Goal: Task Accomplishment & Management: Use online tool/utility

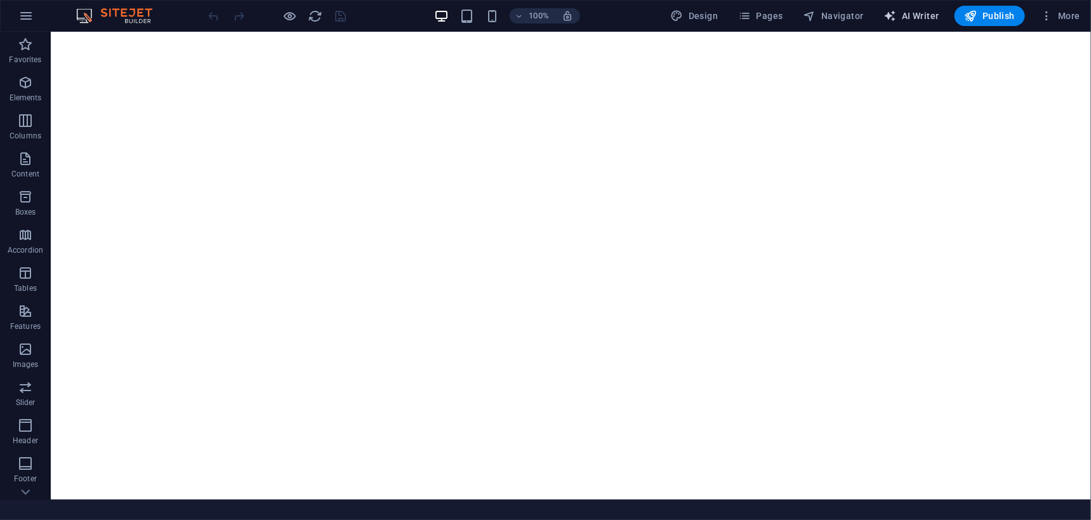
click at [925, 15] on span "AI Writer" at bounding box center [911, 16] width 55 height 13
select select "English"
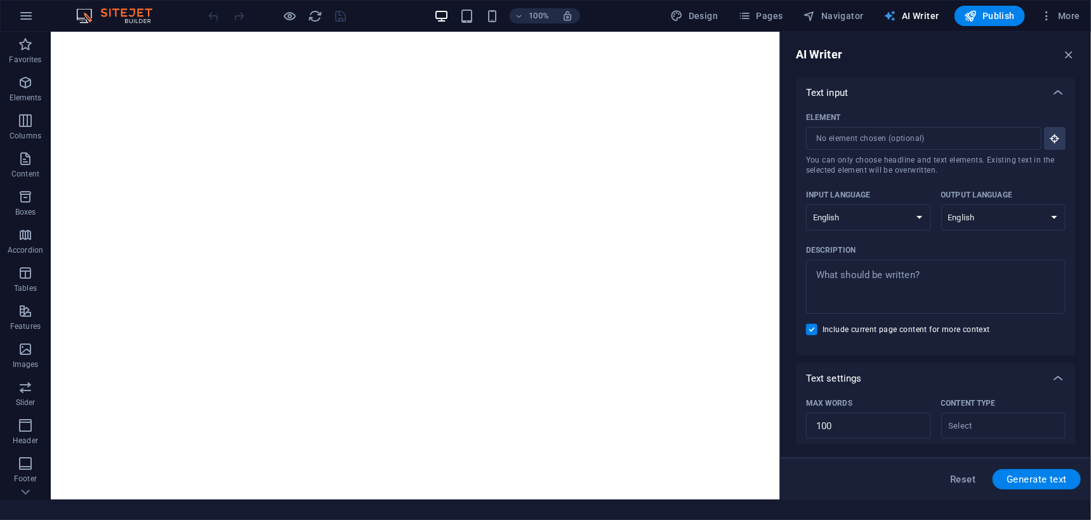
click at [910, 16] on span "AI Writer" at bounding box center [911, 16] width 55 height 13
click at [1068, 15] on span "More" at bounding box center [1060, 16] width 40 height 13
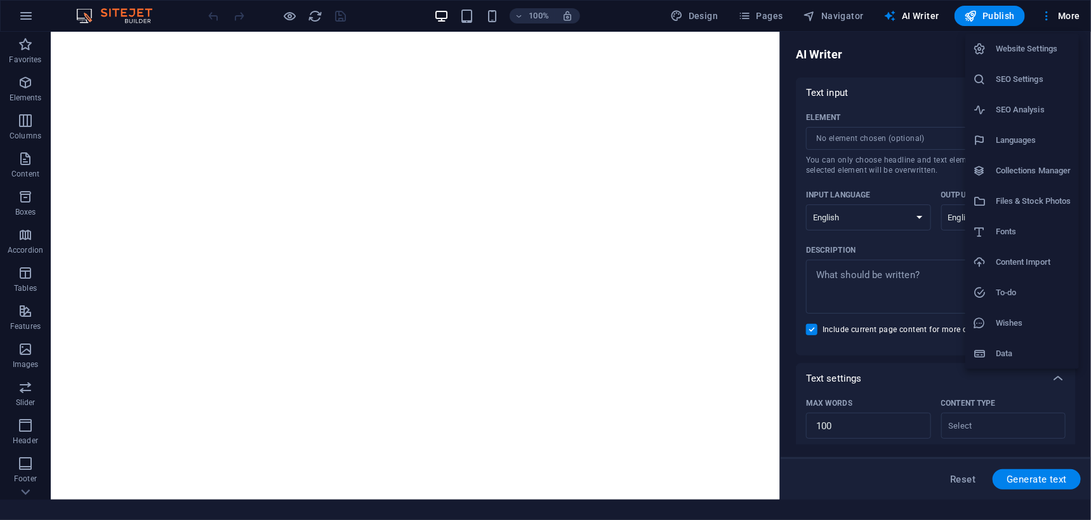
click at [1046, 46] on h6 "Website Settings" at bounding box center [1034, 48] width 76 height 15
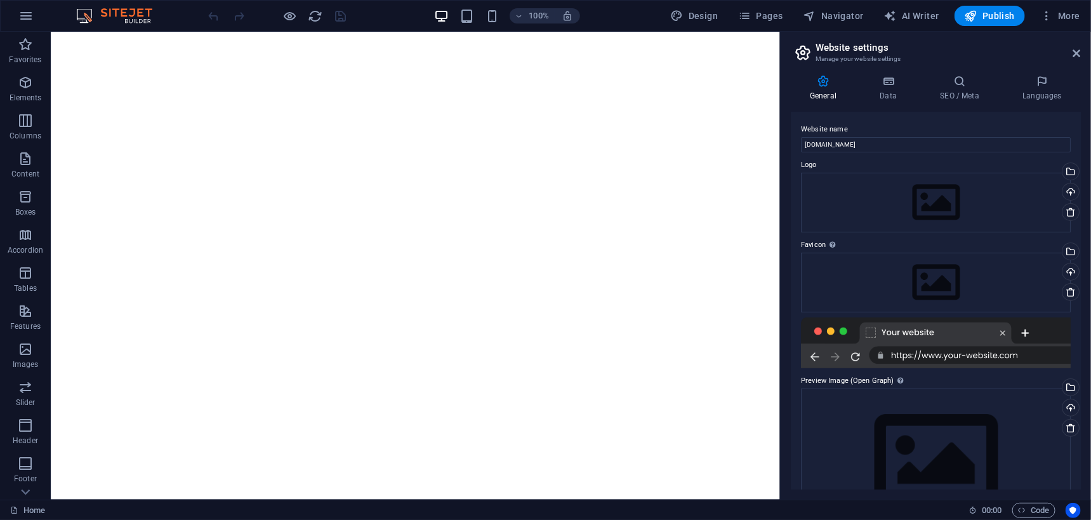
click at [1081, 53] on aside "Website settings Manage your website settings General Data SEO / Meta Languages…" at bounding box center [935, 266] width 311 height 468
click at [1077, 48] on icon at bounding box center [1077, 53] width 8 height 10
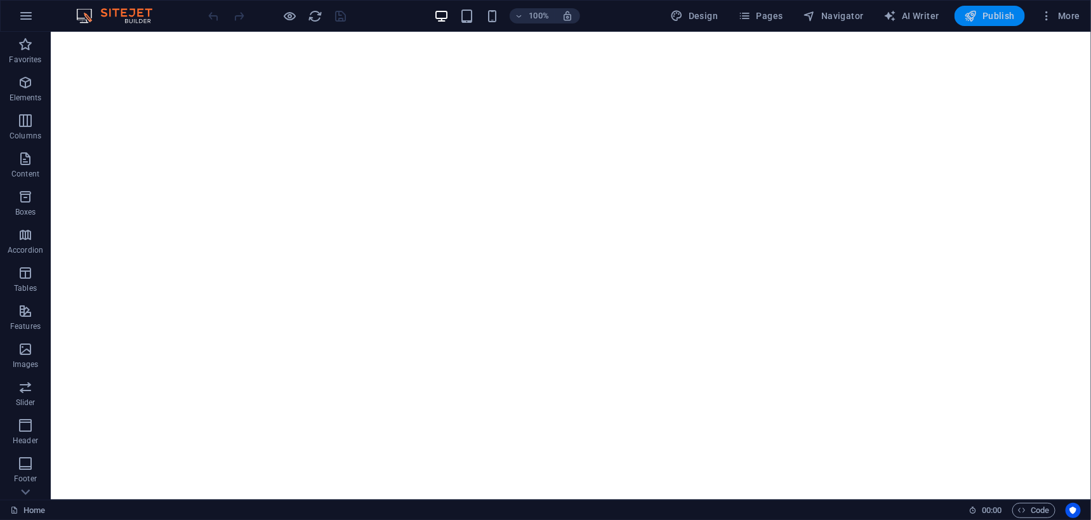
click at [1001, 22] on span "Publish" at bounding box center [990, 16] width 50 height 13
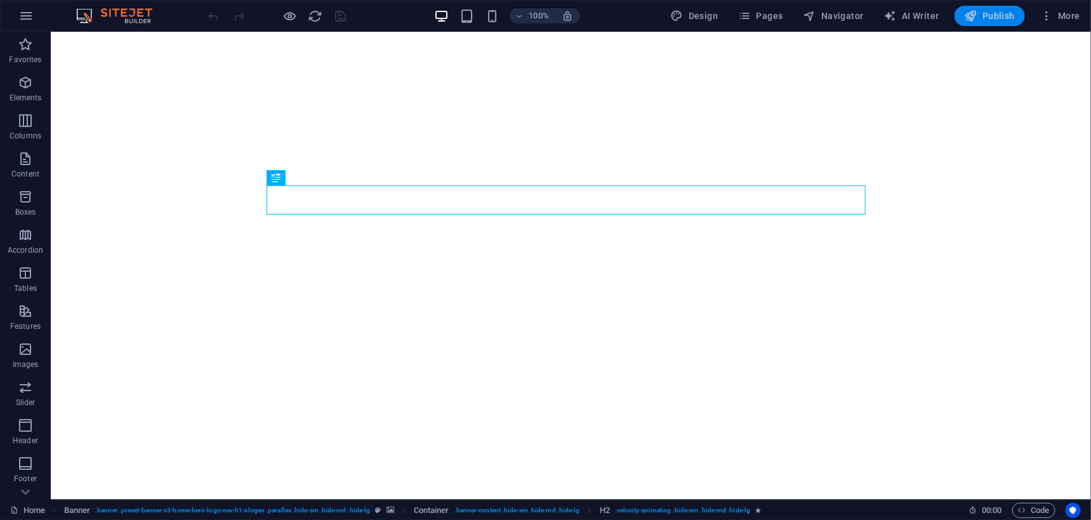
click at [995, 14] on span "Publish" at bounding box center [990, 16] width 50 height 13
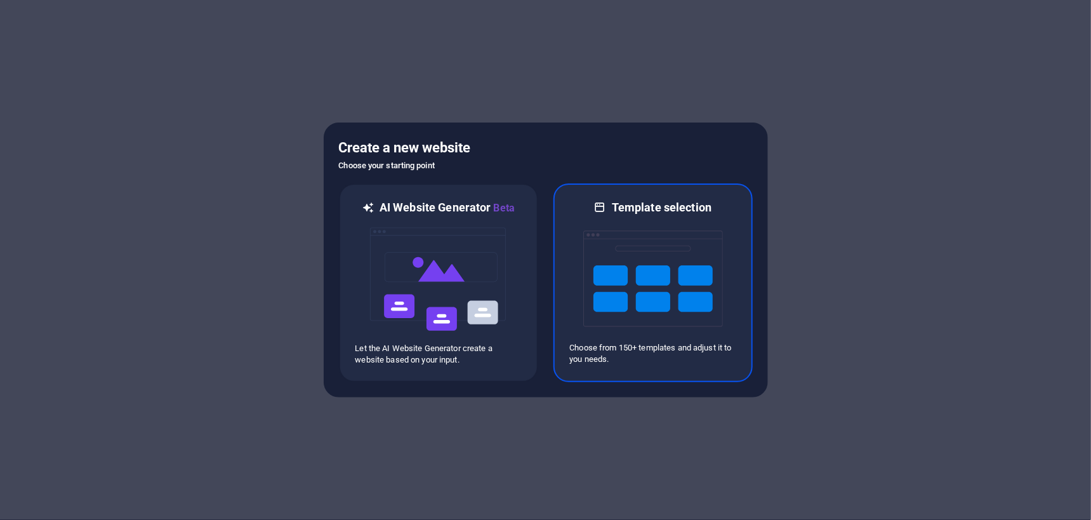
click at [638, 255] on img at bounding box center [653, 278] width 140 height 127
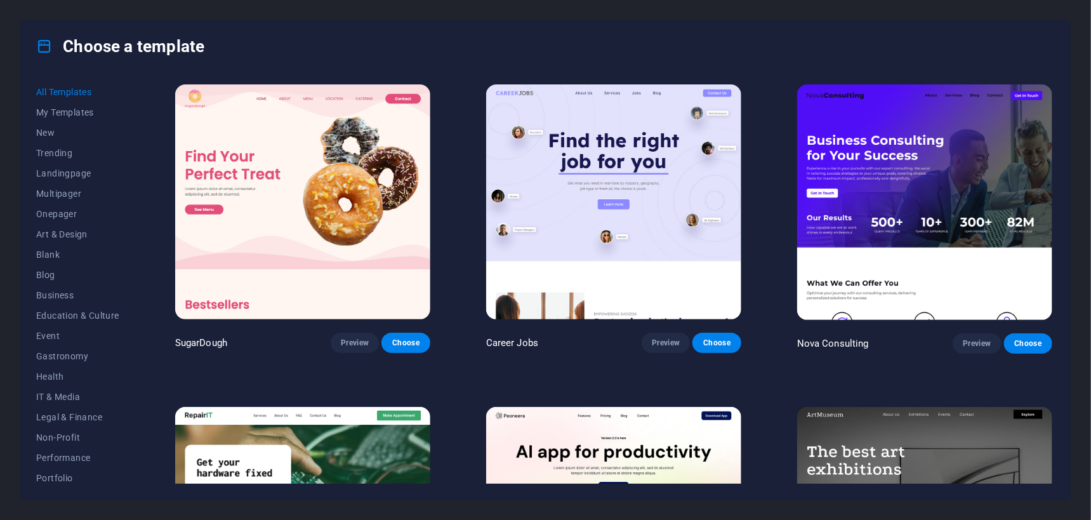
click at [317, 159] on img at bounding box center [302, 201] width 255 height 235
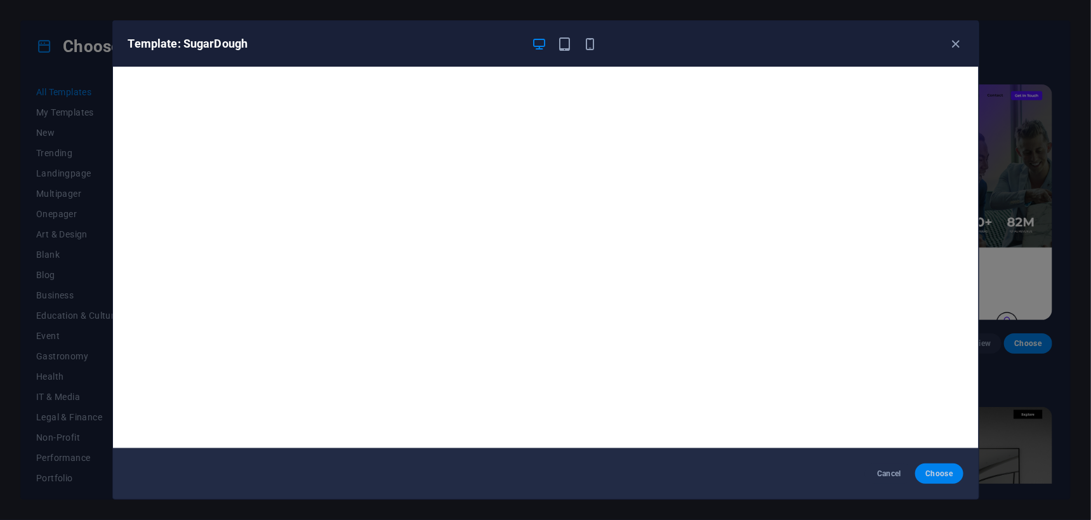
click at [944, 470] on span "Choose" at bounding box center [938, 473] width 27 height 10
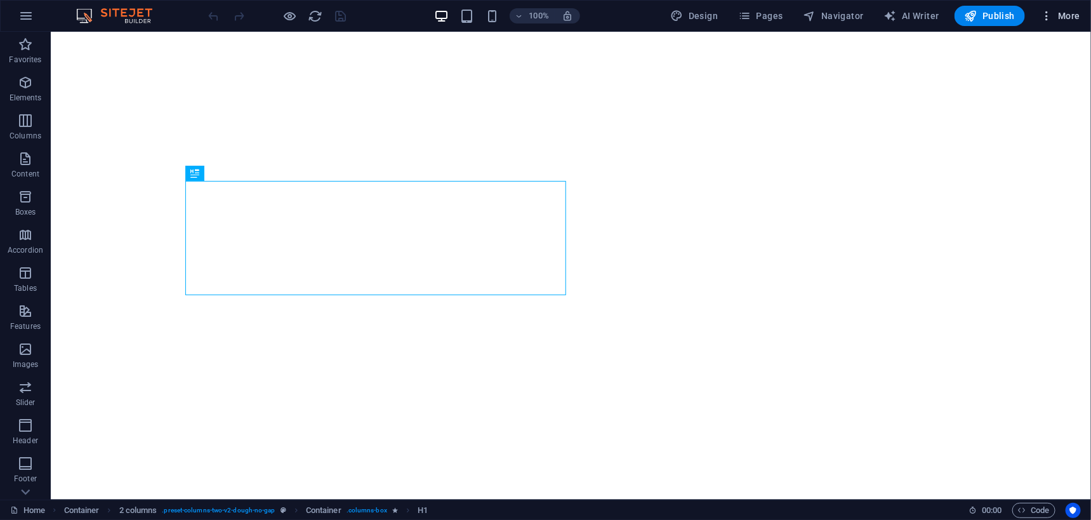
click at [1056, 11] on span "More" at bounding box center [1060, 16] width 40 height 13
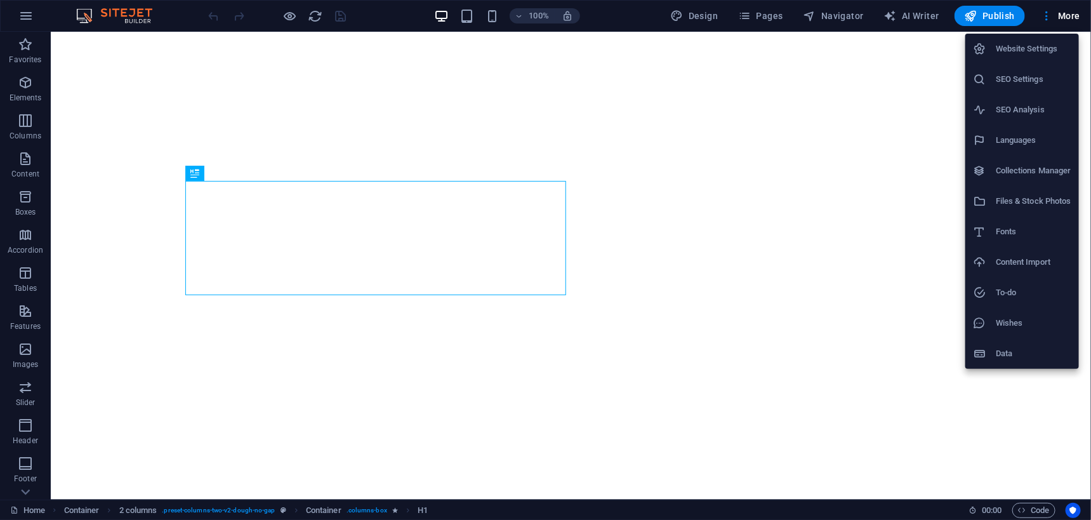
click at [1008, 357] on h6 "Data" at bounding box center [1034, 353] width 76 height 15
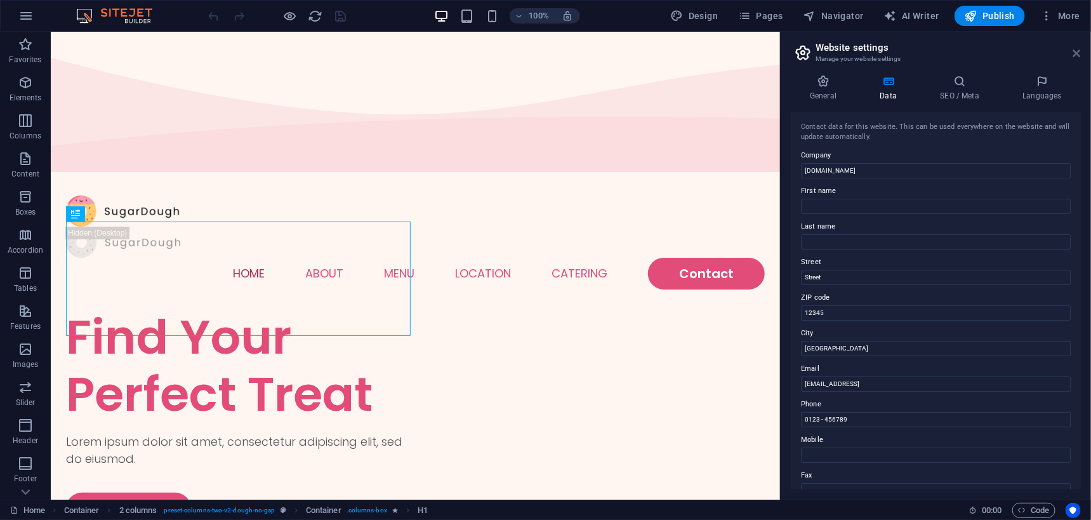
click at [1076, 50] on icon at bounding box center [1077, 53] width 8 height 10
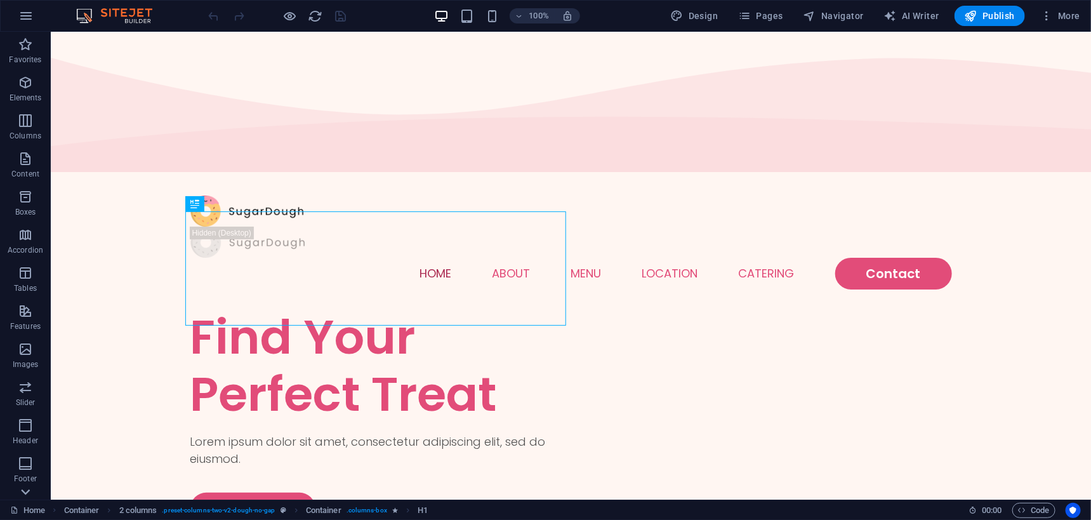
click at [23, 491] on icon at bounding box center [25, 492] width 9 height 6
click at [24, 484] on span "Collections" at bounding box center [25, 482] width 51 height 30
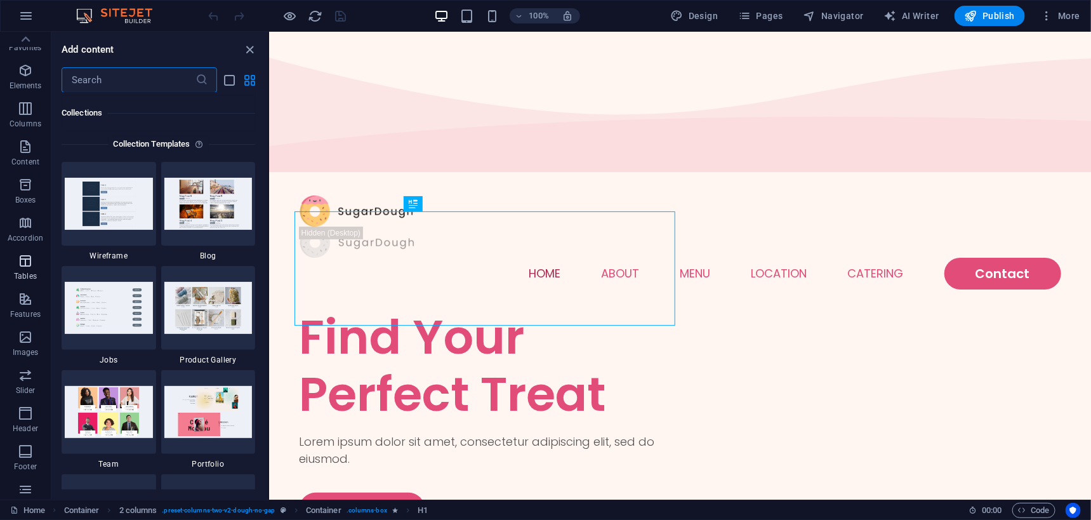
scroll to position [0, 0]
click at [27, 16] on icon "button" at bounding box center [25, 15] width 15 height 15
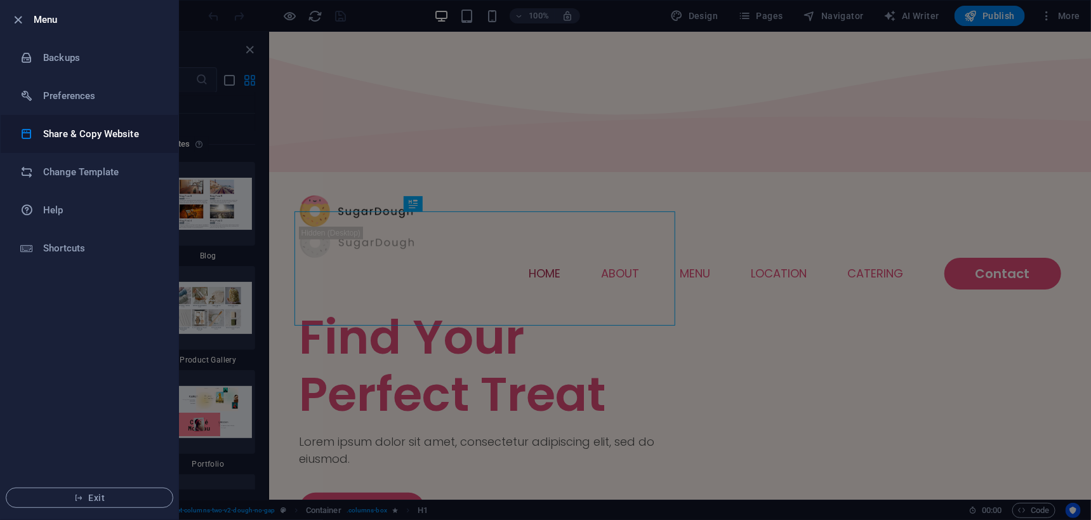
click at [60, 142] on li "Share & Copy Website" at bounding box center [90, 134] width 178 height 38
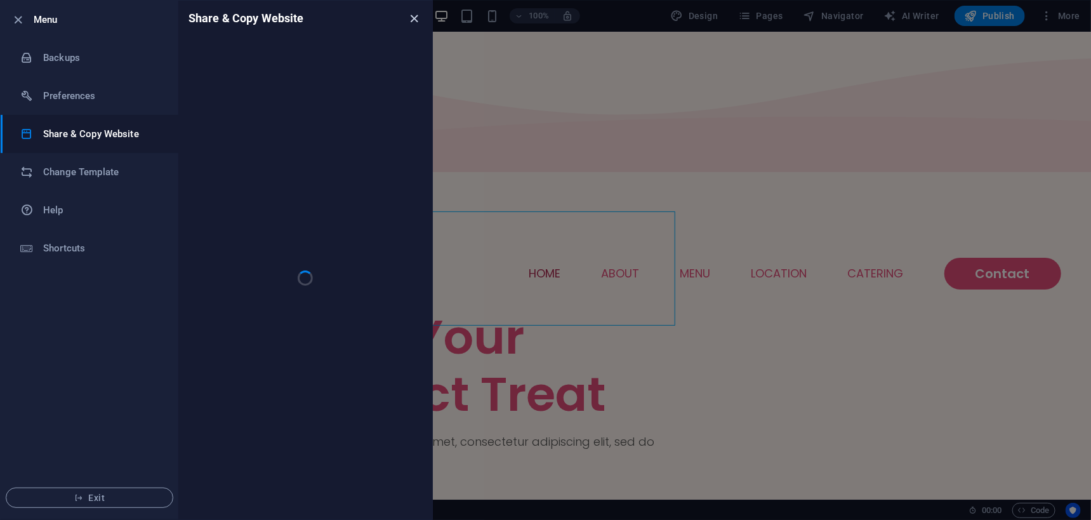
click at [411, 19] on icon "close" at bounding box center [414, 18] width 15 height 15
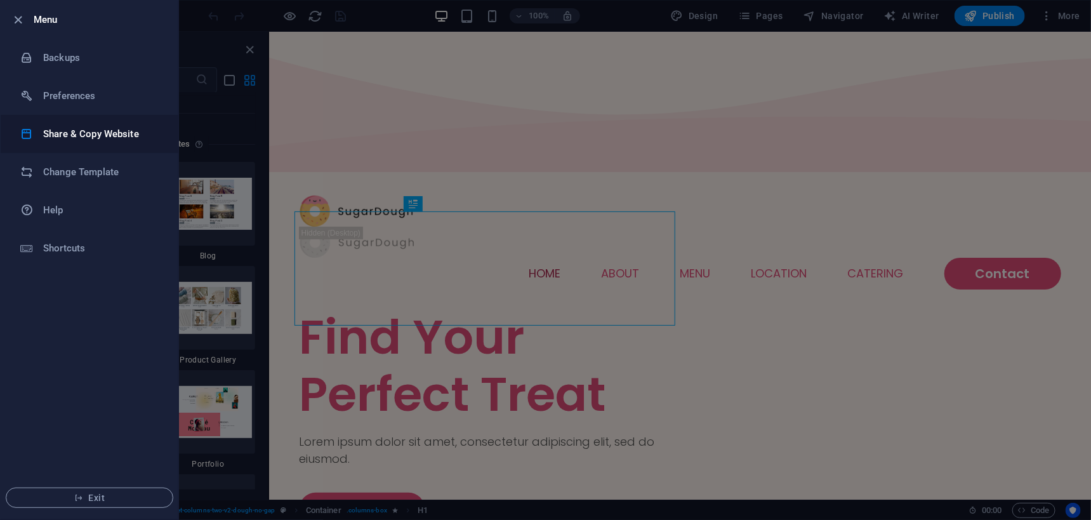
click at [59, 138] on h6 "Share & Copy Website" at bounding box center [101, 133] width 117 height 15
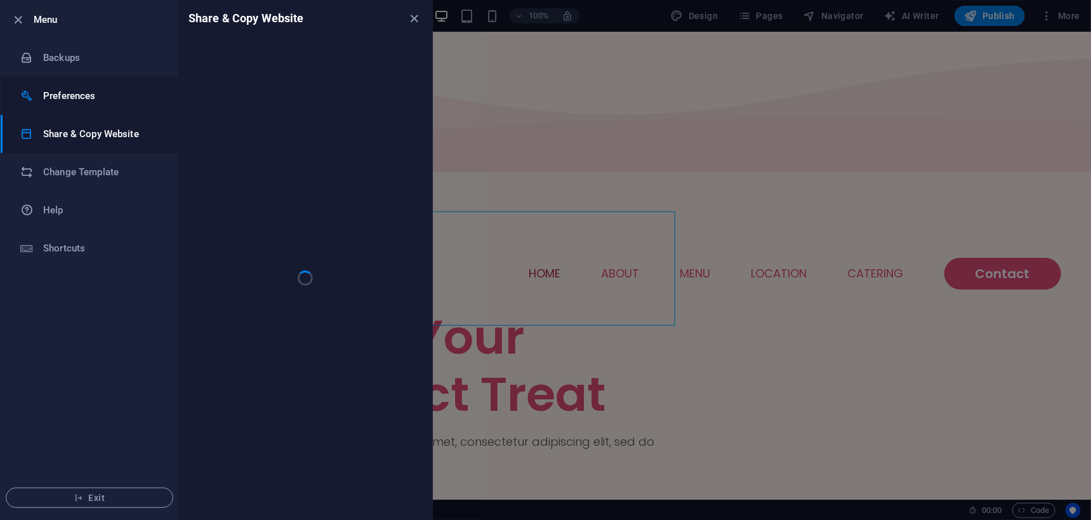
click at [69, 91] on h6 "Preferences" at bounding box center [101, 95] width 117 height 15
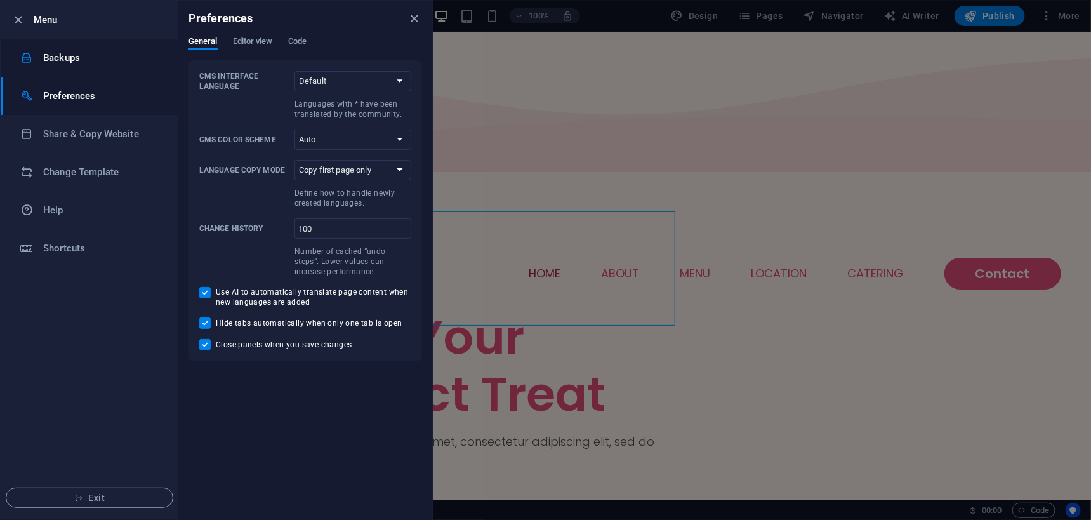
click at [103, 58] on h6 "Backups" at bounding box center [101, 57] width 117 height 15
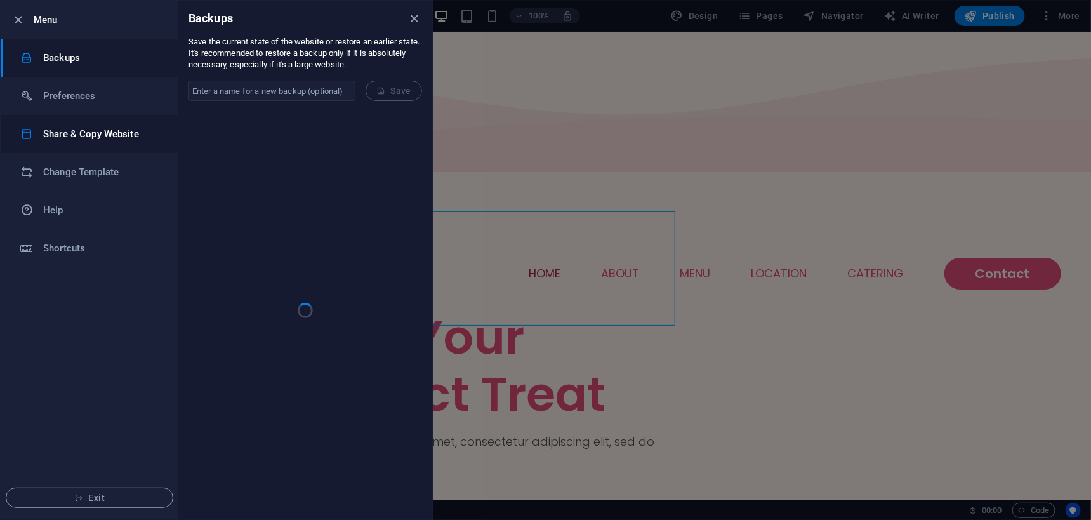
click at [83, 137] on h6 "Share & Copy Website" at bounding box center [101, 133] width 117 height 15
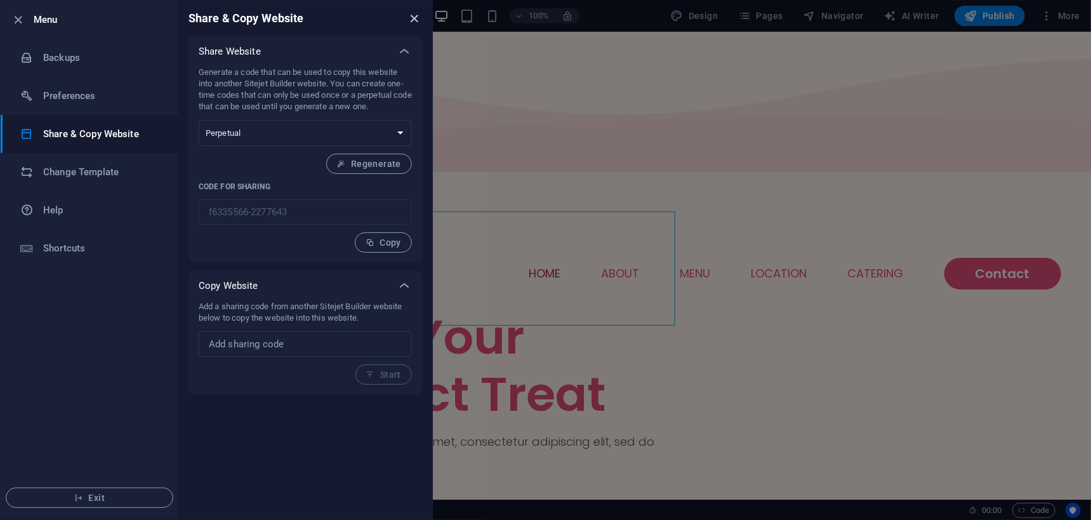
click at [415, 13] on icon "close" at bounding box center [414, 18] width 15 height 15
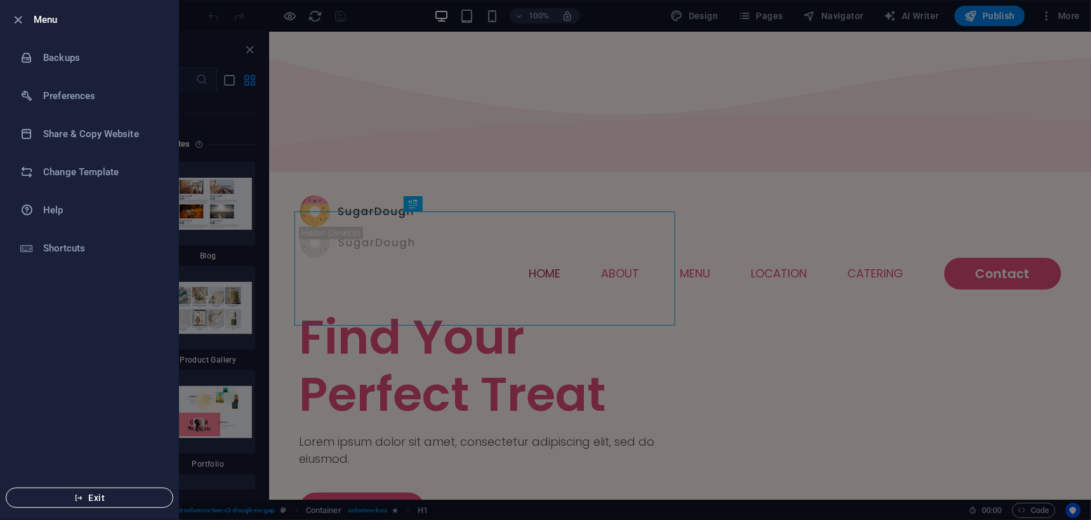
click at [111, 498] on span "Exit" at bounding box center [90, 498] width 146 height 10
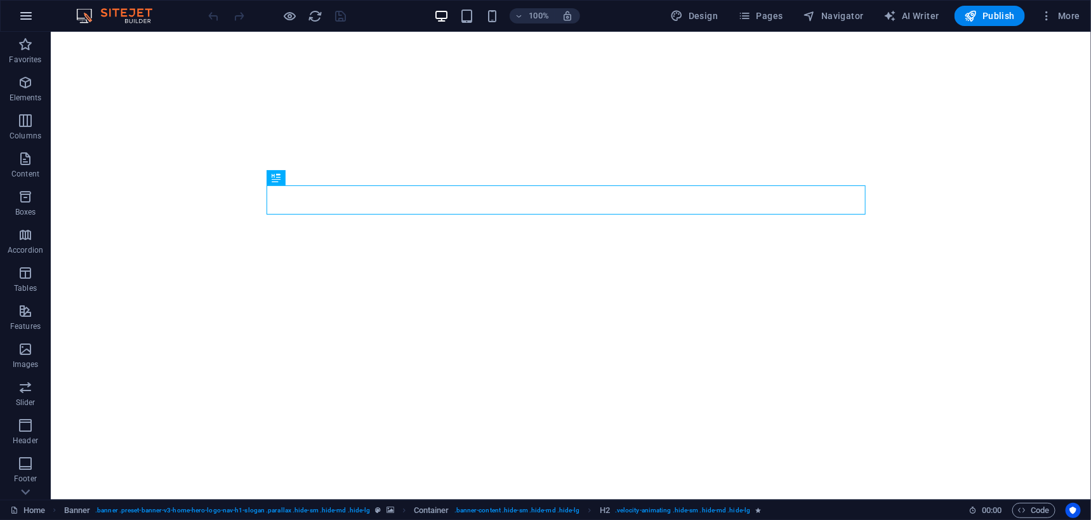
click at [31, 15] on icon "button" at bounding box center [25, 15] width 15 height 15
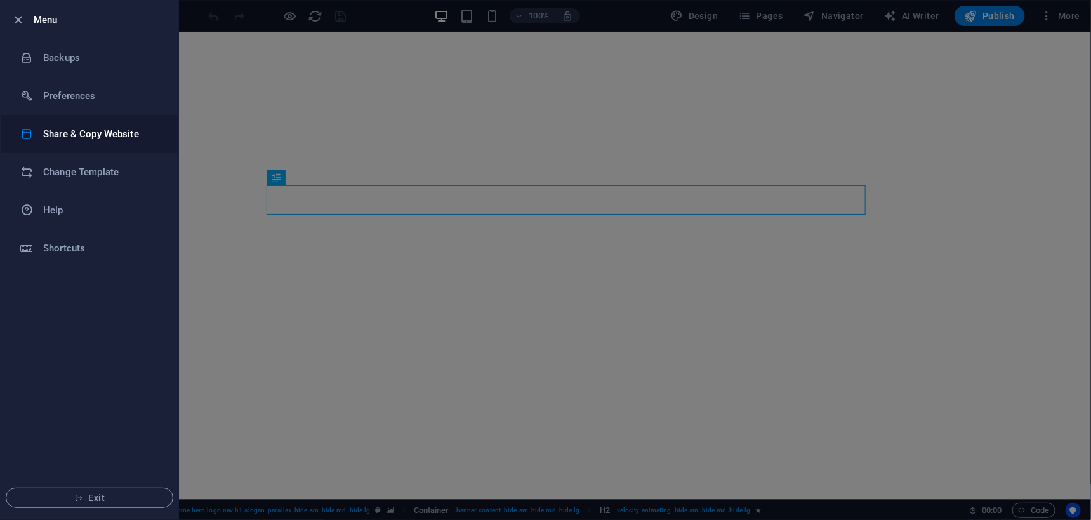
click at [72, 132] on h6 "Share & Copy Website" at bounding box center [101, 133] width 117 height 15
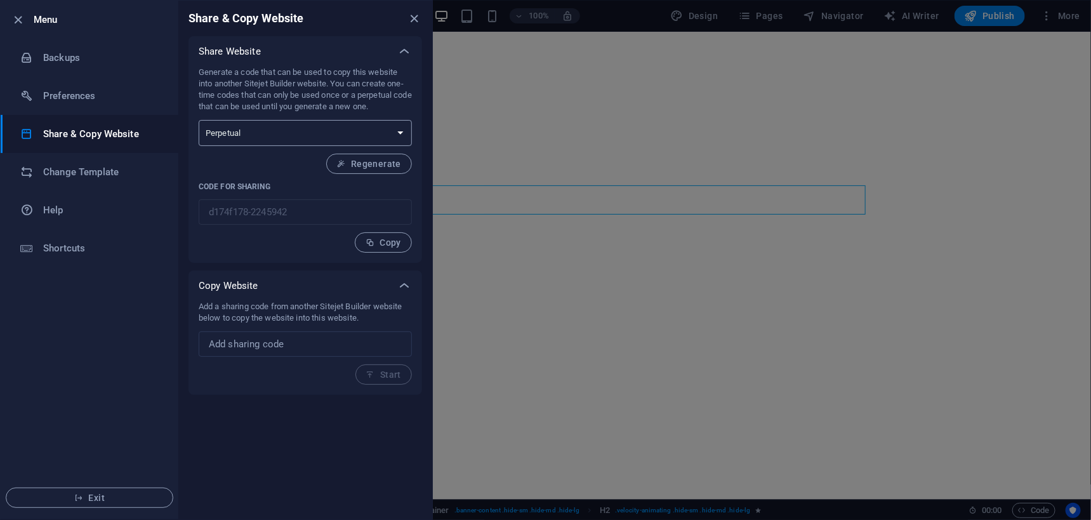
click at [312, 136] on select "One-time Perpetual" at bounding box center [305, 133] width 213 height 26
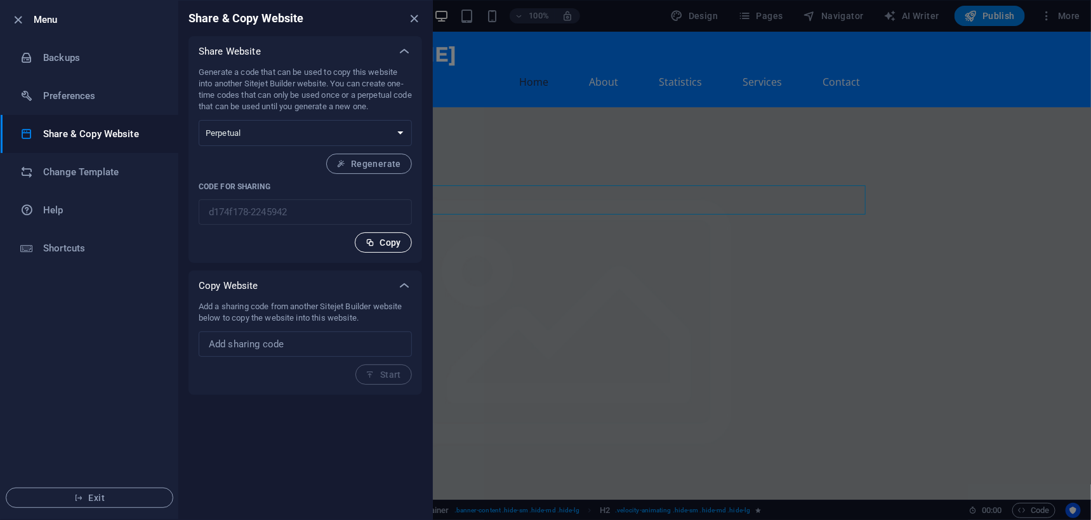
click at [378, 247] on span "Copy" at bounding box center [384, 242] width 36 height 10
click at [413, 18] on icon "close" at bounding box center [414, 18] width 15 height 15
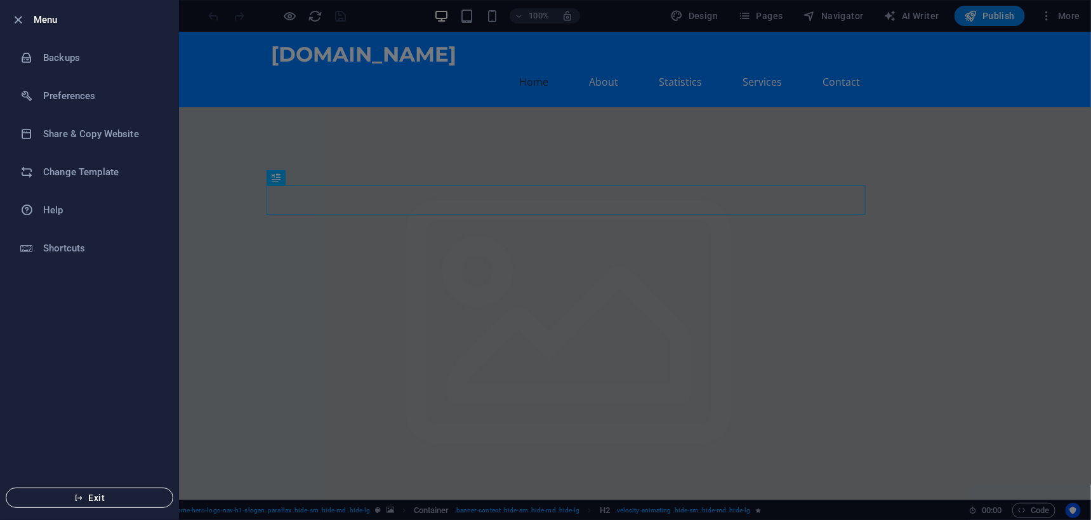
click at [66, 498] on span "Exit" at bounding box center [90, 498] width 146 height 10
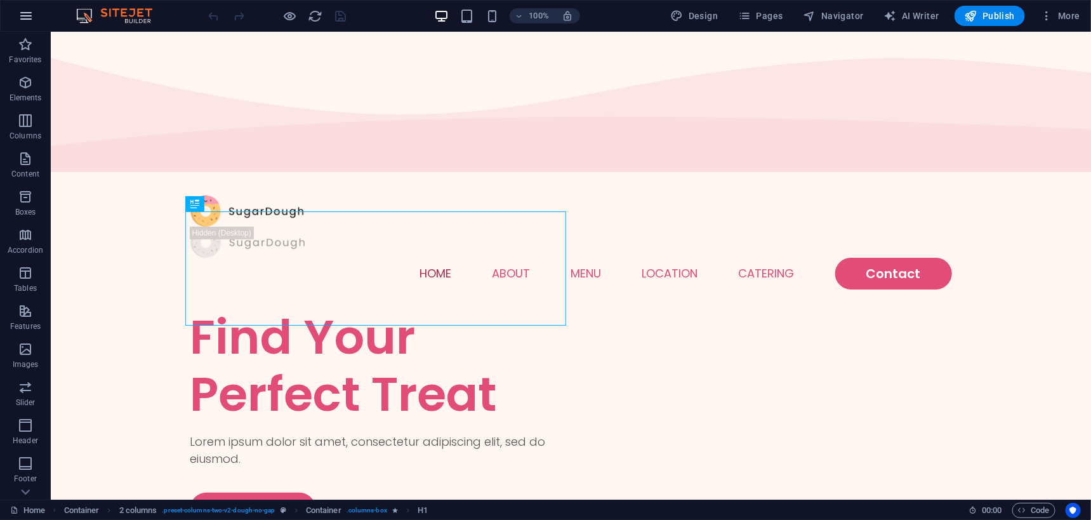
click at [27, 12] on icon "button" at bounding box center [25, 15] width 15 height 15
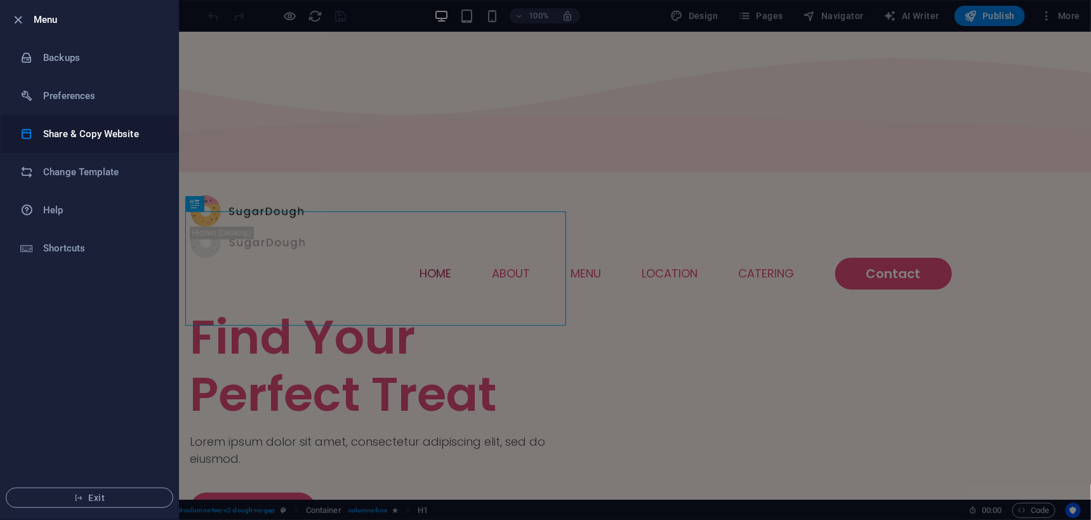
click at [50, 130] on h6 "Share & Copy Website" at bounding box center [101, 133] width 117 height 15
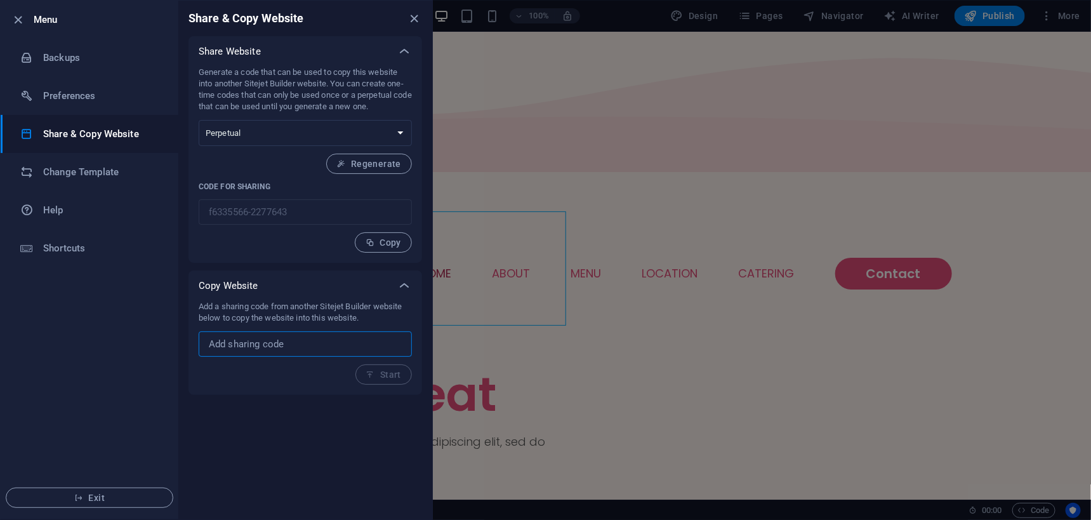
drag, startPoint x: 294, startPoint y: 345, endPoint x: 166, endPoint y: 331, distance: 128.3
click at [166, 331] on div "Menu Backups Preferences Share & Copy Website Change Template Help Shortcuts Ex…" at bounding box center [216, 260] width 433 height 520
paste input "d174f178-2245942"
type input "d174f178-2245942"
click at [390, 373] on span "Start" at bounding box center [383, 374] width 35 height 10
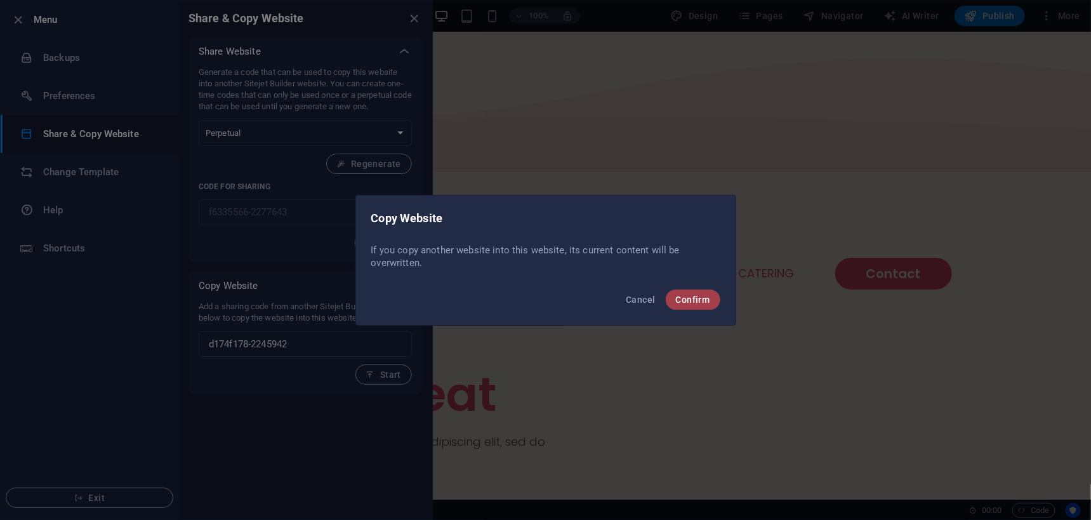
click at [678, 296] on span "Confirm" at bounding box center [693, 299] width 34 height 10
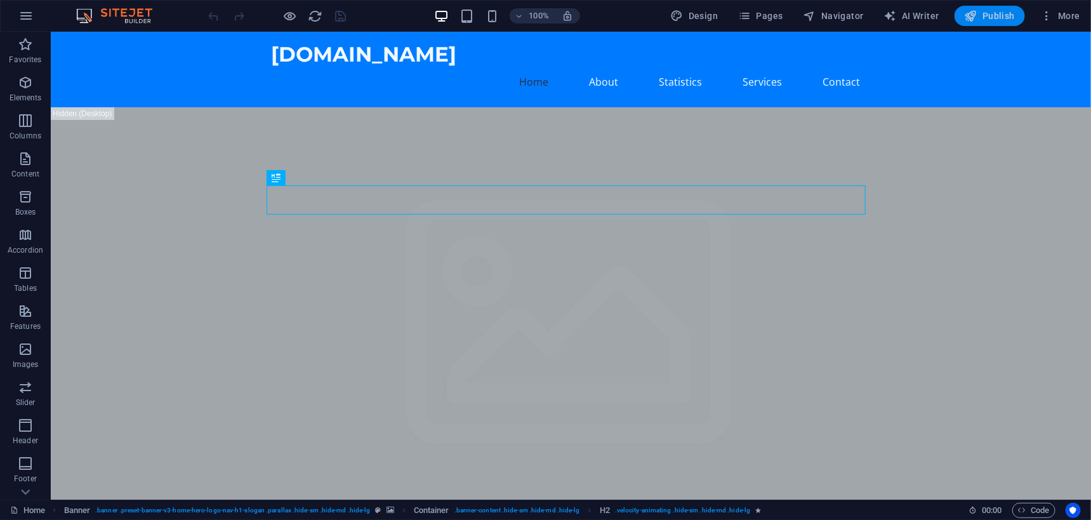
click at [974, 20] on icon "button" at bounding box center [971, 16] width 13 height 13
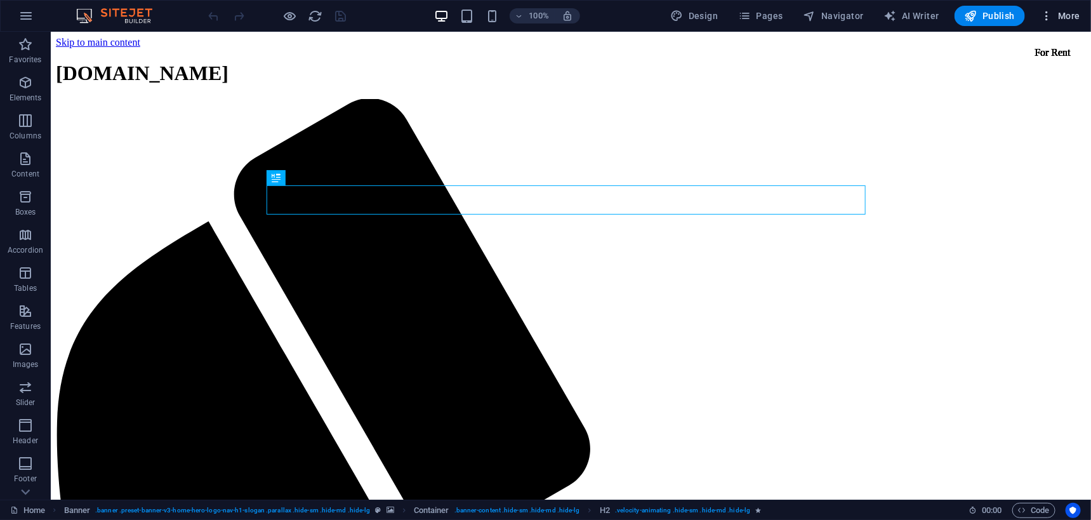
click at [1058, 12] on span "More" at bounding box center [1060, 16] width 40 height 13
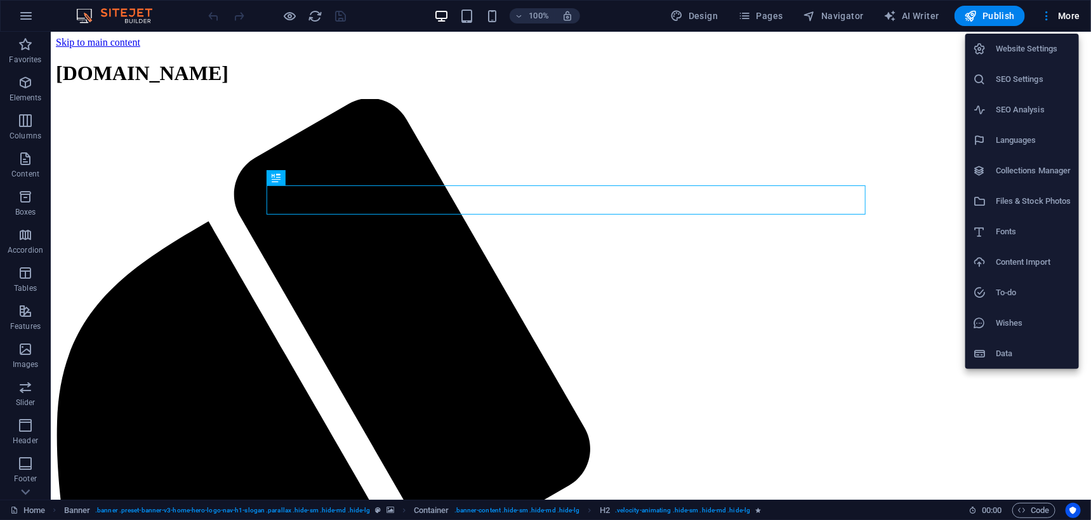
click at [1038, 58] on li "Website Settings" at bounding box center [1022, 49] width 114 height 30
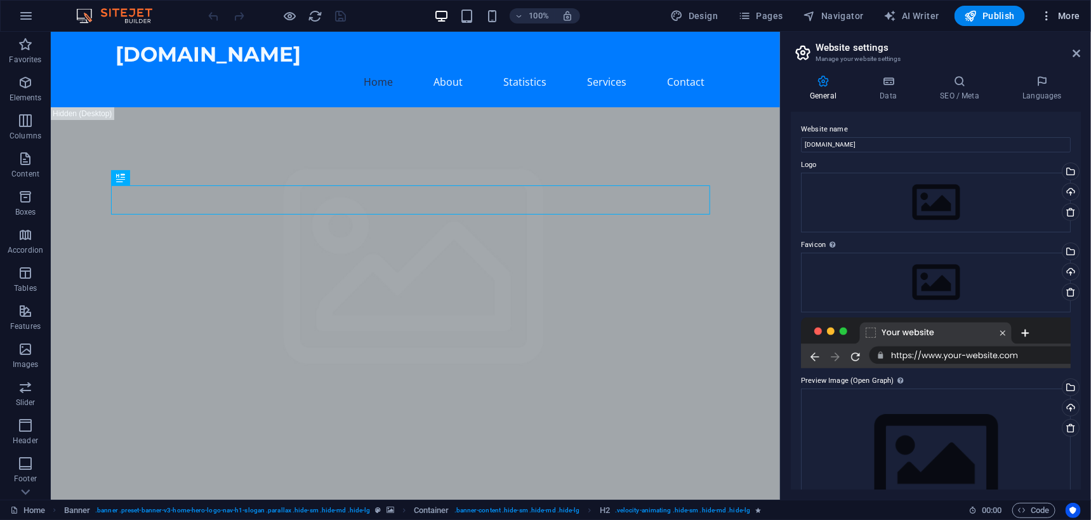
click at [1062, 10] on span "More" at bounding box center [1060, 16] width 40 height 13
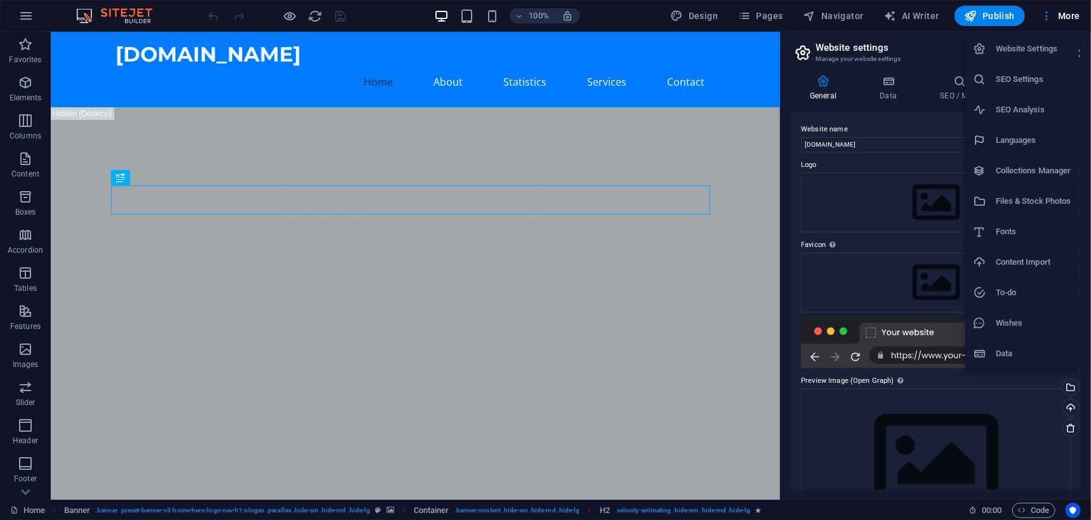
click at [1001, 258] on h6 "Content Import" at bounding box center [1034, 262] width 76 height 15
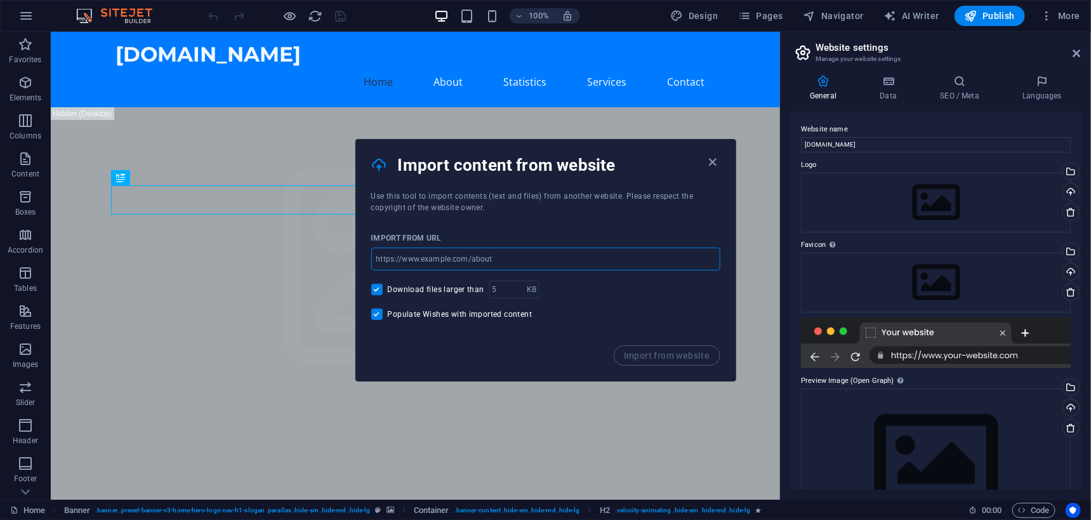
drag, startPoint x: 520, startPoint y: 262, endPoint x: 373, endPoint y: 258, distance: 147.3
click at [373, 258] on input "url" at bounding box center [545, 259] width 349 height 23
type input "[URL][DOMAIN_NAME]"
click at [659, 353] on span "Import from website" at bounding box center [667, 355] width 86 height 10
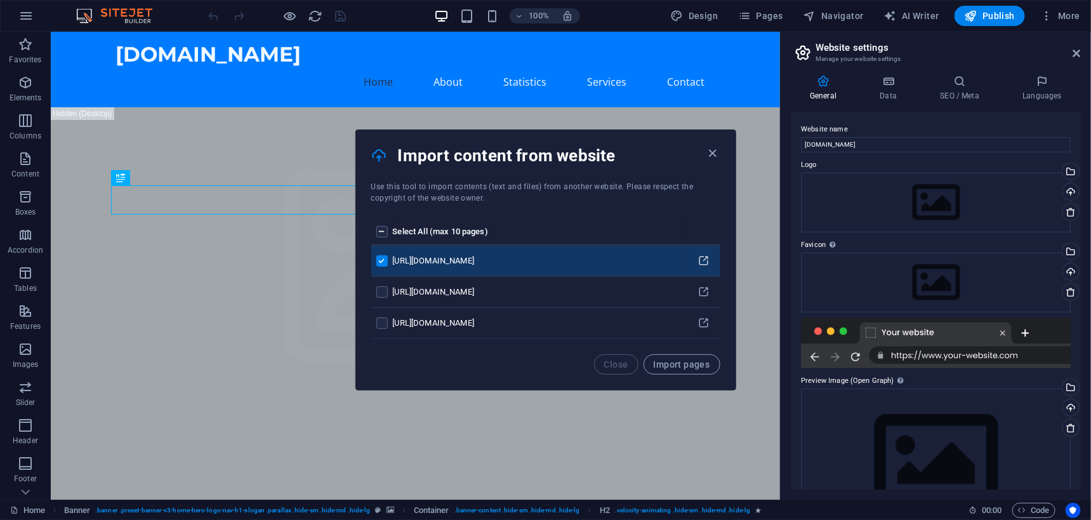
click at [708, 256] on icon "pages list" at bounding box center [704, 261] width 12 height 12
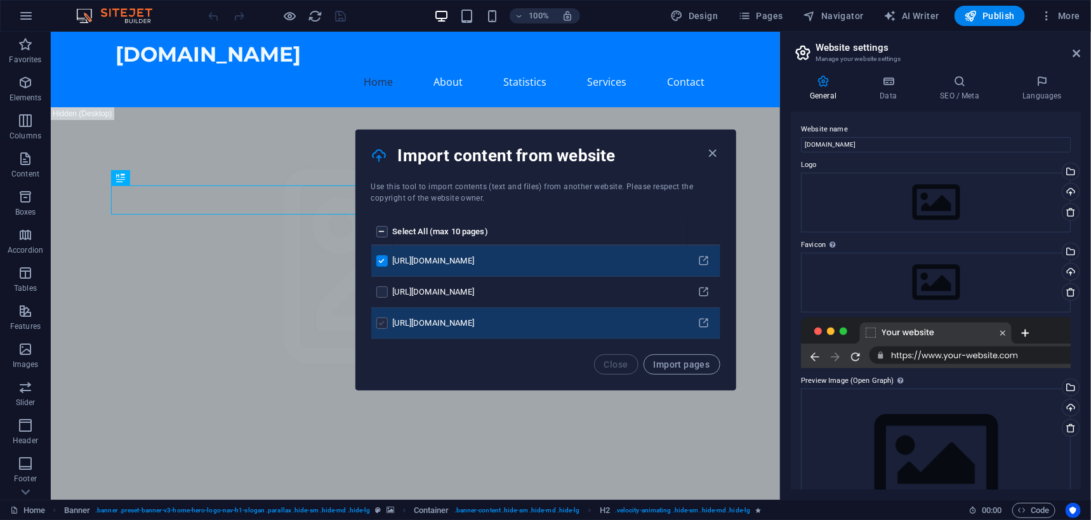
click at [382, 321] on label "pages list" at bounding box center [381, 322] width 11 height 11
click at [0, 0] on input "pages list" at bounding box center [0, 0] width 0 height 0
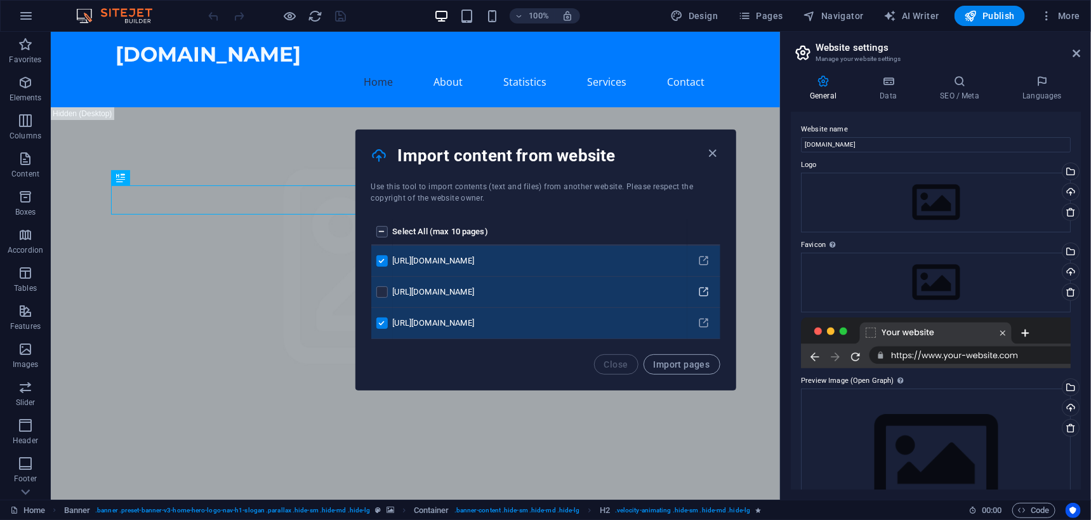
click at [707, 290] on icon "pages list" at bounding box center [704, 292] width 12 height 12
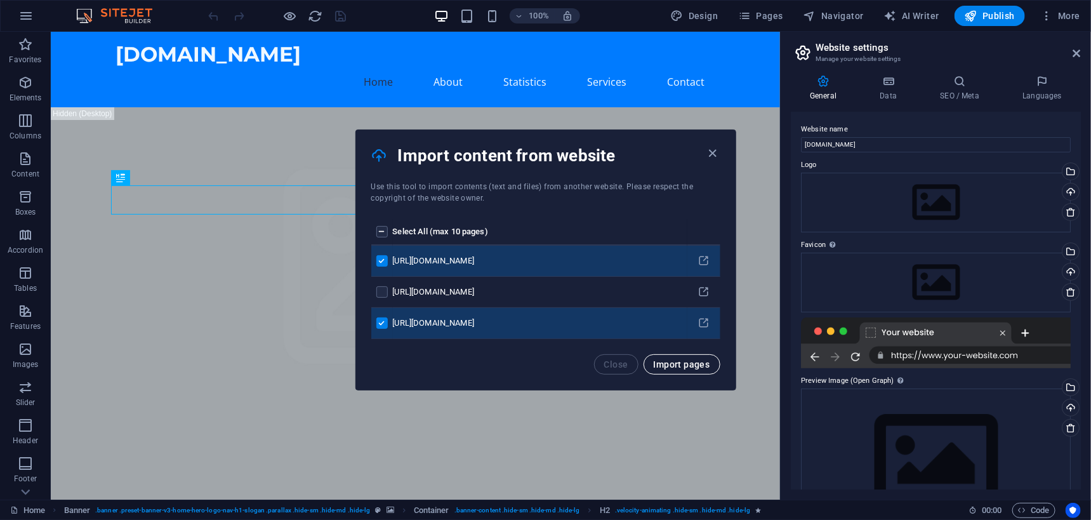
click at [667, 362] on span "Import pages" at bounding box center [682, 364] width 56 height 10
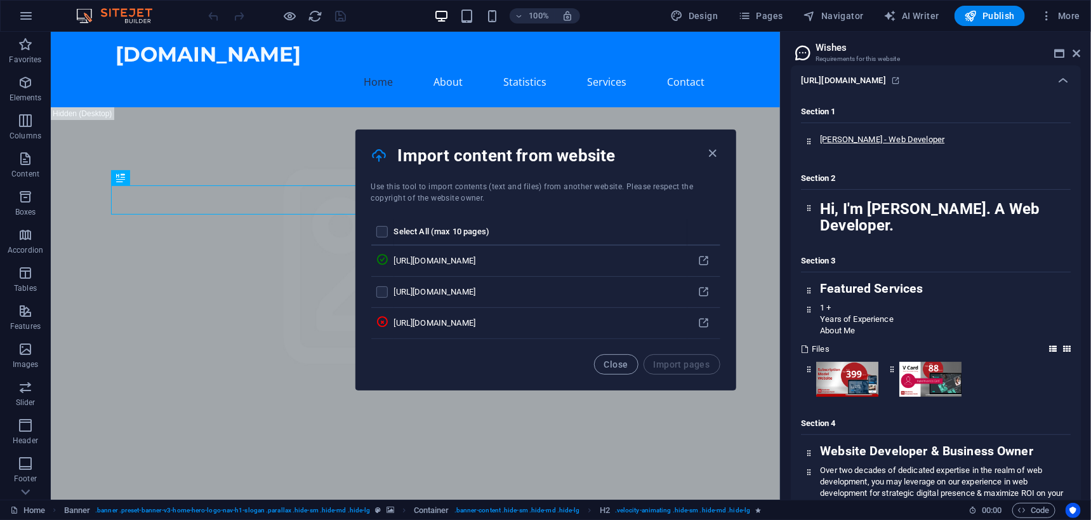
scroll to position [137, 0]
click at [623, 366] on span "Close" at bounding box center [616, 364] width 24 height 10
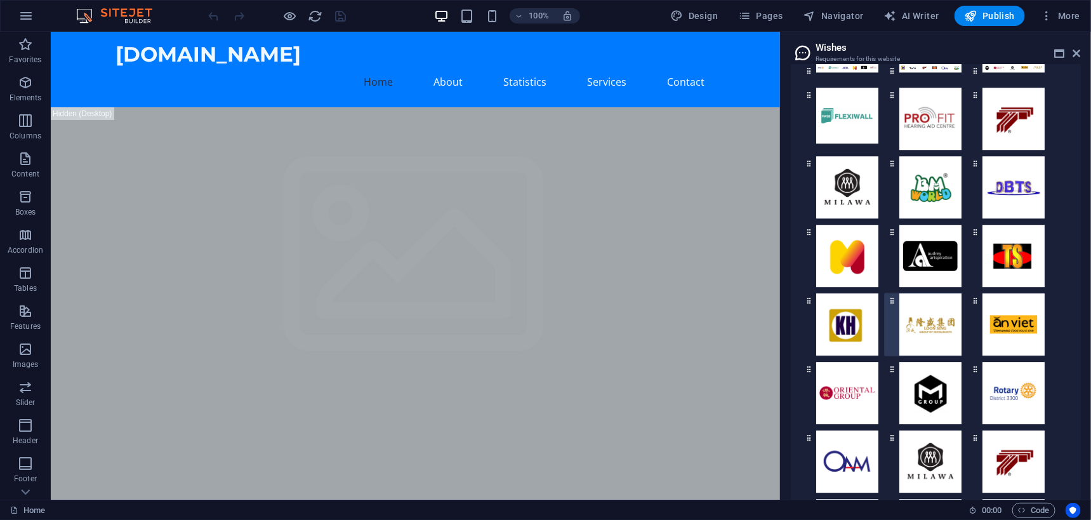
scroll to position [1444, 0]
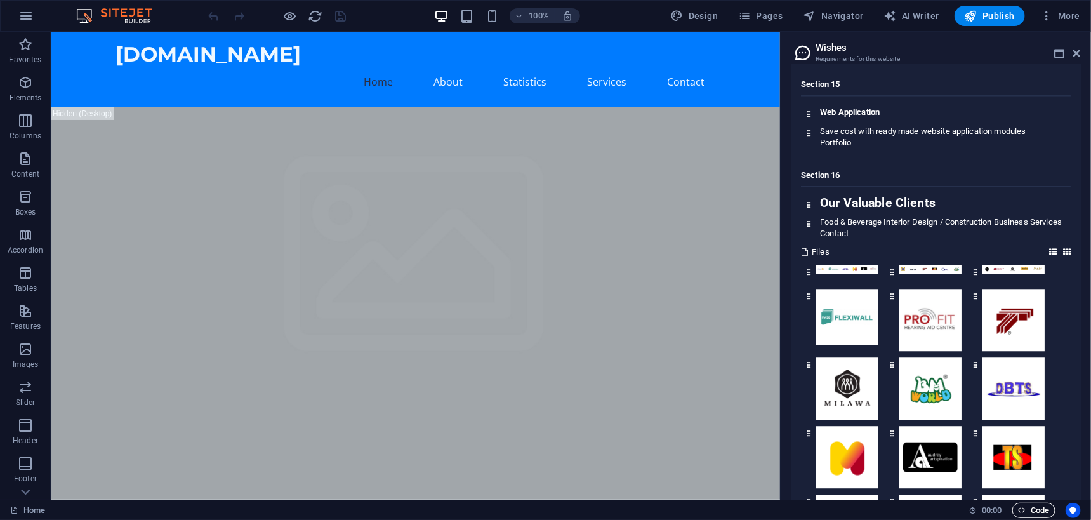
click at [1031, 510] on span "Code" at bounding box center [1034, 510] width 32 height 15
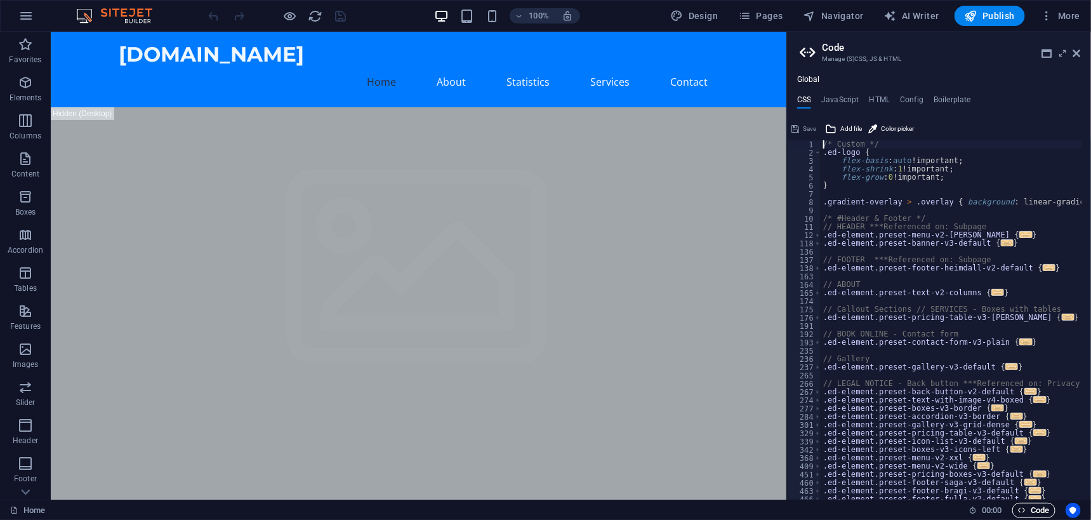
click at [1031, 510] on span "Code" at bounding box center [1034, 510] width 32 height 15
click at [1076, 48] on icon at bounding box center [1077, 53] width 8 height 10
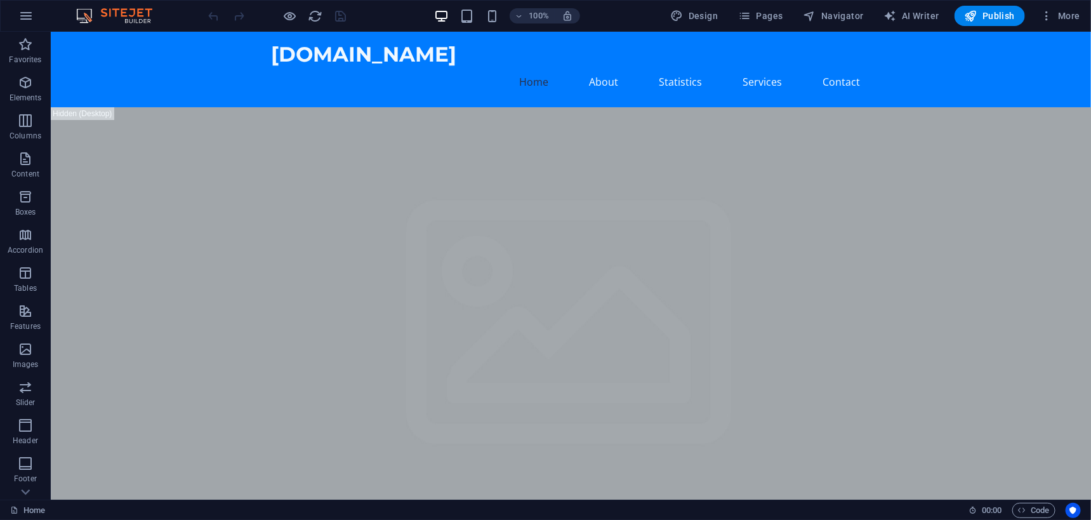
click at [1052, 4] on div "100% Design Pages Navigator AI Writer Publish More" at bounding box center [546, 16] width 1090 height 30
click at [1052, 11] on icon "button" at bounding box center [1046, 16] width 13 height 13
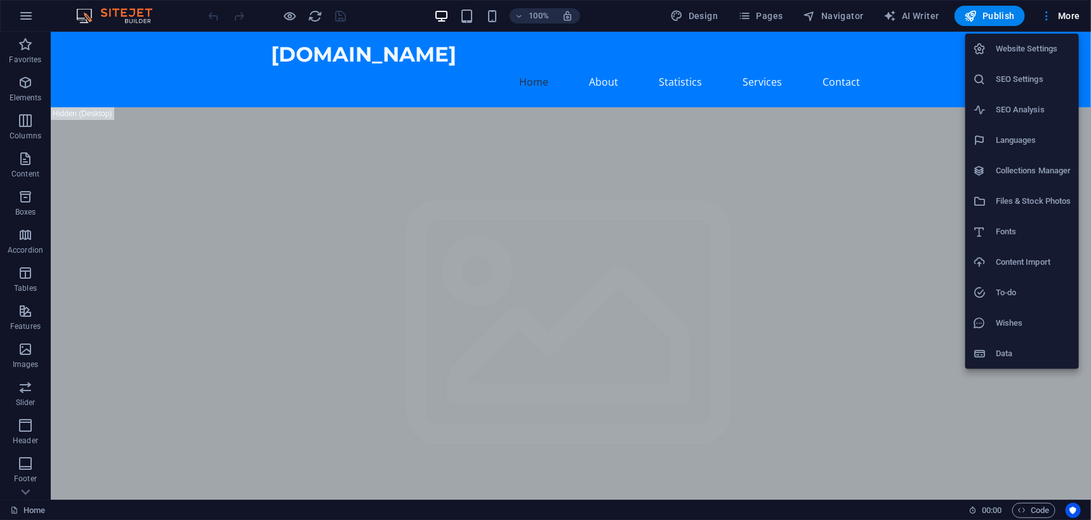
click at [1026, 52] on h6 "Website Settings" at bounding box center [1034, 48] width 76 height 15
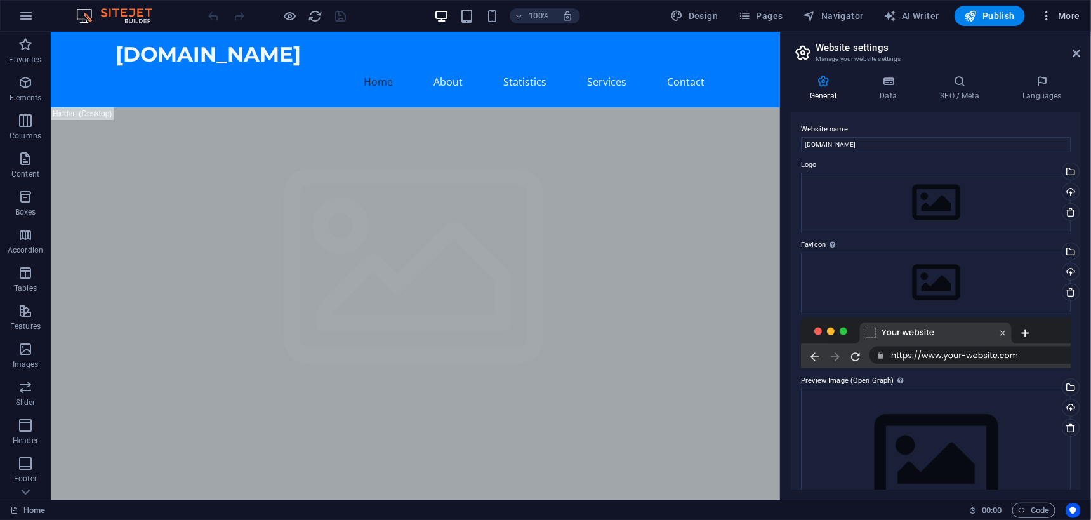
click at [1048, 10] on icon "button" at bounding box center [1046, 16] width 13 height 13
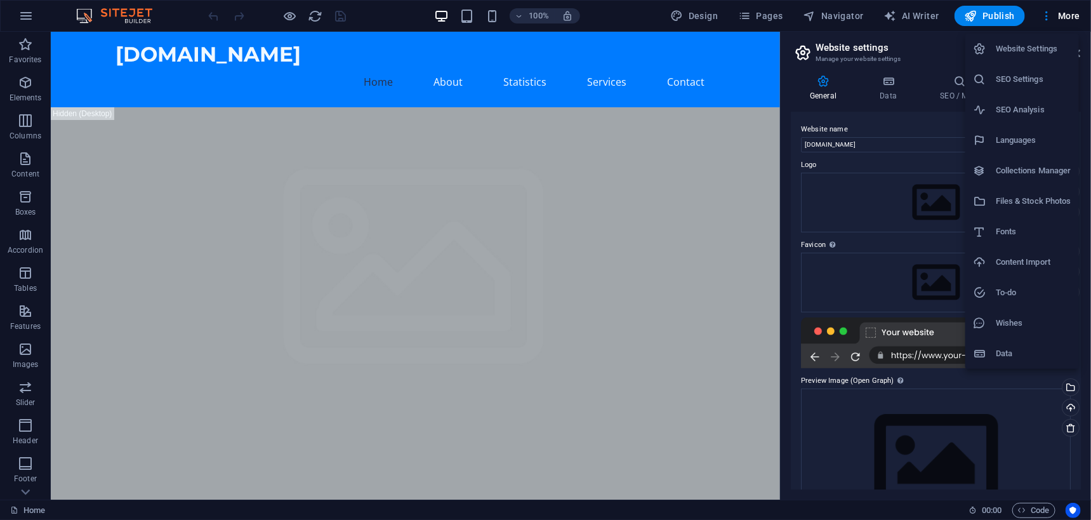
click at [909, 46] on div at bounding box center [545, 260] width 1091 height 520
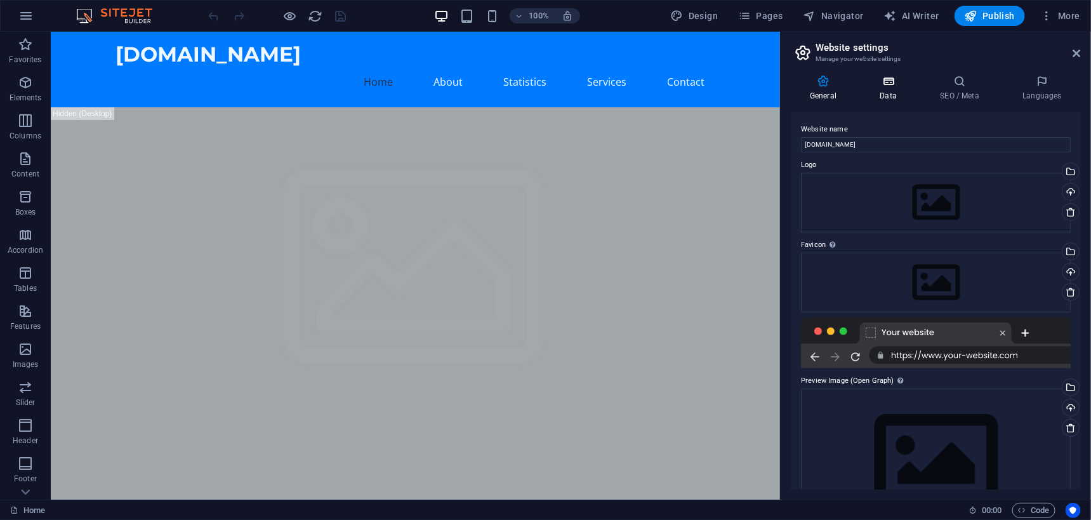
click at [889, 93] on h4 "Data" at bounding box center [891, 88] width 60 height 27
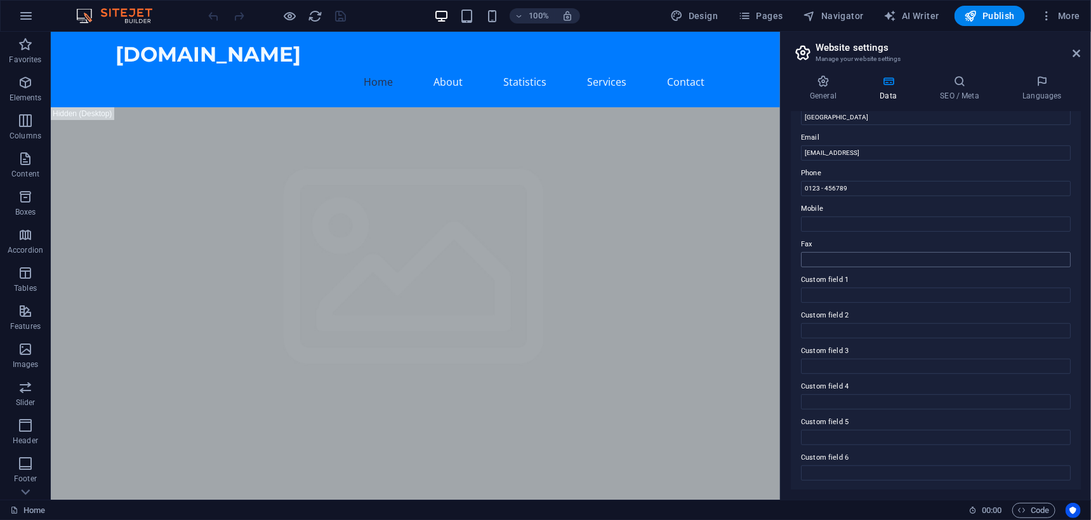
scroll to position [0, 0]
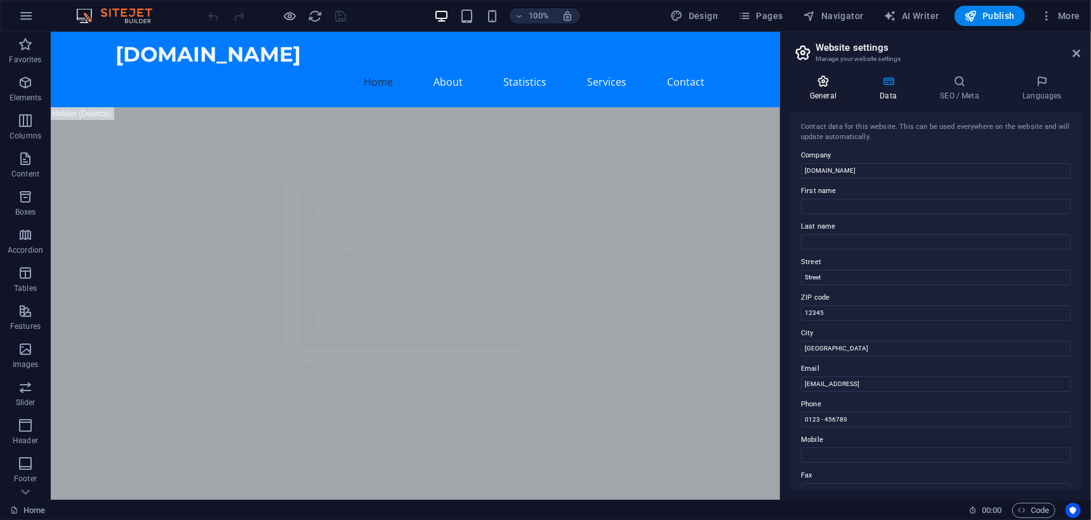
click at [821, 89] on h4 "General" at bounding box center [826, 88] width 70 height 27
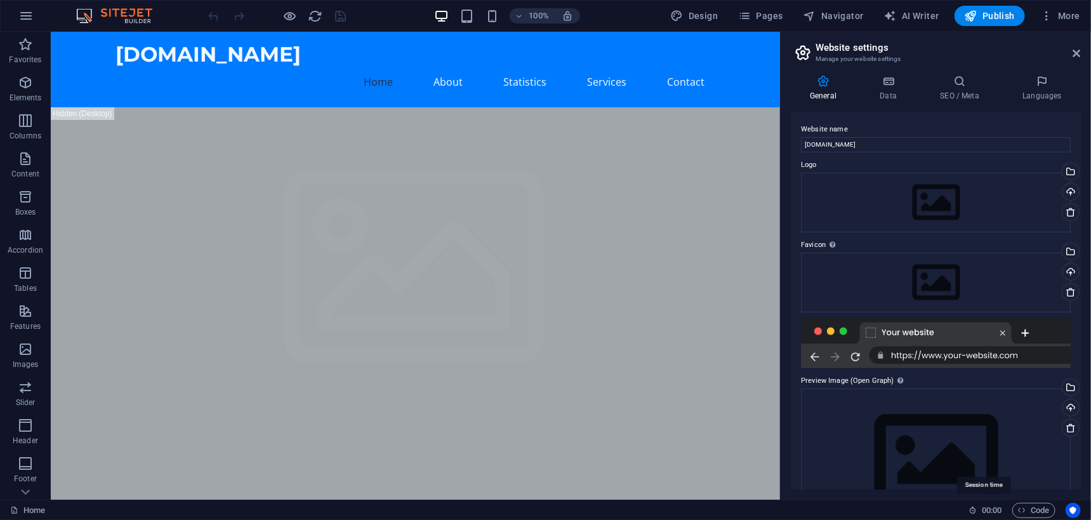
click at [974, 510] on icon at bounding box center [973, 510] width 8 height 8
click at [987, 510] on span "00 : 00" at bounding box center [992, 510] width 20 height 15
click at [915, 512] on div "Home" at bounding box center [484, 510] width 948 height 15
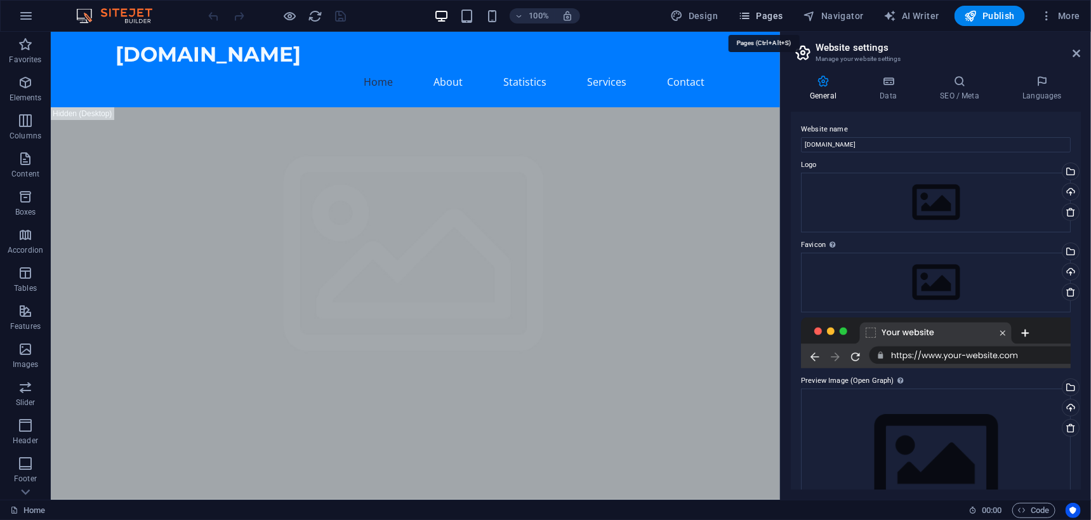
click at [748, 10] on icon "button" at bounding box center [744, 16] width 13 height 13
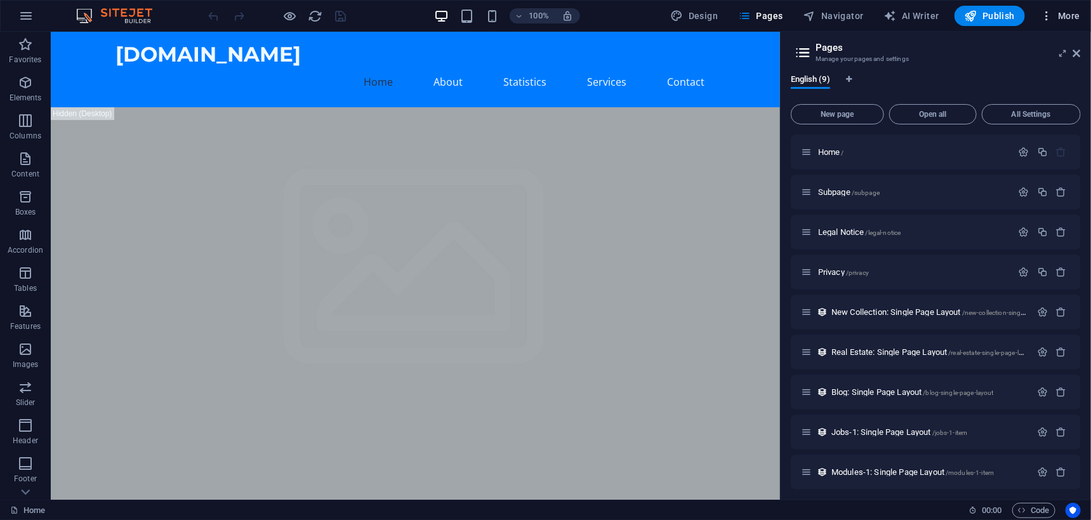
click at [1044, 13] on icon "button" at bounding box center [1046, 16] width 13 height 13
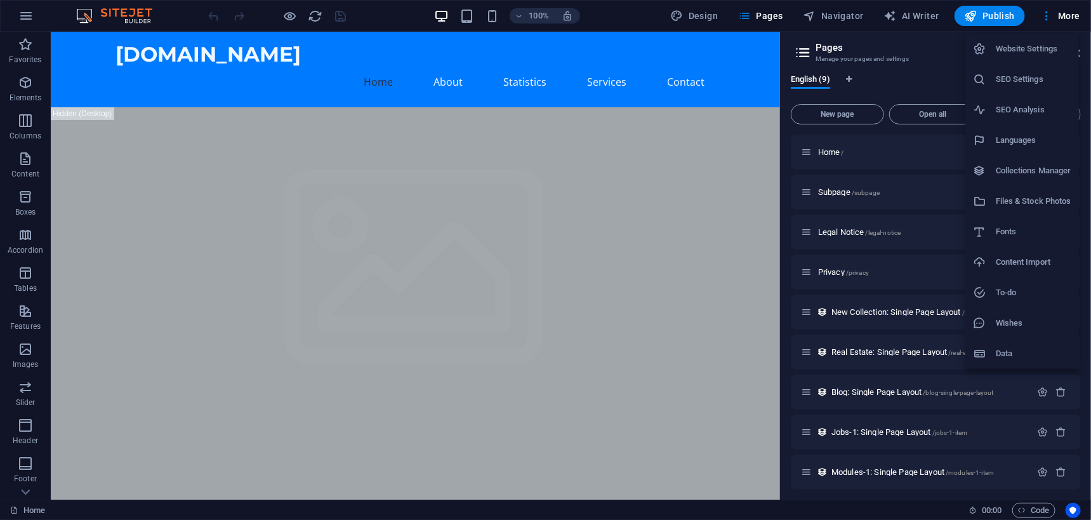
click at [1036, 258] on h6 "Content Import" at bounding box center [1034, 262] width 76 height 15
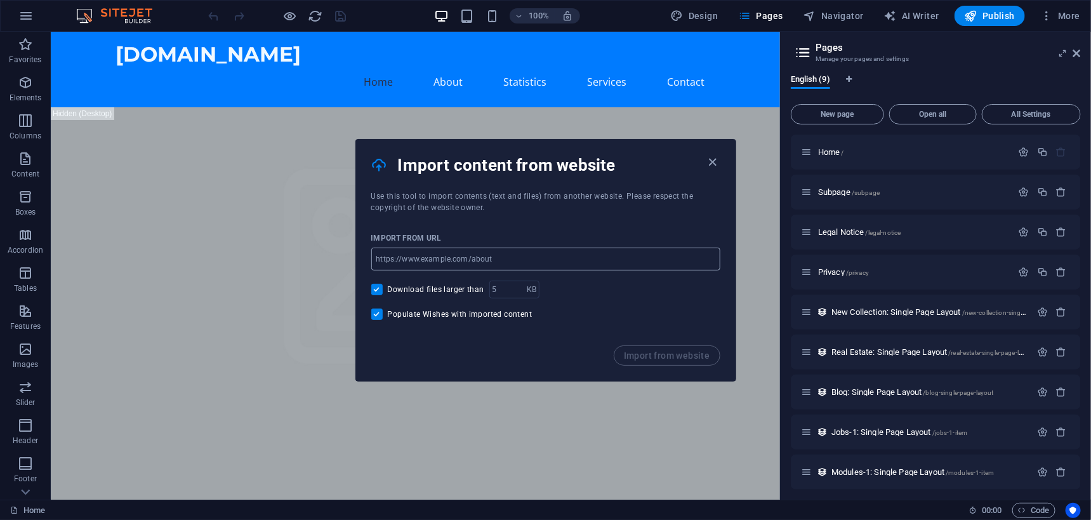
click at [463, 261] on input "url" at bounding box center [545, 259] width 349 height 23
type input "[URL][DOMAIN_NAME]"
click at [659, 355] on span "Import from website" at bounding box center [667, 355] width 86 height 10
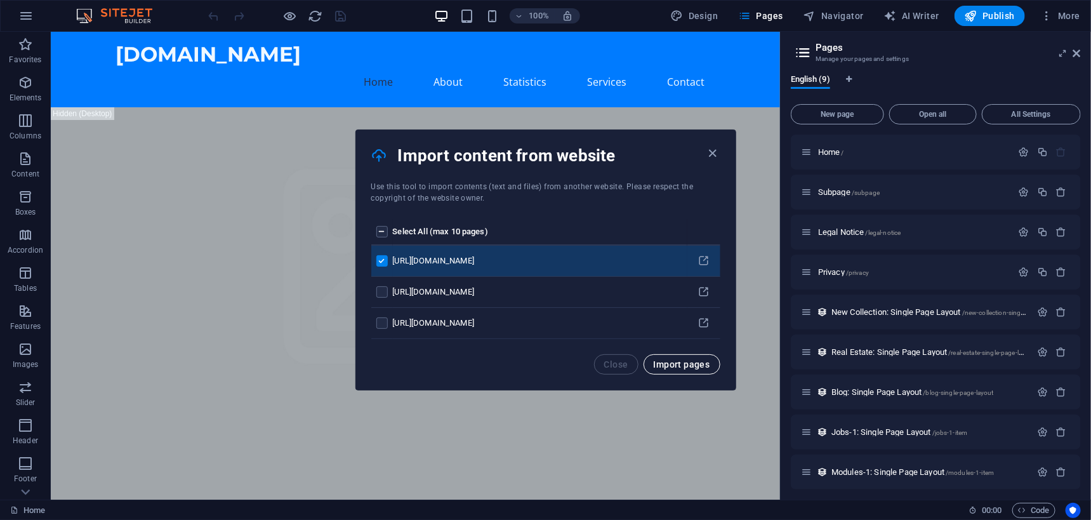
click at [692, 357] on button "Import pages" at bounding box center [682, 364] width 77 height 20
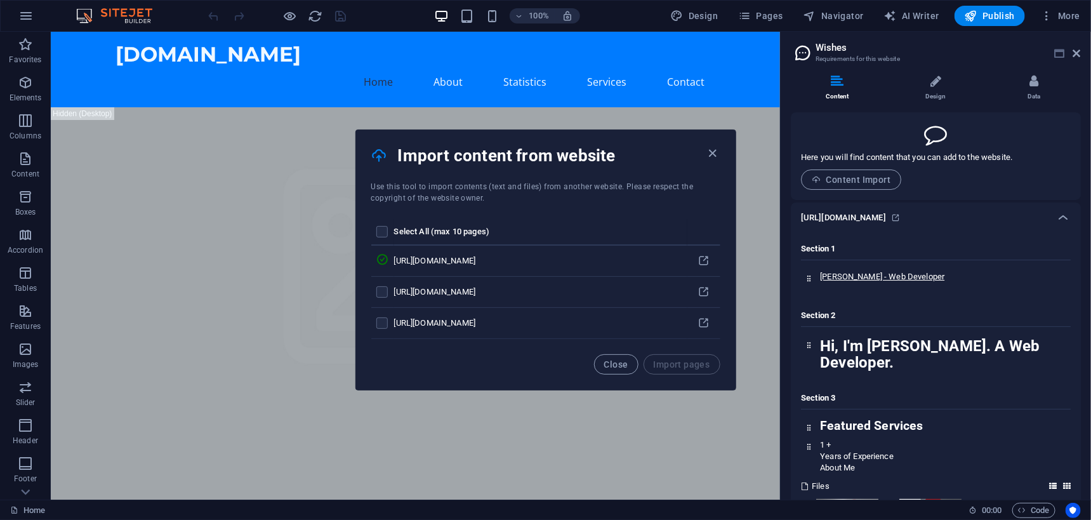
click at [1059, 52] on icon at bounding box center [1060, 53] width 10 height 10
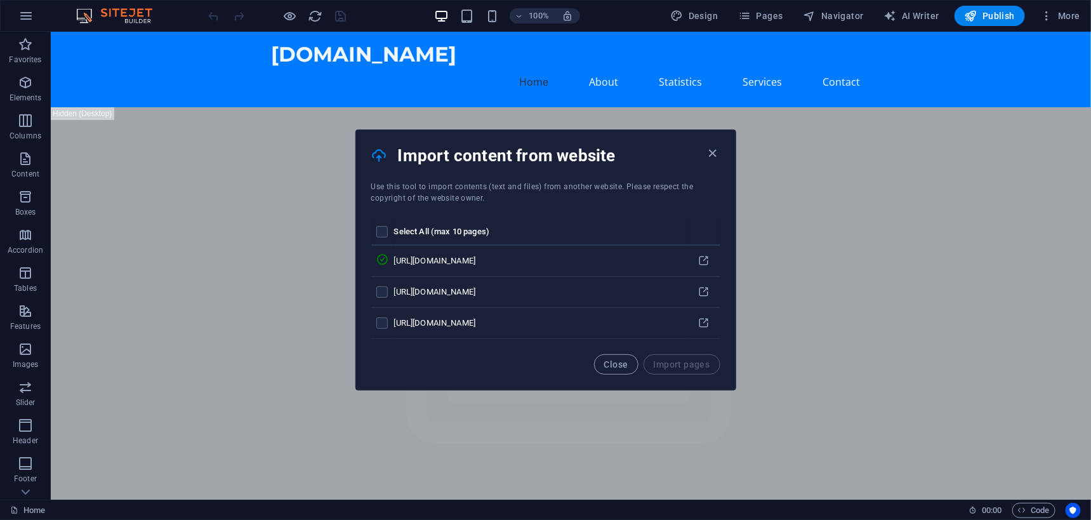
click at [649, 152] on h4 "Import content from website" at bounding box center [551, 155] width 307 height 20
click at [1073, 13] on span "More" at bounding box center [1060, 16] width 40 height 13
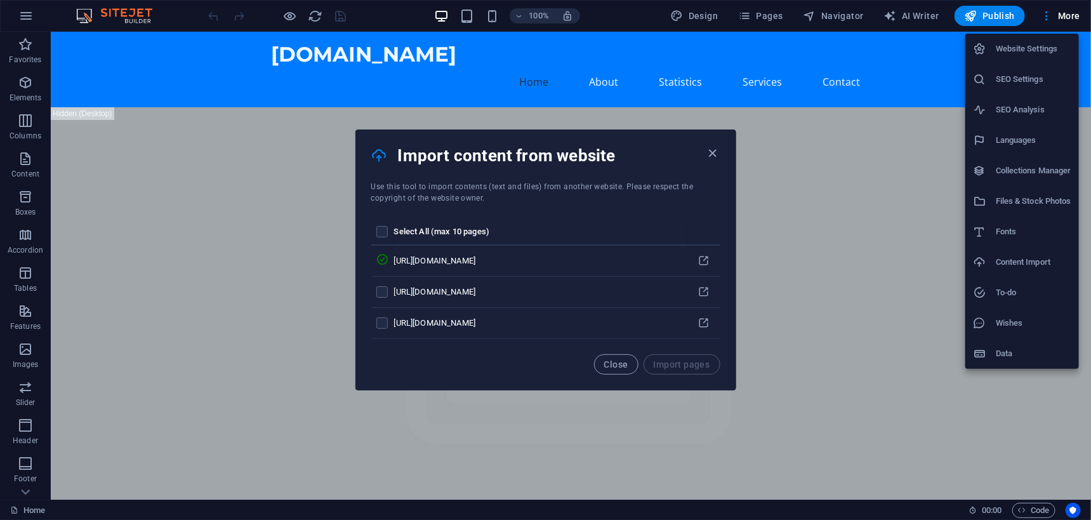
click at [1031, 267] on h6 "Content Import" at bounding box center [1034, 262] width 76 height 15
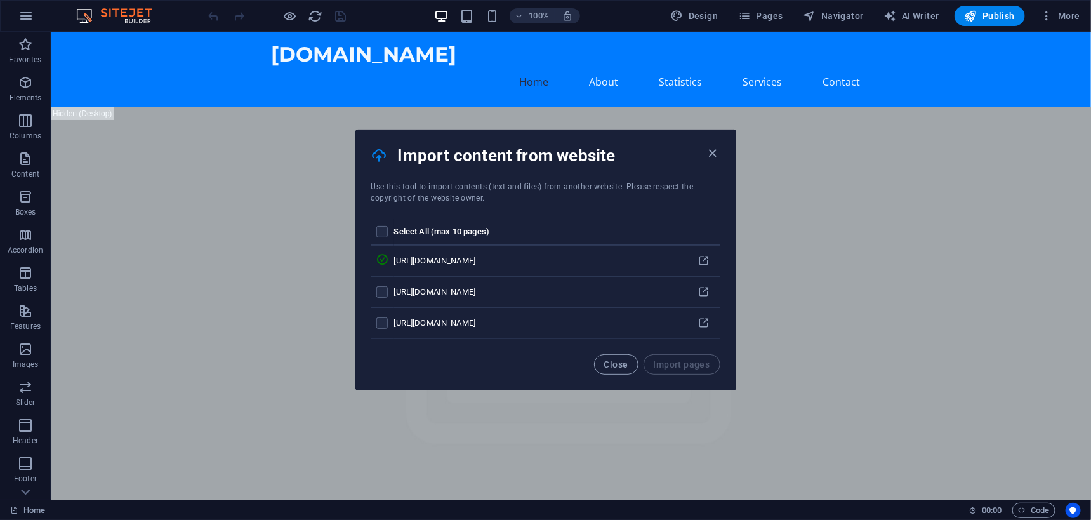
click at [1077, 4] on div "100% Design Pages Navigator AI Writer Publish More" at bounding box center [546, 16] width 1090 height 30
click at [1073, 23] on button "More" at bounding box center [1060, 16] width 50 height 20
click at [1066, 20] on span "More" at bounding box center [1060, 16] width 40 height 13
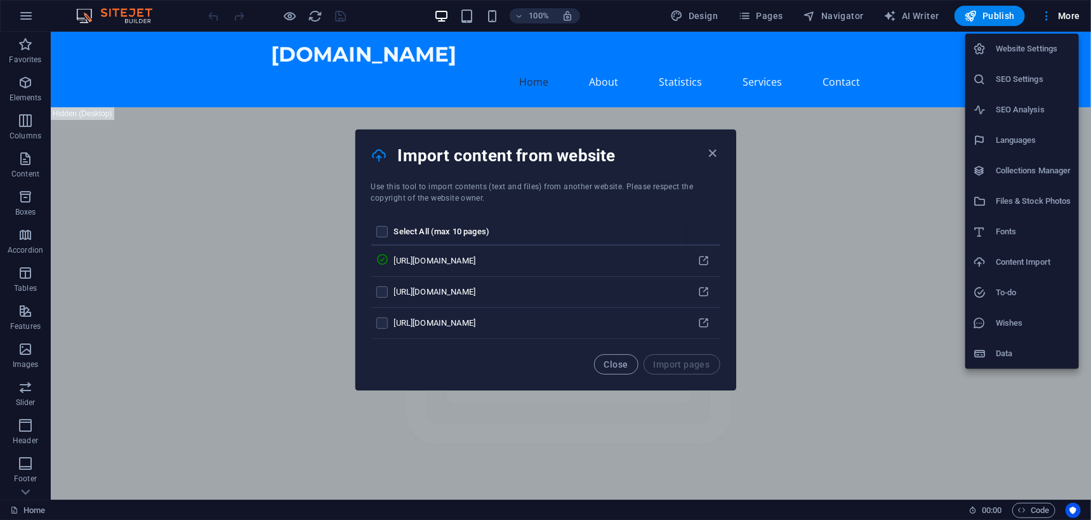
click at [995, 260] on div at bounding box center [984, 262] width 23 height 13
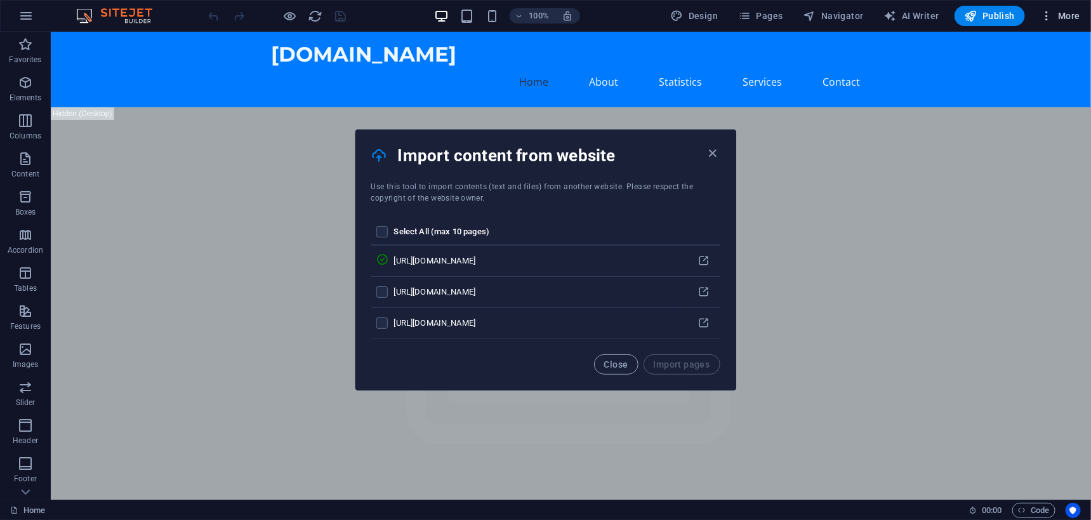
click at [1043, 13] on icon "button" at bounding box center [1046, 16] width 13 height 13
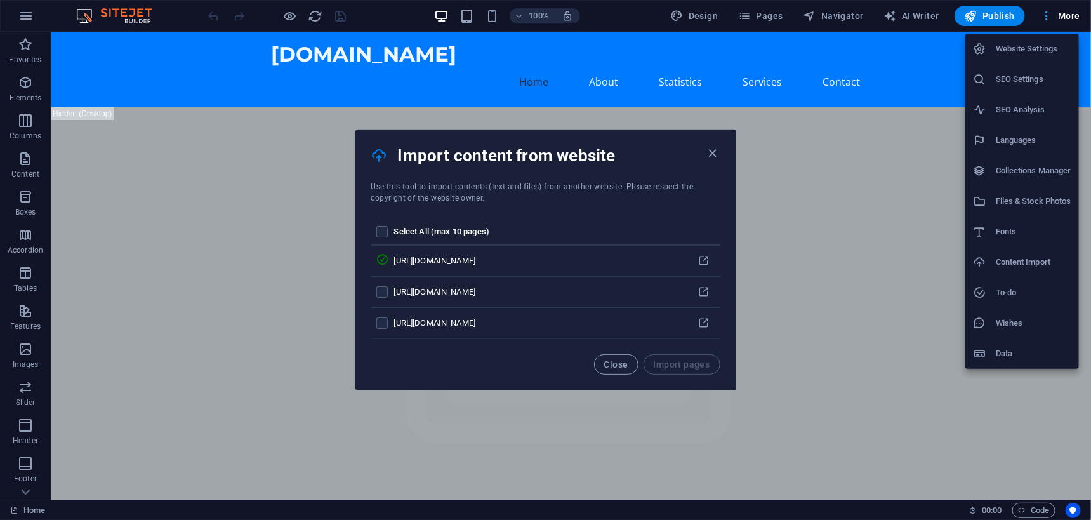
click at [1043, 13] on div at bounding box center [545, 260] width 1091 height 520
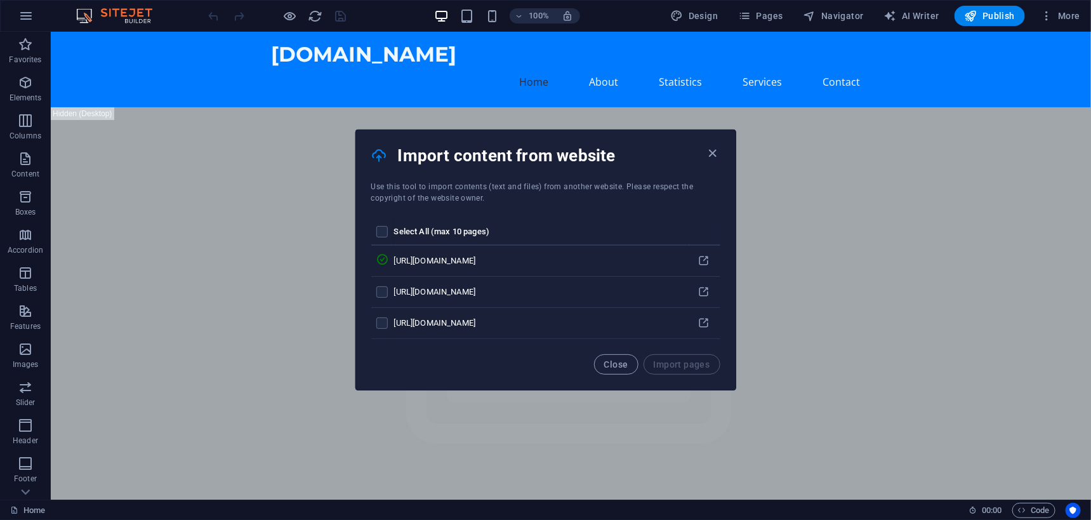
click at [539, 355] on div "Close Import pages" at bounding box center [546, 372] width 380 height 36
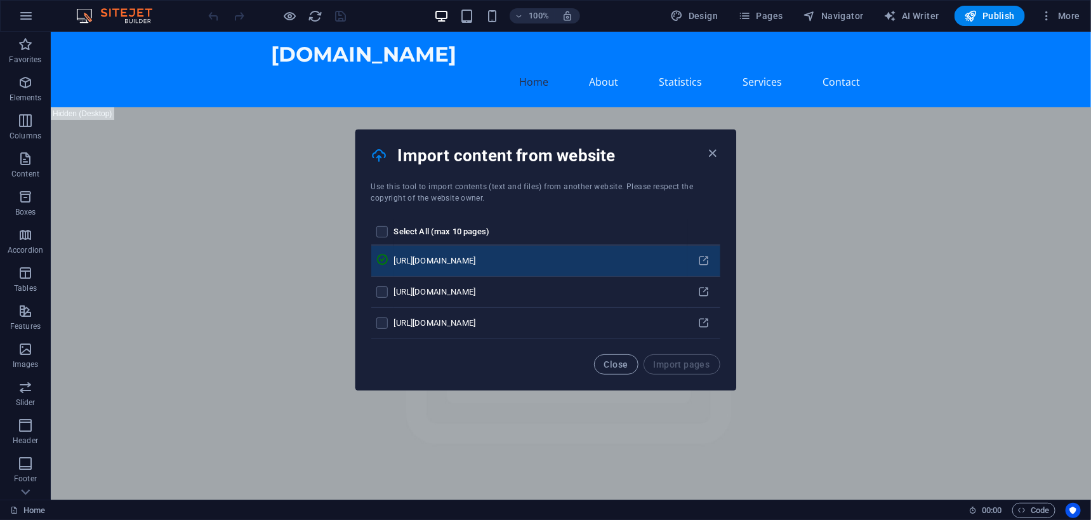
click at [673, 258] on div "[URL][DOMAIN_NAME]" at bounding box center [538, 260] width 288 height 11
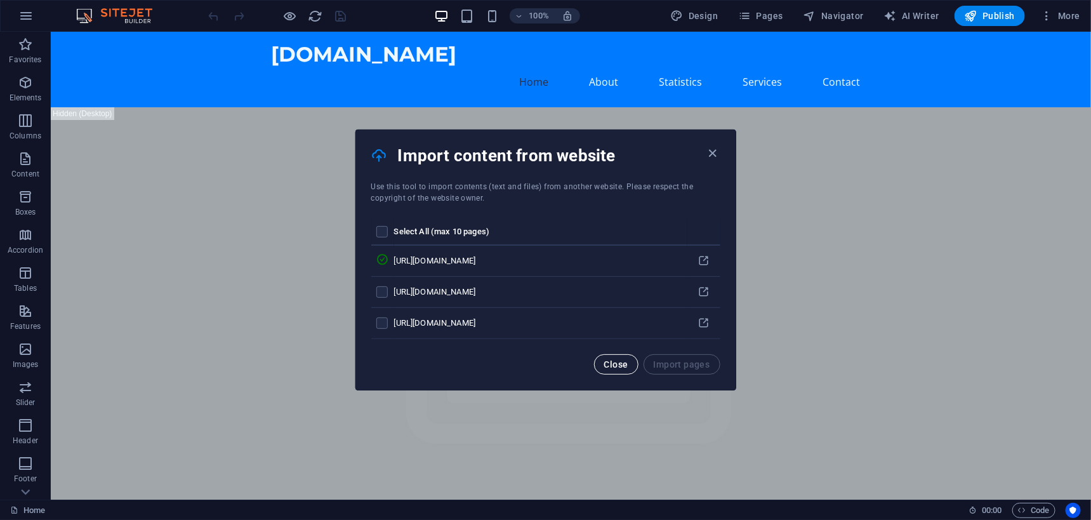
click at [625, 362] on span "Close" at bounding box center [616, 364] width 24 height 10
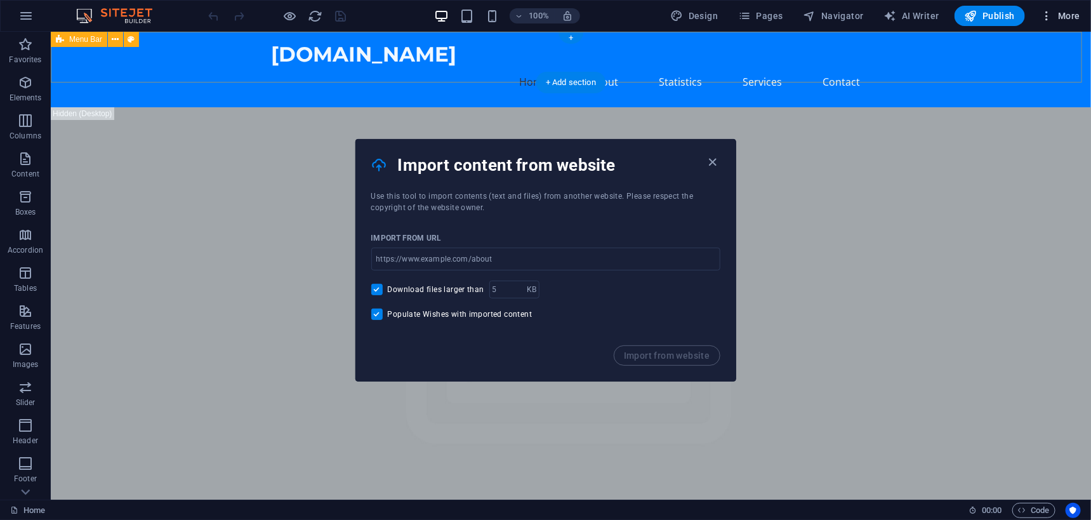
click at [1062, 20] on span "More" at bounding box center [1060, 16] width 40 height 13
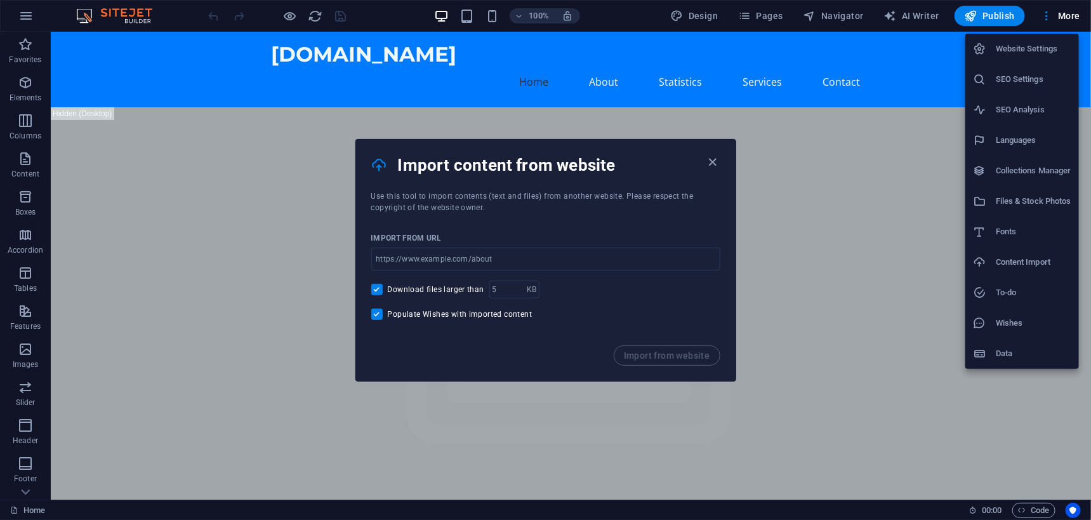
click at [1019, 349] on h6 "Data" at bounding box center [1034, 353] width 76 height 15
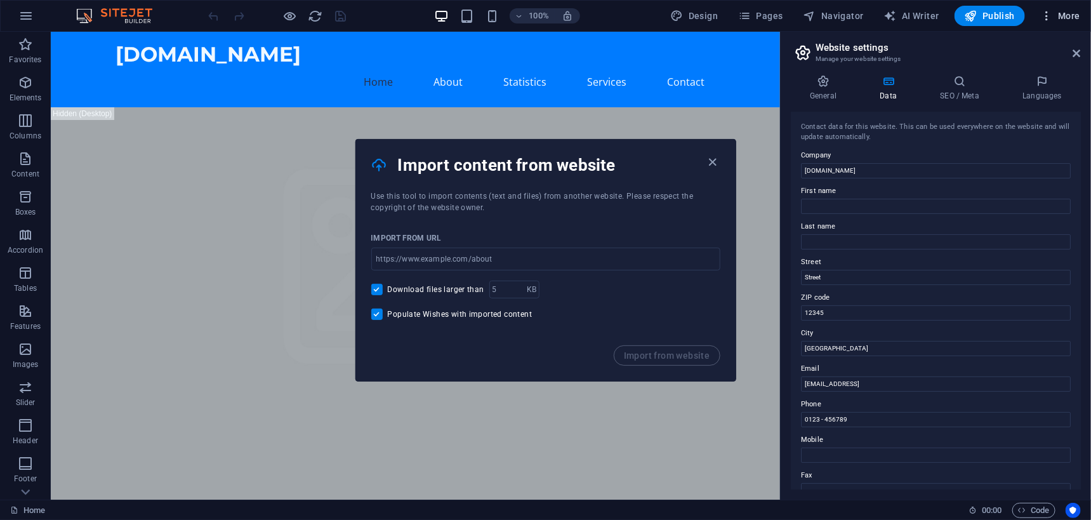
click at [1057, 16] on span "More" at bounding box center [1060, 16] width 40 height 13
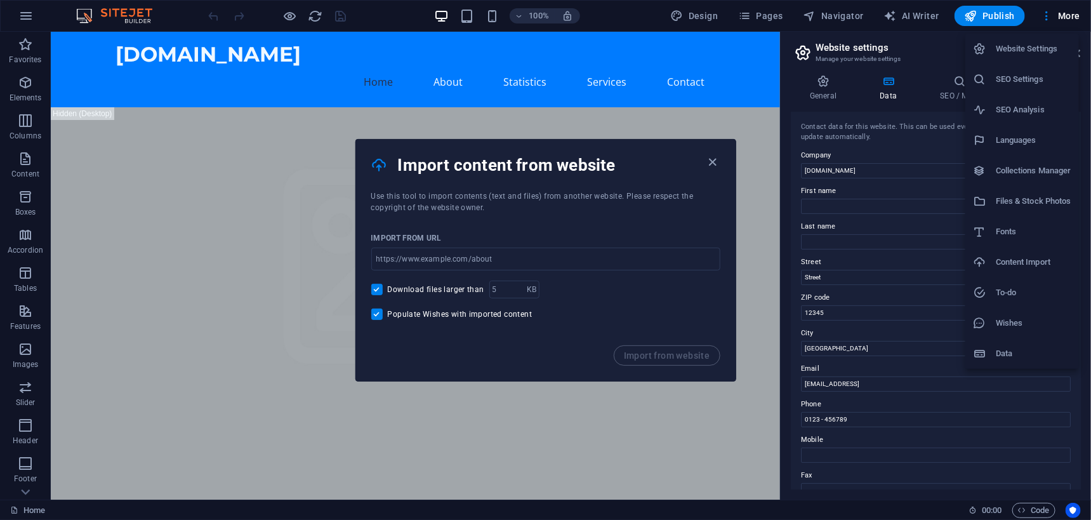
click at [997, 266] on h6 "Content Import" at bounding box center [1034, 262] width 76 height 15
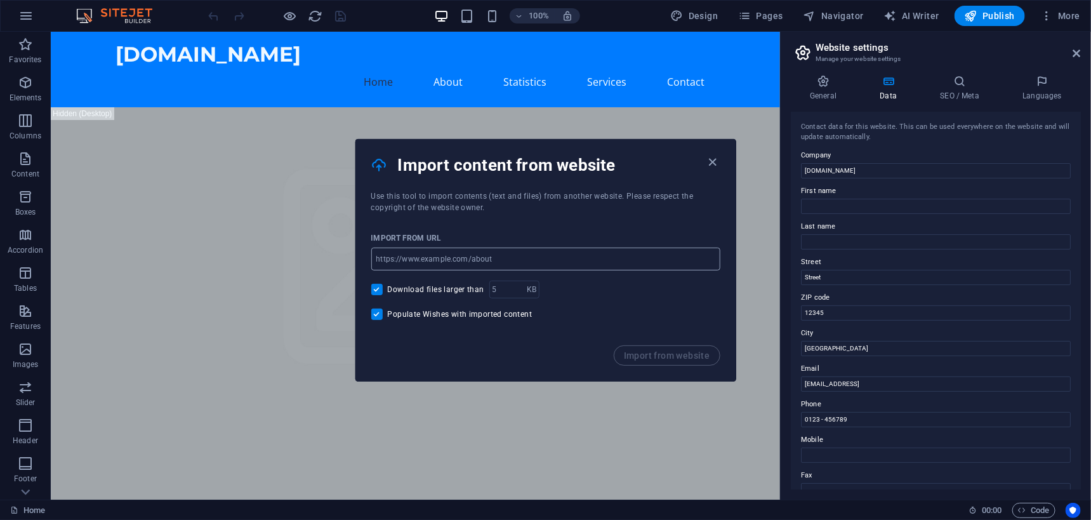
click at [449, 256] on input "url" at bounding box center [545, 259] width 349 height 23
type input "[URL][DOMAIN_NAME]"
click at [656, 352] on span "Import from website" at bounding box center [667, 355] width 86 height 10
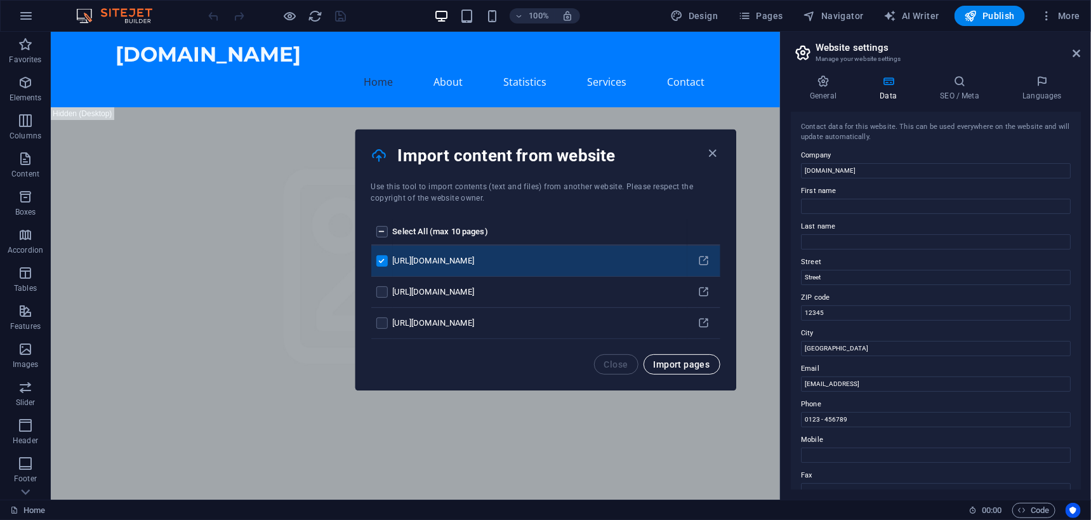
click at [671, 357] on button "Import pages" at bounding box center [682, 364] width 77 height 20
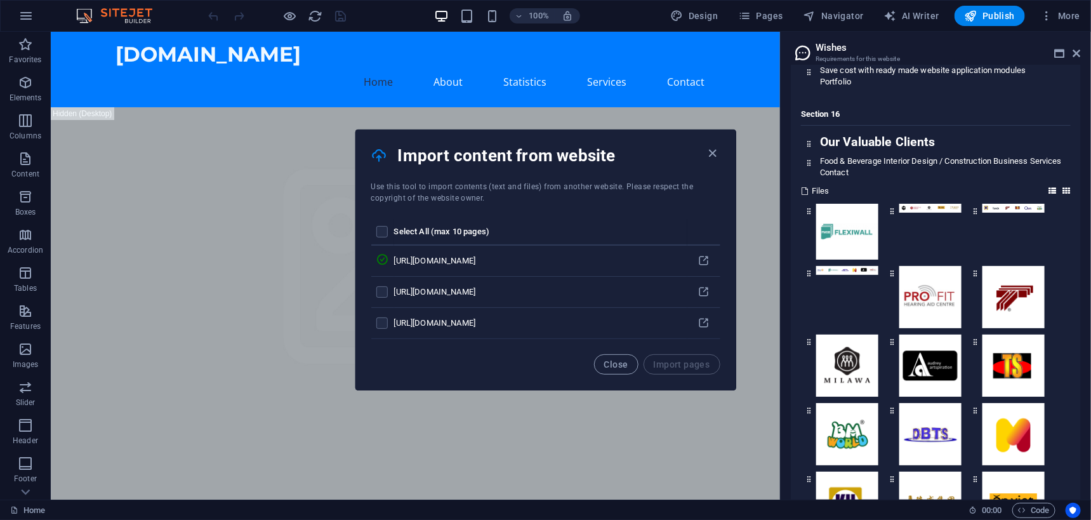
scroll to position [3468, 0]
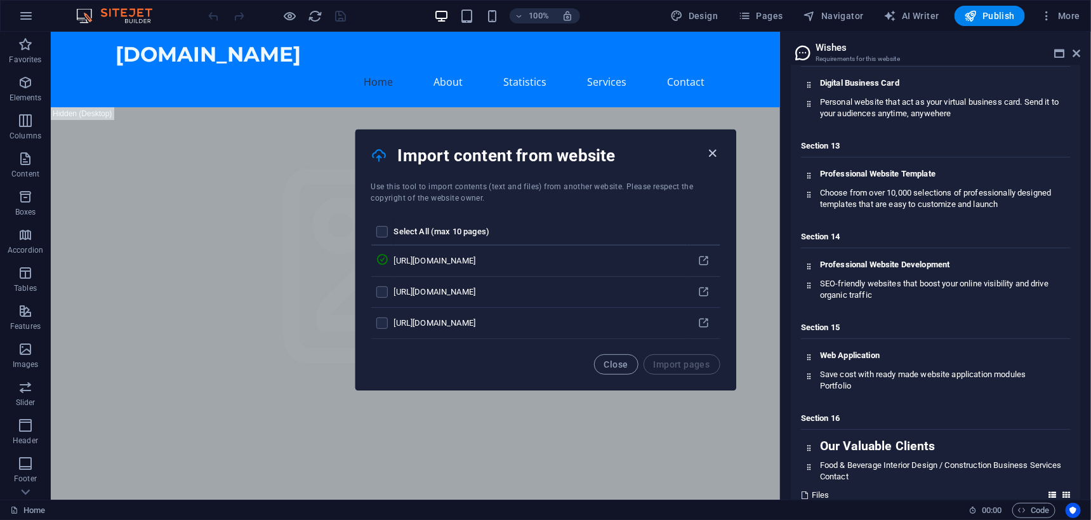
click at [711, 156] on icon "button" at bounding box center [712, 153] width 15 height 15
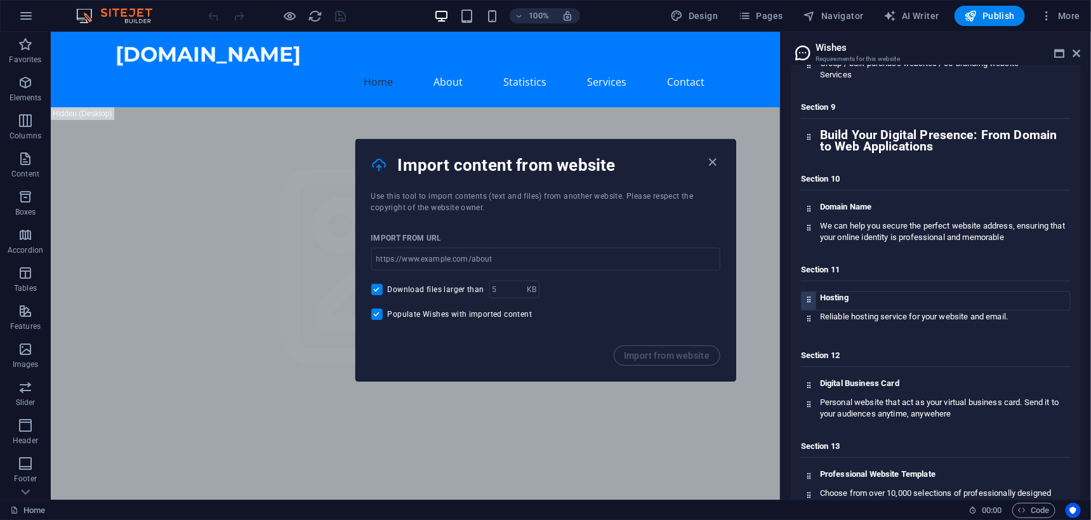
scroll to position [3024, 0]
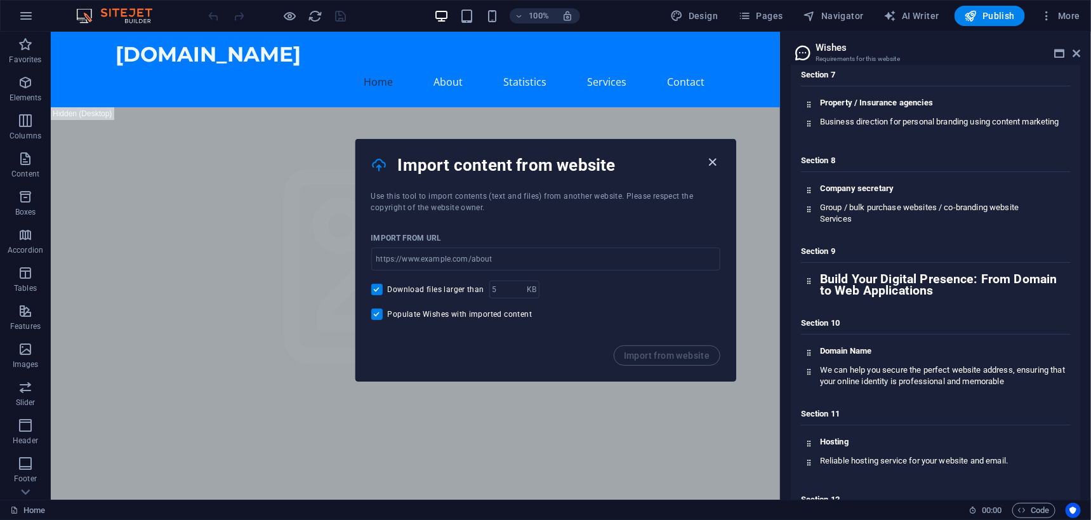
click at [713, 162] on icon "button" at bounding box center [712, 162] width 15 height 15
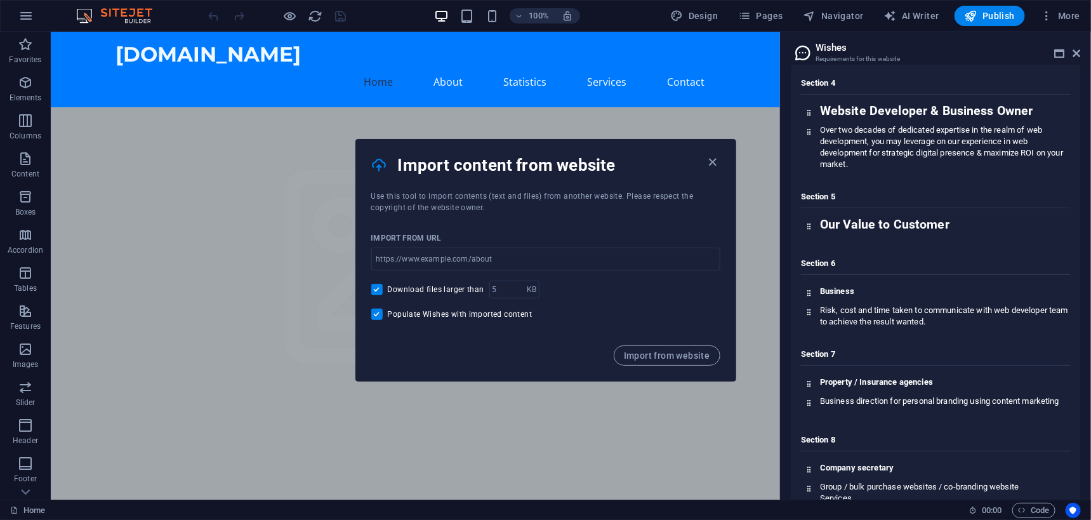
scroll to position [2580, 0]
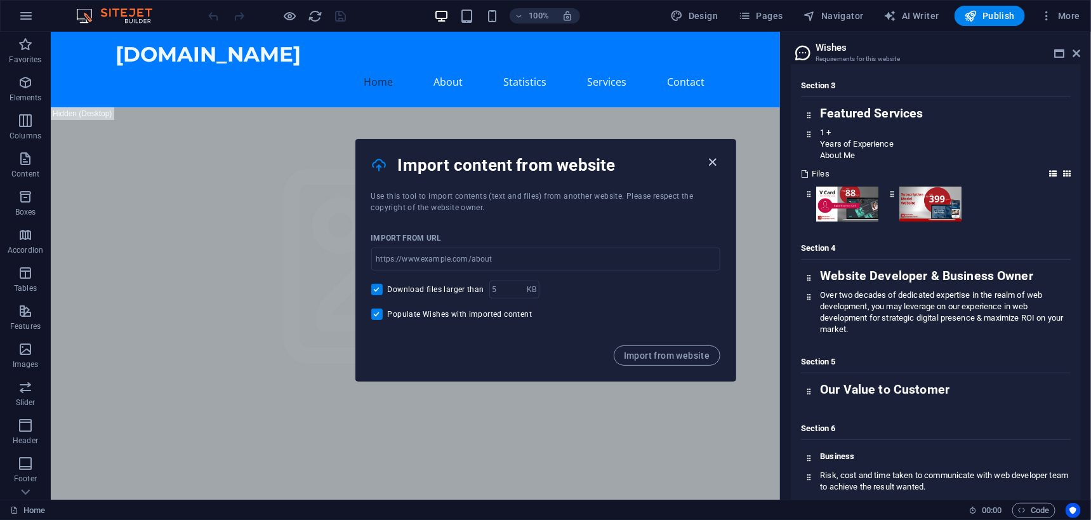
click at [708, 158] on icon "button" at bounding box center [712, 162] width 15 height 15
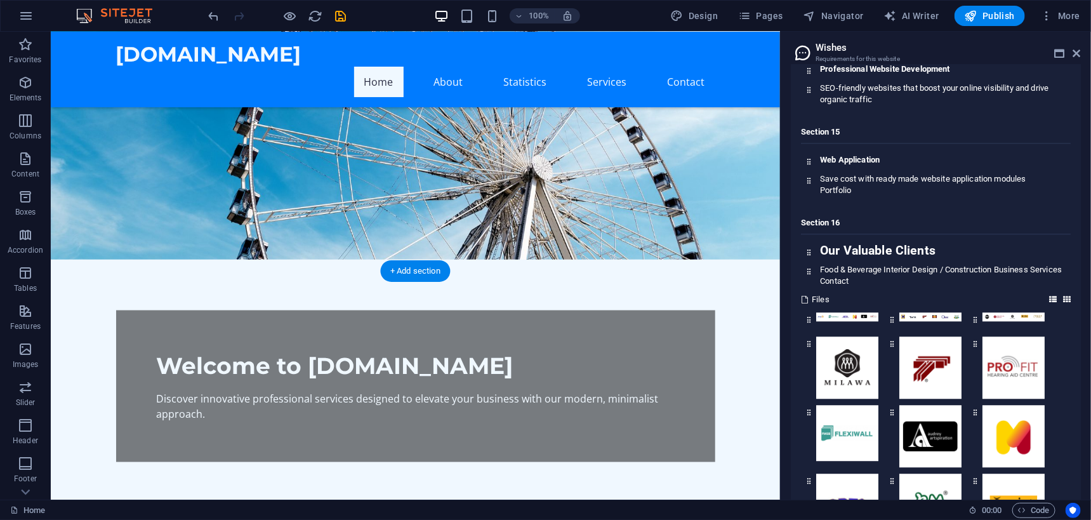
scroll to position [761, 0]
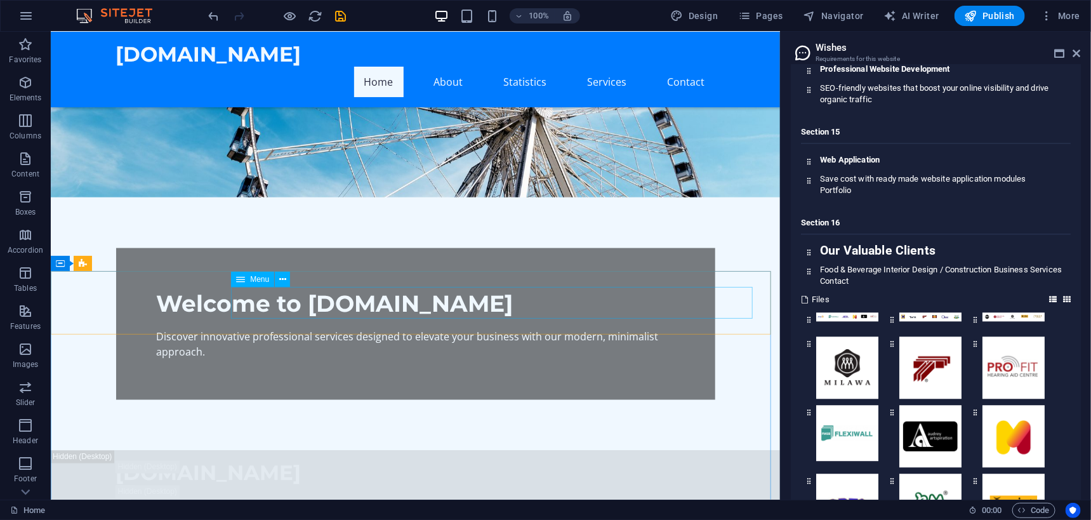
click at [246, 279] on div "Menu" at bounding box center [252, 279] width 43 height 15
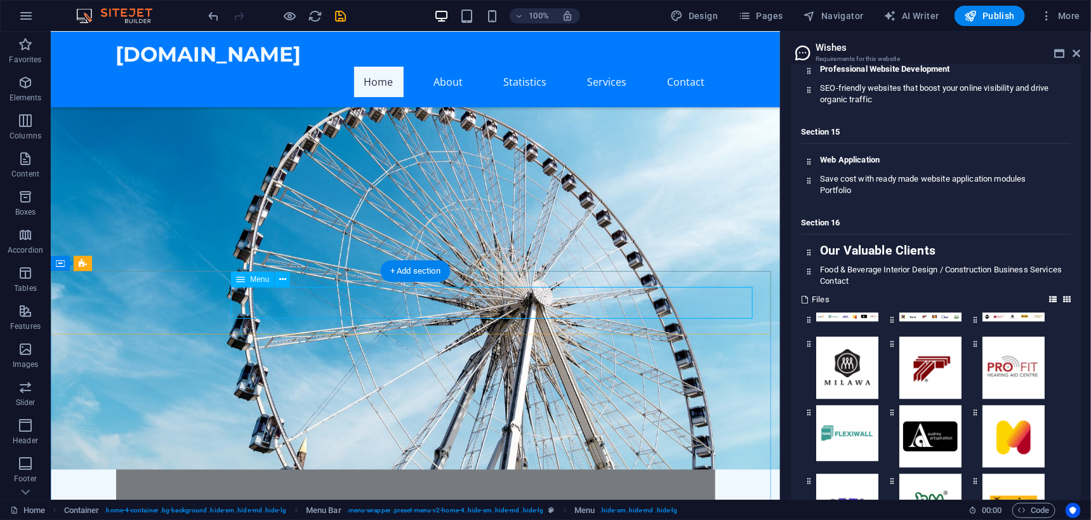
select select
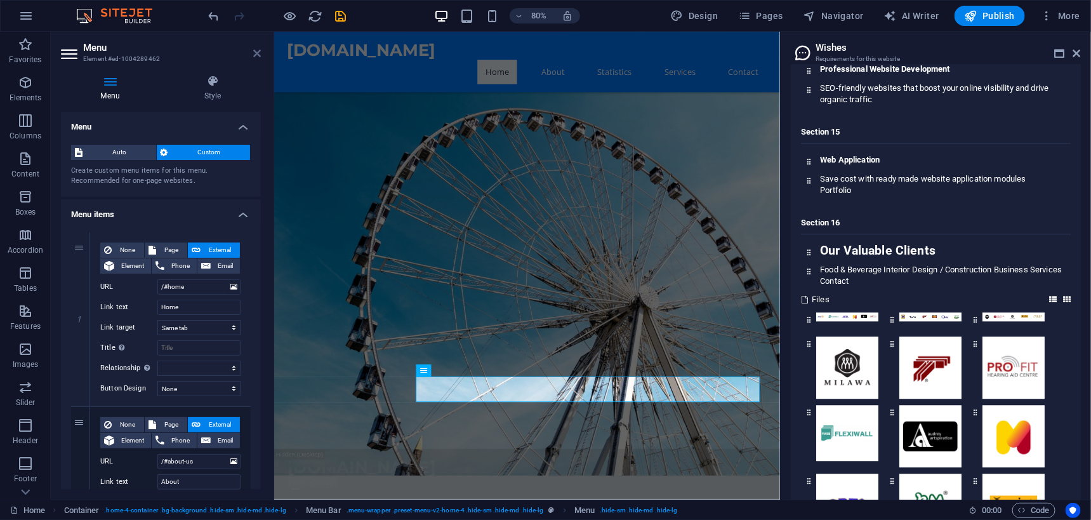
click at [256, 54] on icon at bounding box center [257, 53] width 8 height 10
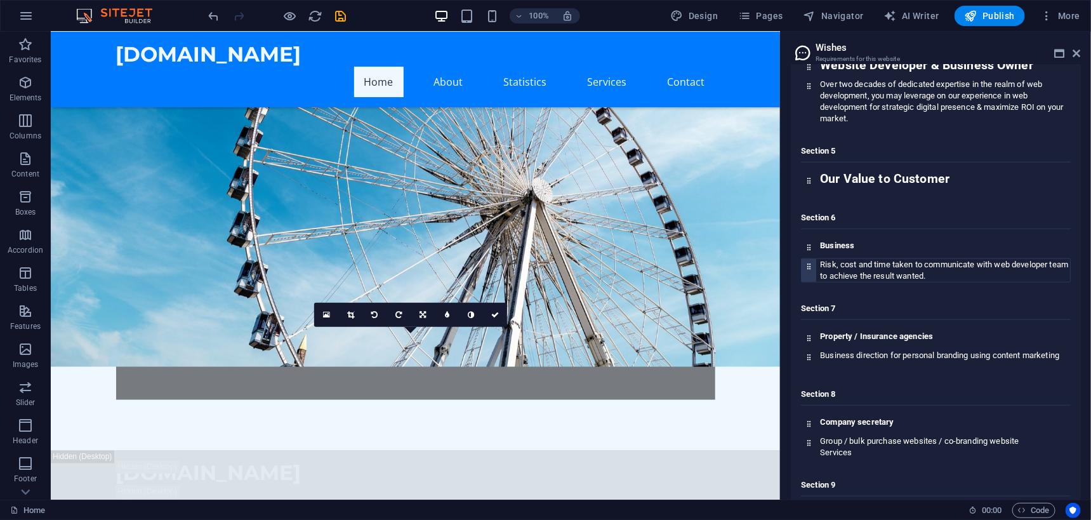
scroll to position [508, 0]
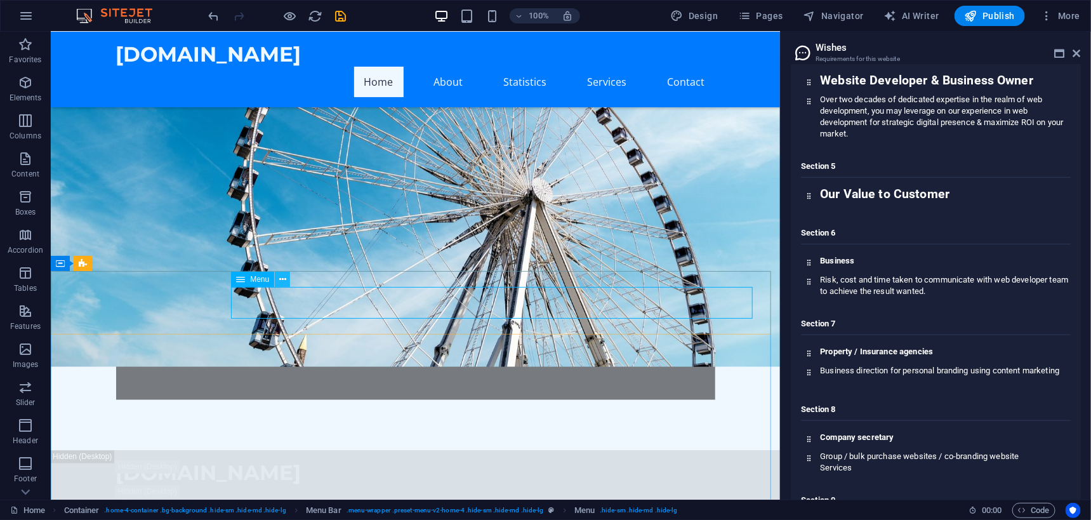
click at [281, 280] on icon at bounding box center [282, 279] width 7 height 13
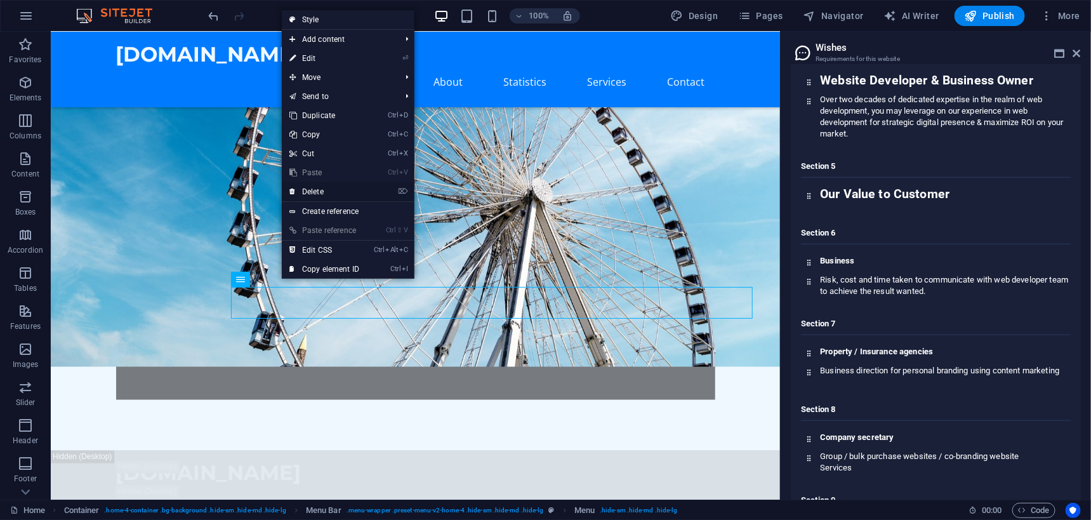
click at [322, 192] on link "⌦ Delete" at bounding box center [324, 191] width 85 height 19
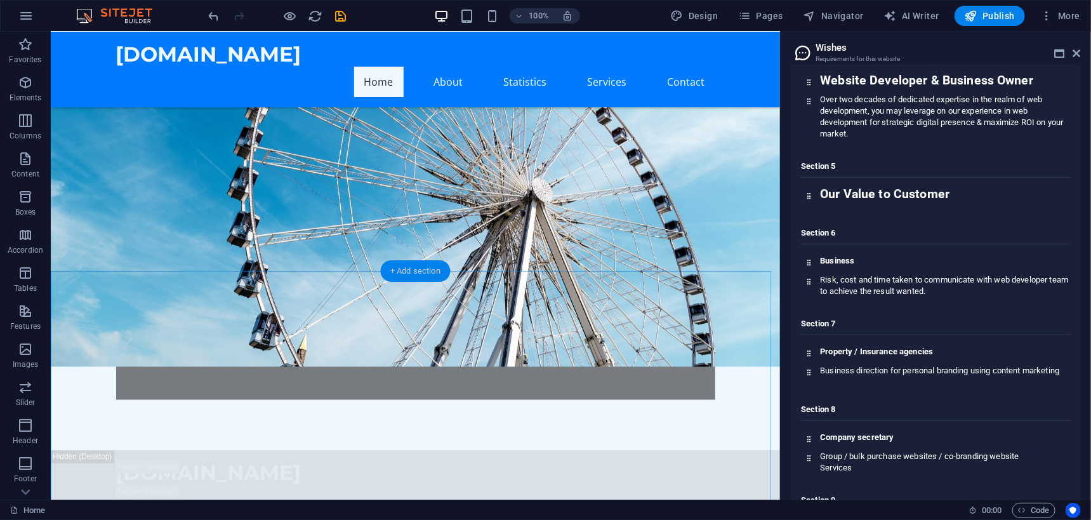
click at [411, 273] on div "+ Add section" at bounding box center [415, 271] width 70 height 22
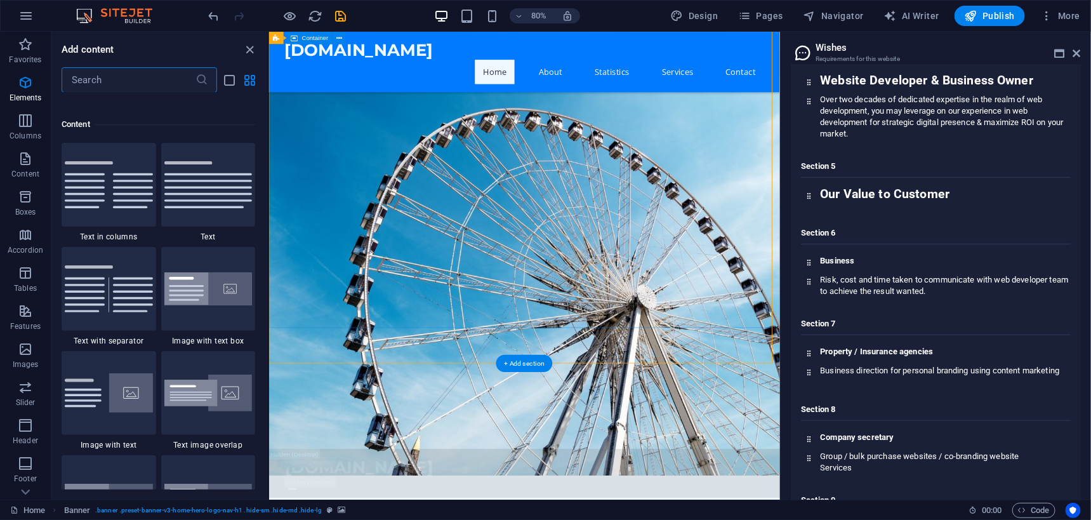
scroll to position [2219, 0]
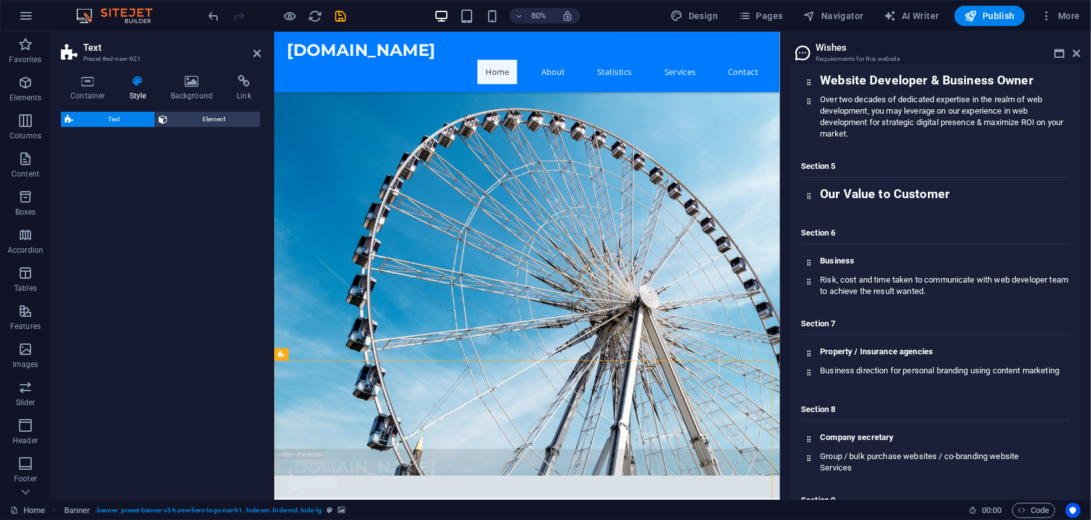
click at [248, 53] on h2 "Text" at bounding box center [172, 47] width 178 height 11
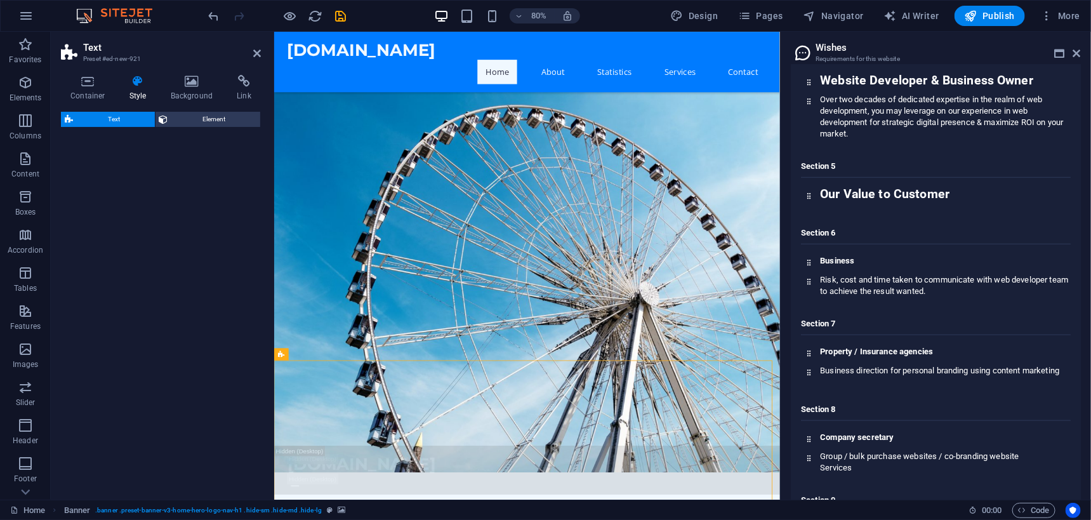
select select "rem"
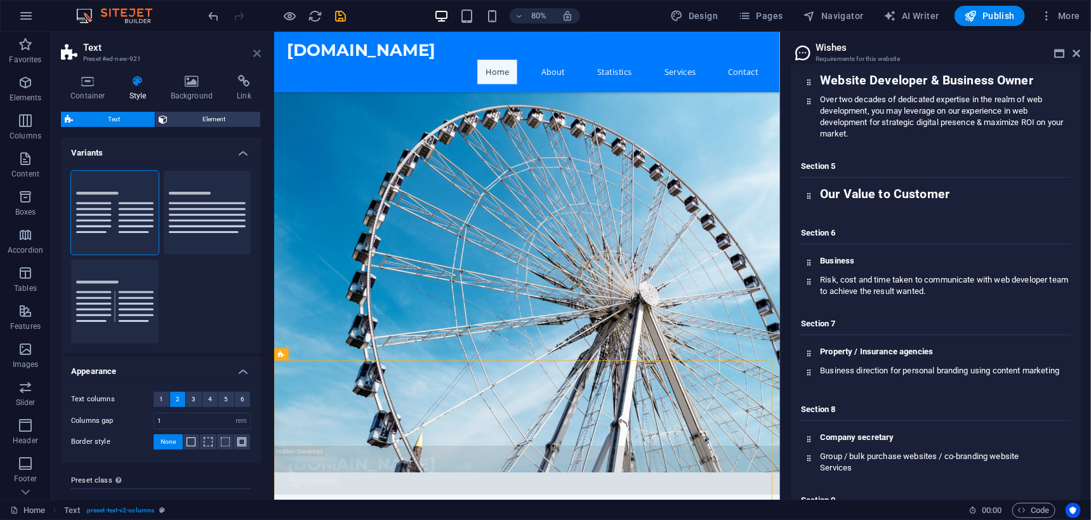
click at [256, 51] on icon at bounding box center [257, 53] width 8 height 10
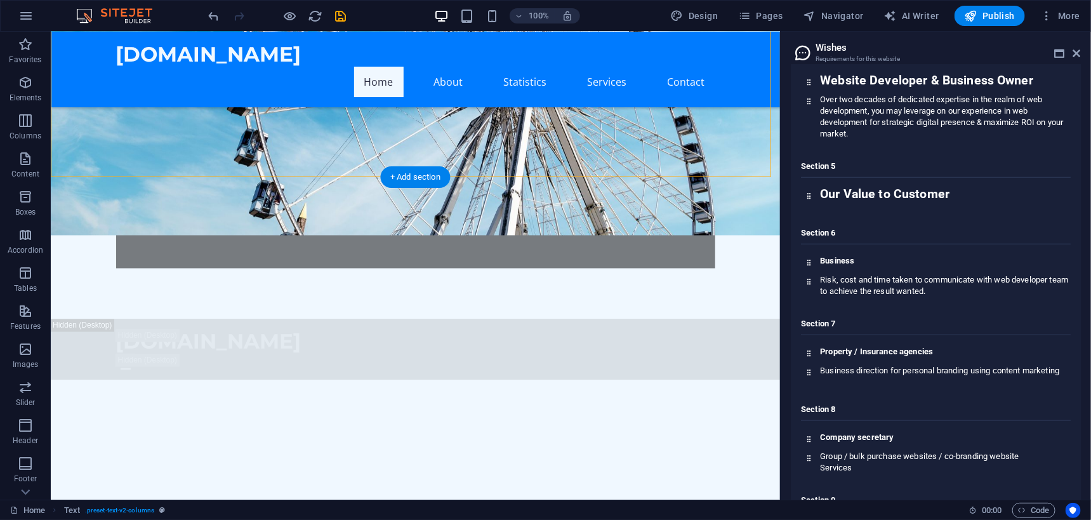
scroll to position [1019, 0]
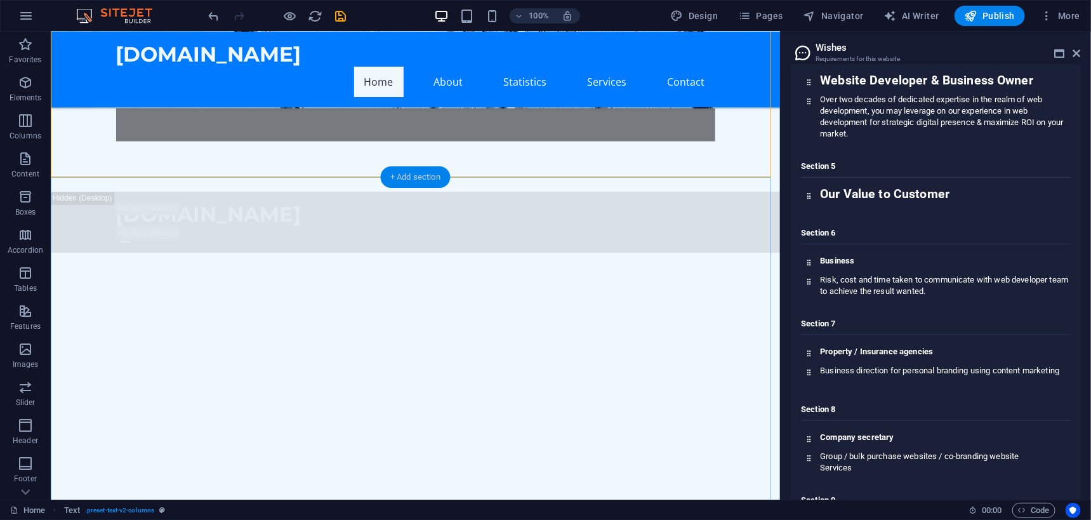
drag, startPoint x: 411, startPoint y: 177, endPoint x: 186, endPoint y: 199, distance: 226.3
click at [411, 177] on div "+ Add section" at bounding box center [415, 177] width 70 height 22
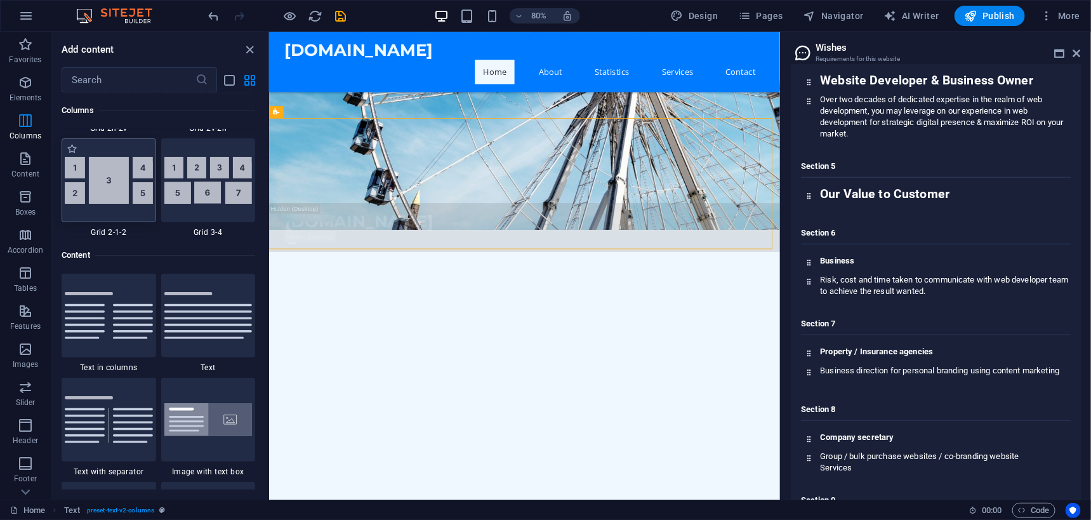
scroll to position [2093, 0]
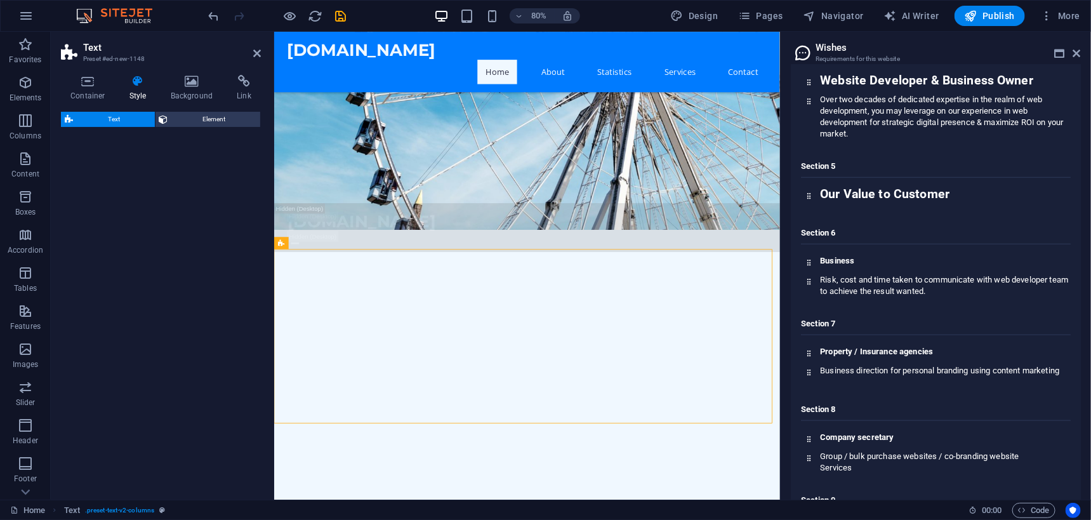
select select "preset-text-v2-default"
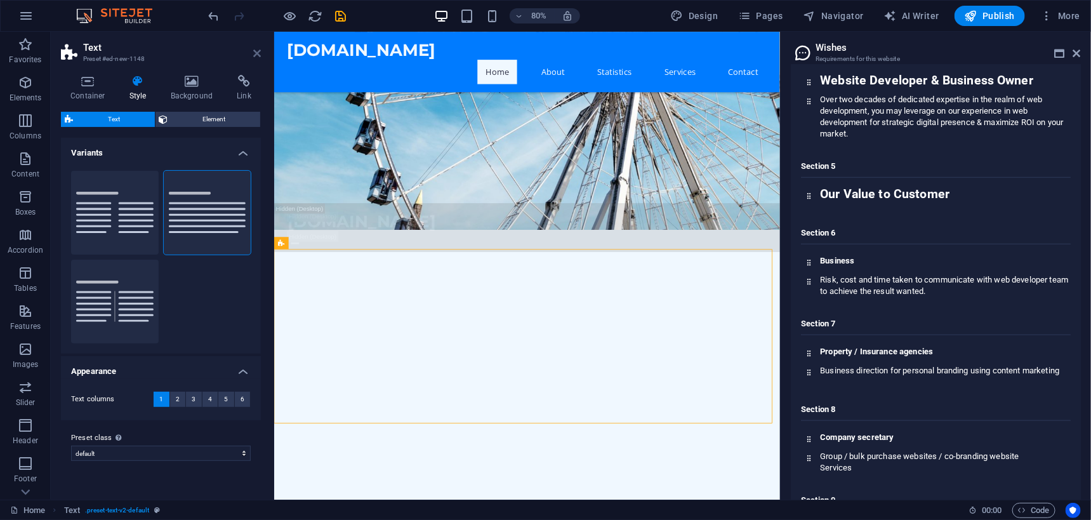
click at [256, 51] on icon at bounding box center [257, 53] width 8 height 10
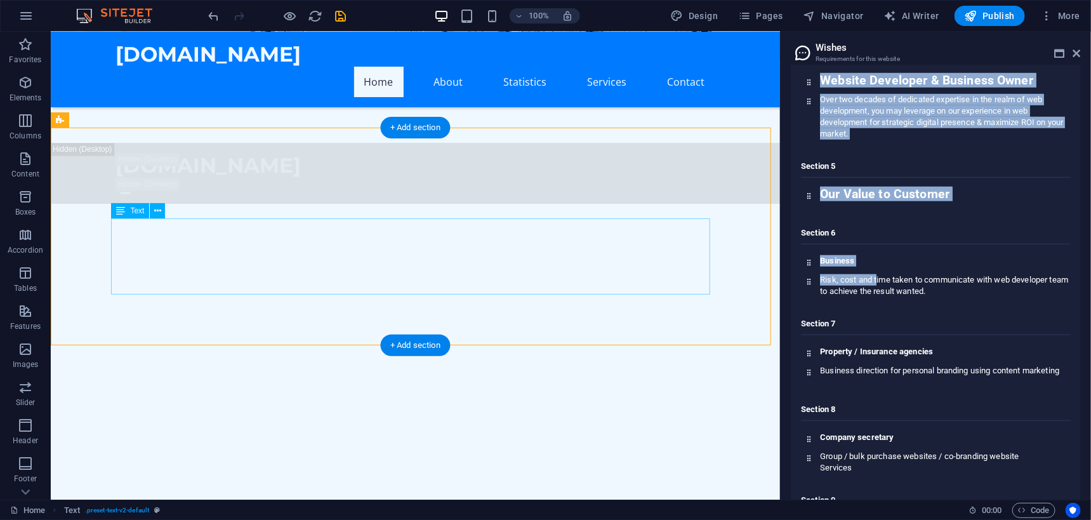
drag, startPoint x: 928, startPoint y: 294, endPoint x: 404, endPoint y: 267, distance: 524.4
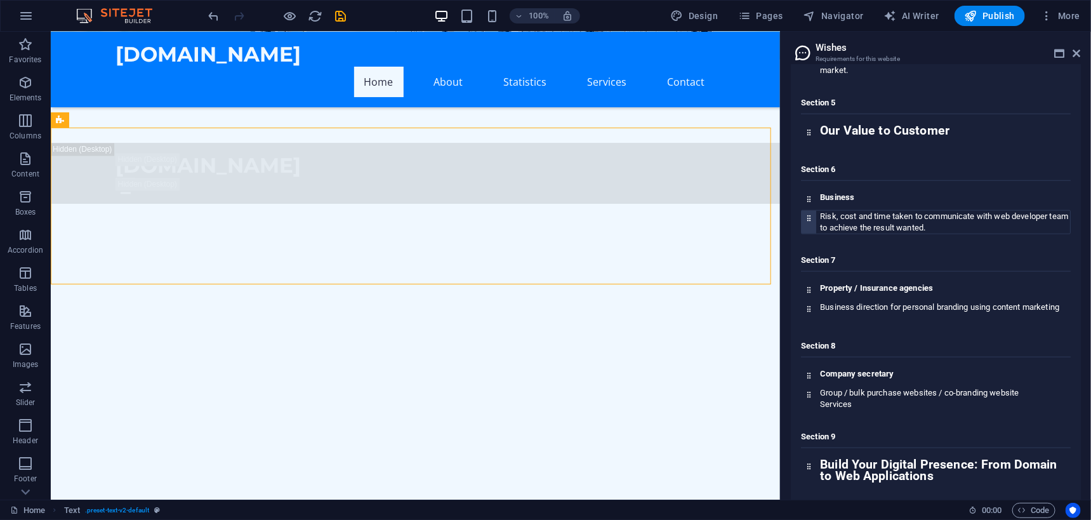
scroll to position [635, 0]
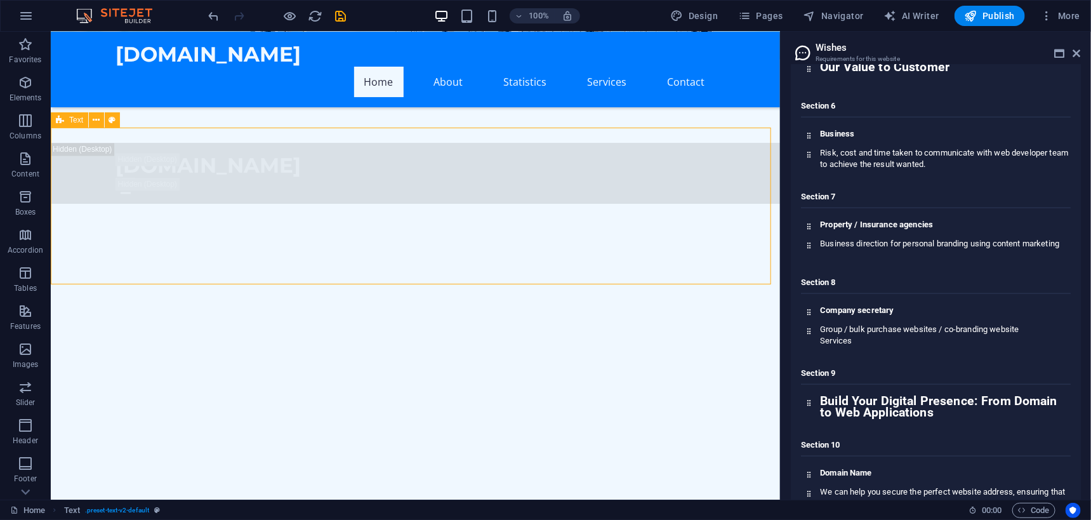
click at [76, 117] on span "Text" at bounding box center [76, 120] width 14 height 8
click at [92, 119] on button at bounding box center [96, 119] width 15 height 15
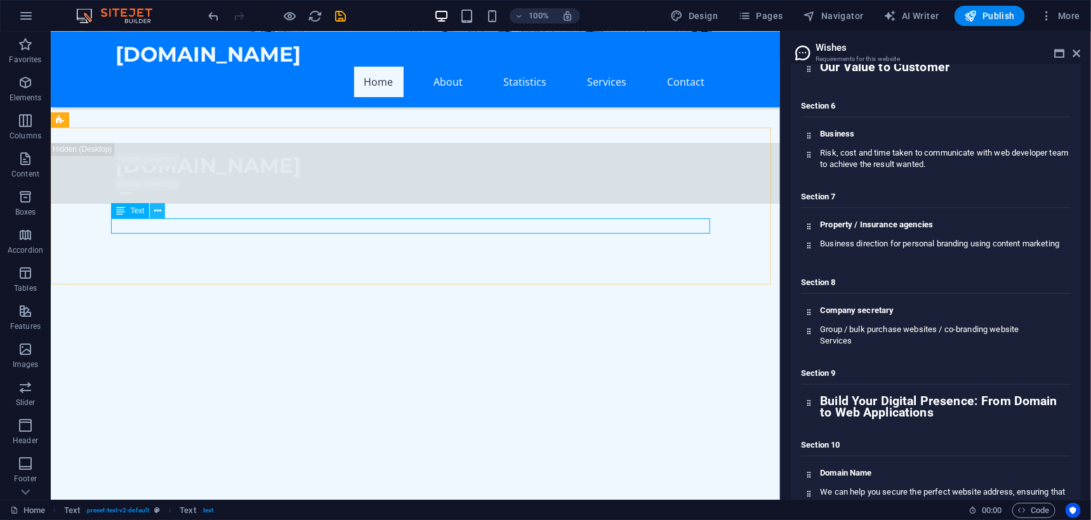
click at [157, 212] on icon at bounding box center [157, 210] width 7 height 13
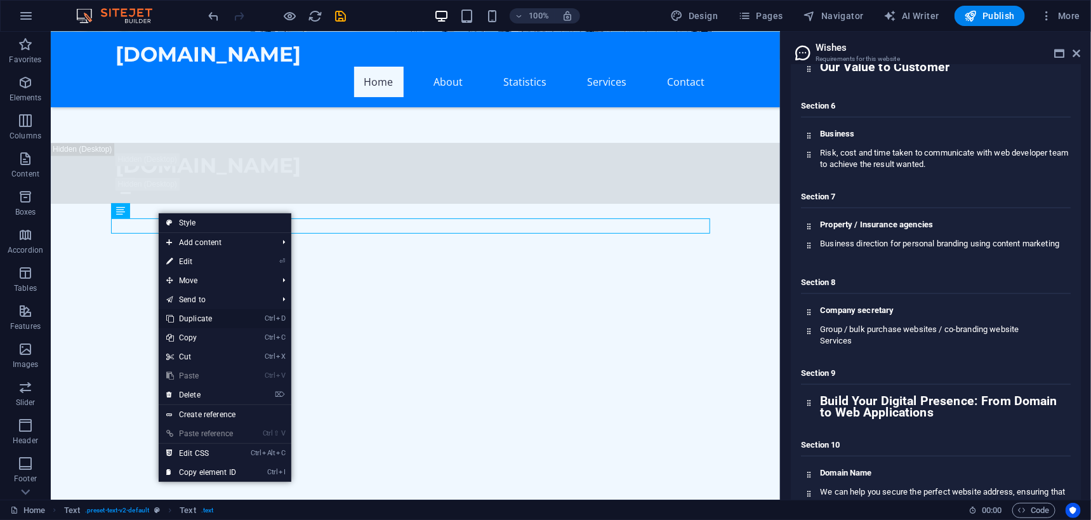
click at [199, 319] on link "Ctrl D Duplicate" at bounding box center [201, 318] width 85 height 19
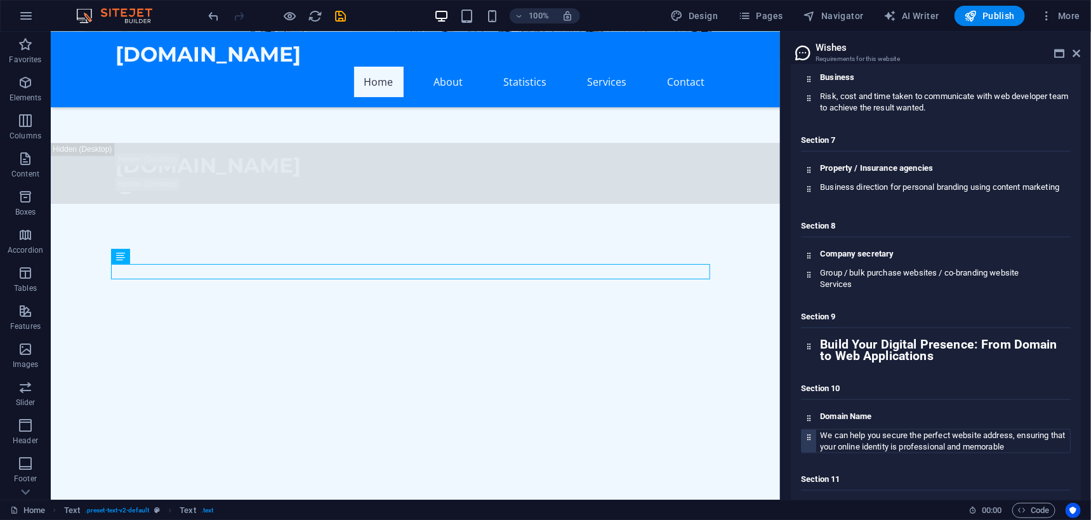
scroll to position [762, 0]
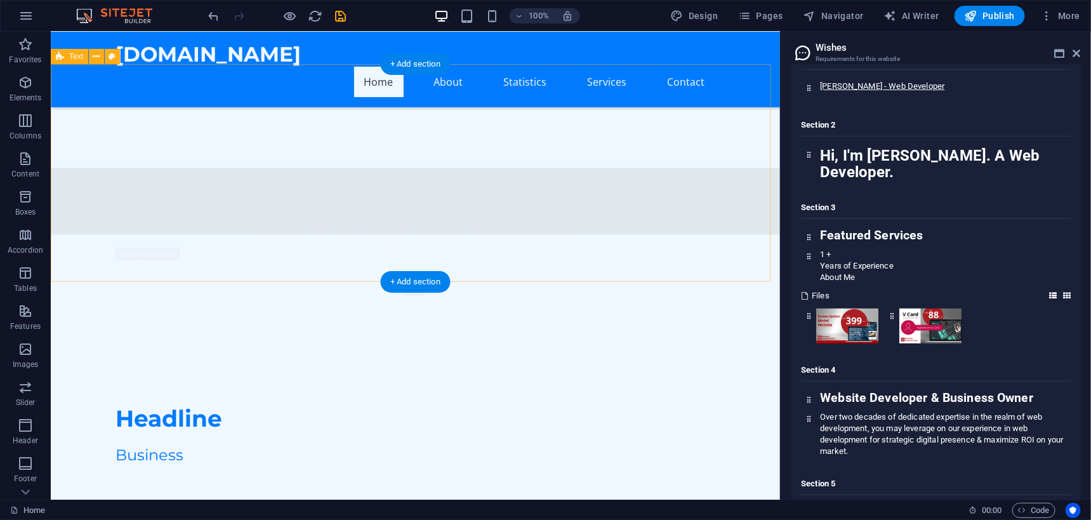
scroll to position [941, 0]
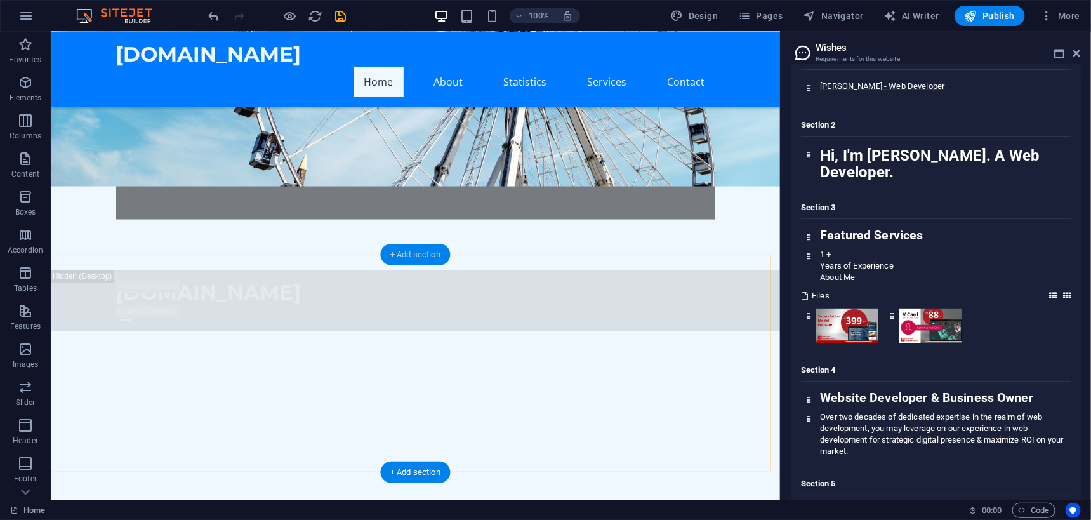
click at [404, 251] on div "+ Add section" at bounding box center [415, 255] width 70 height 22
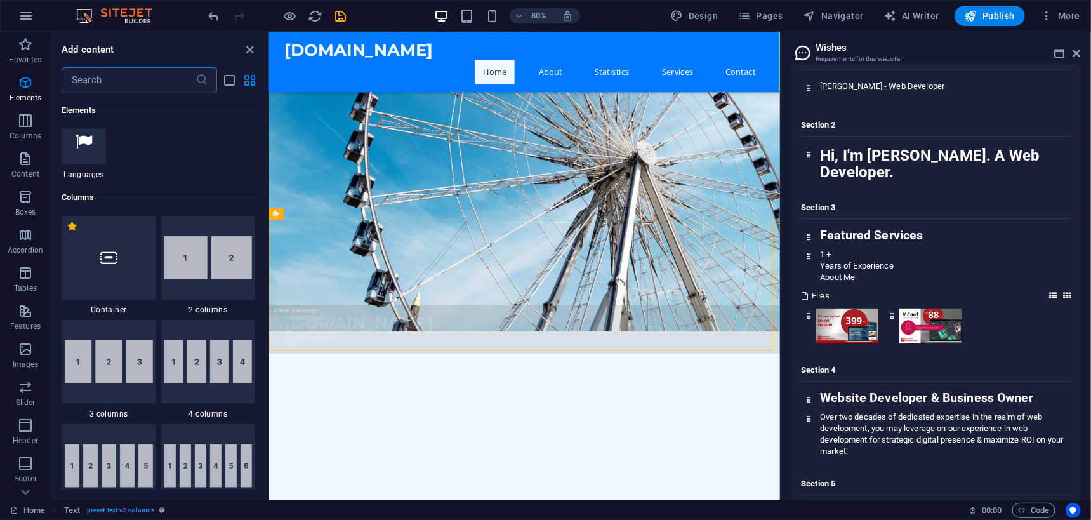
scroll to position [635, 0]
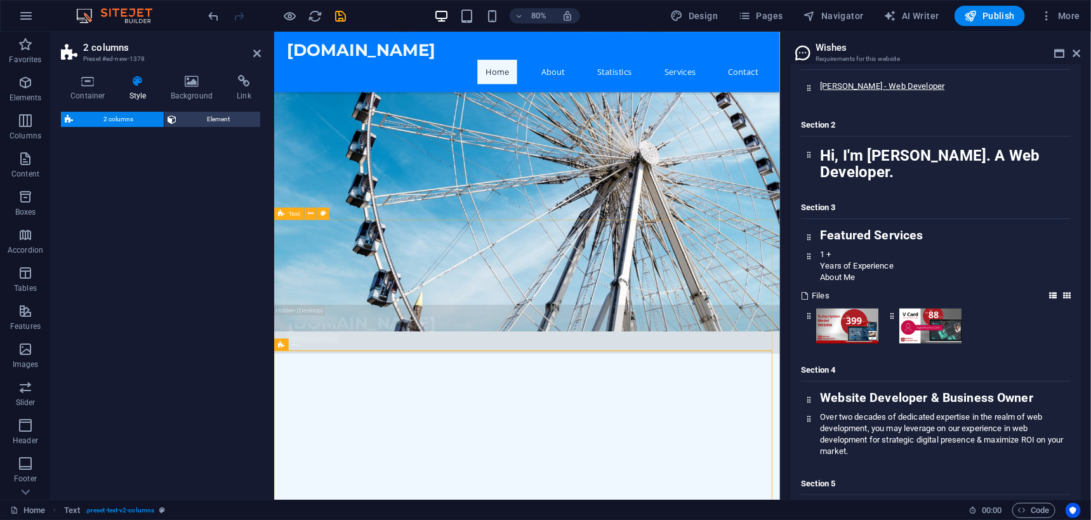
select select "rem"
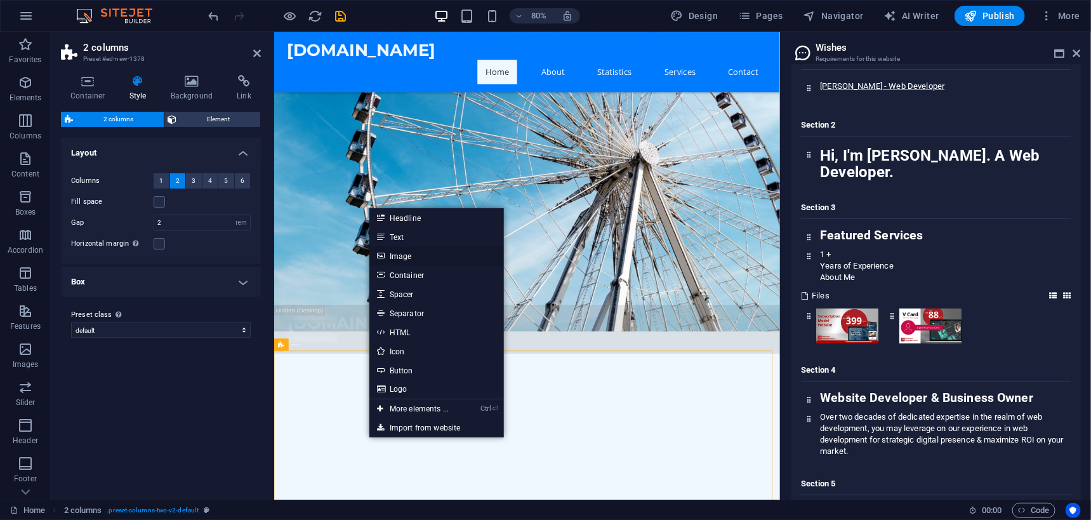
click at [420, 253] on link "Image" at bounding box center [436, 255] width 135 height 19
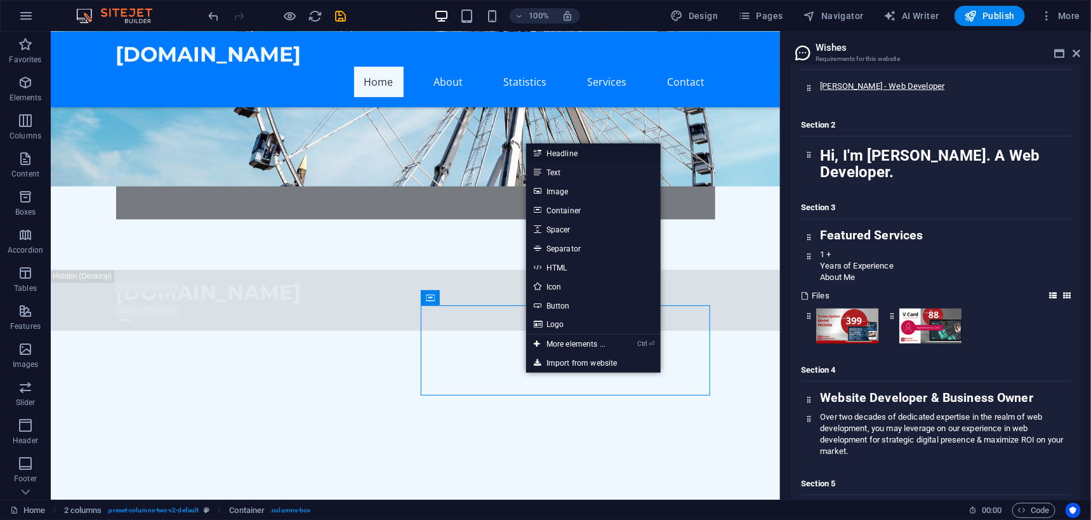
click at [552, 150] on link "Headline" at bounding box center [593, 152] width 135 height 19
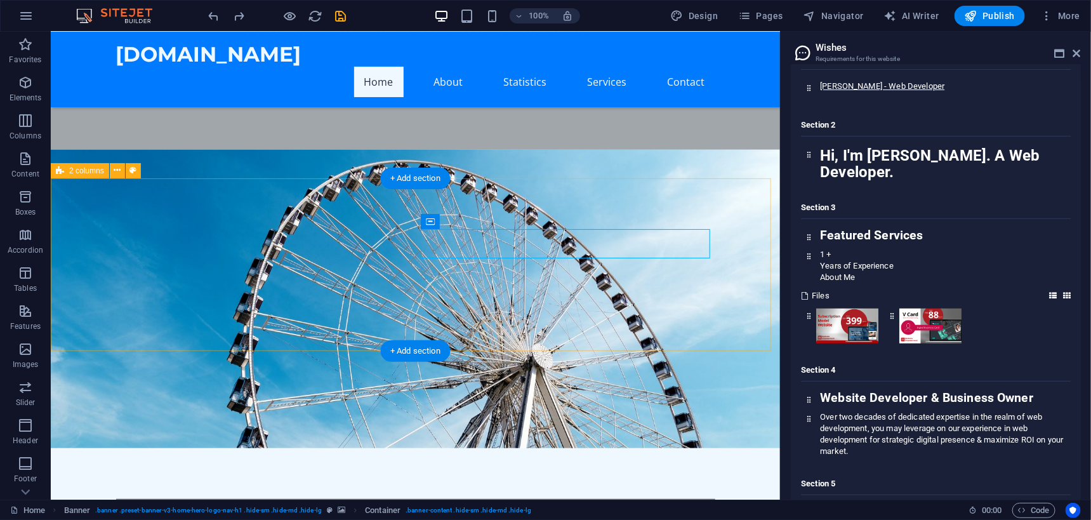
scroll to position [1018, 0]
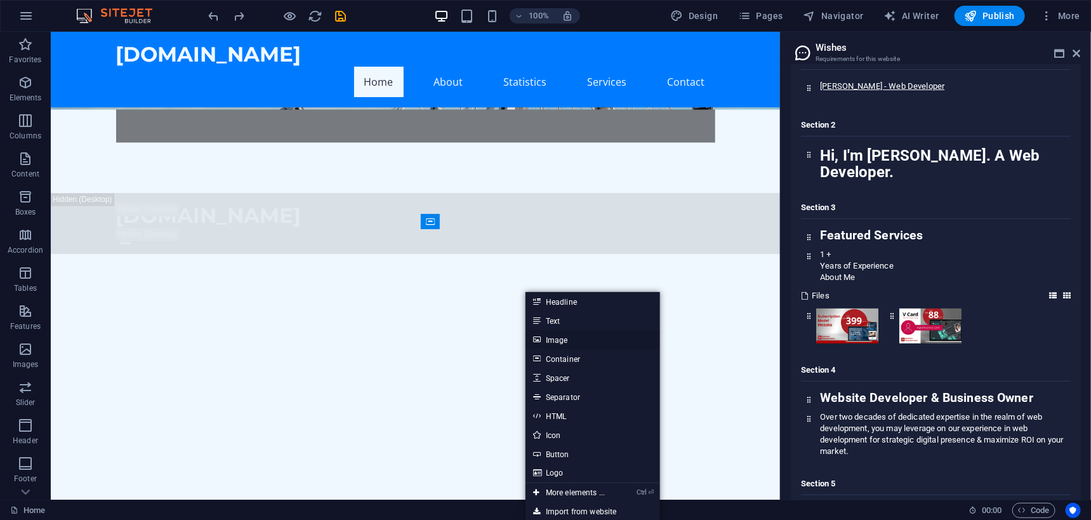
click at [564, 341] on link "Image" at bounding box center [593, 339] width 135 height 19
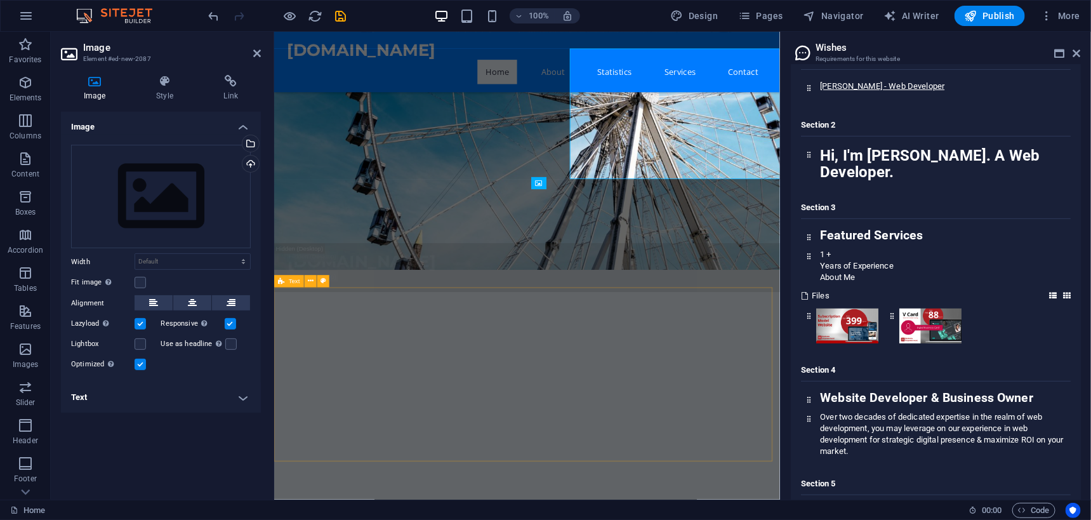
scroll to position [1194, 0]
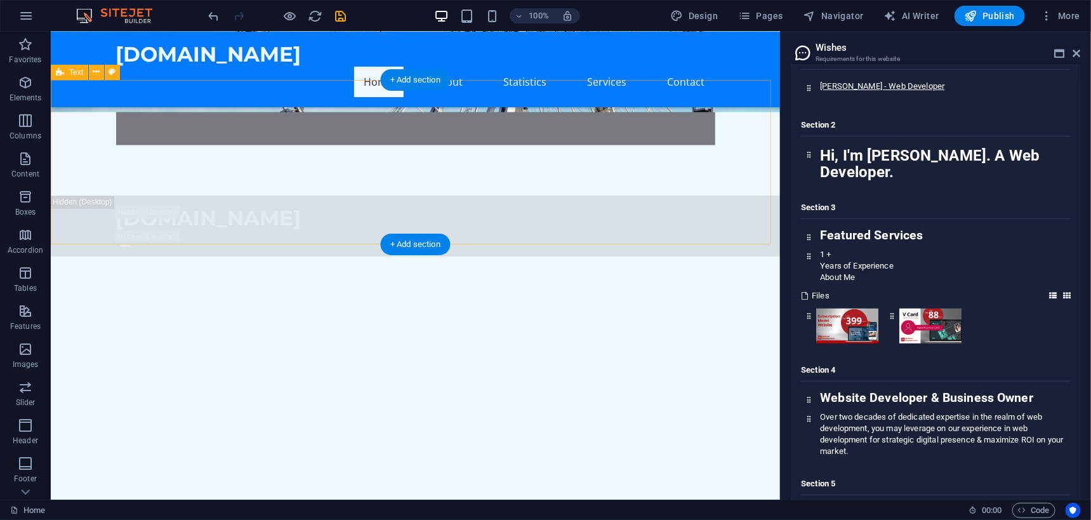
scroll to position [952, 0]
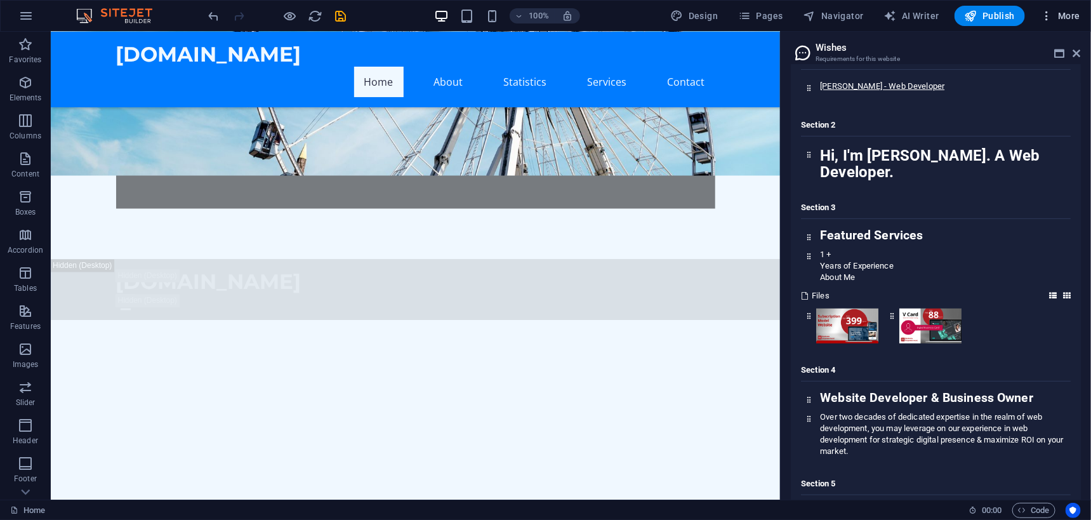
click at [1048, 15] on icon "button" at bounding box center [1046, 16] width 13 height 13
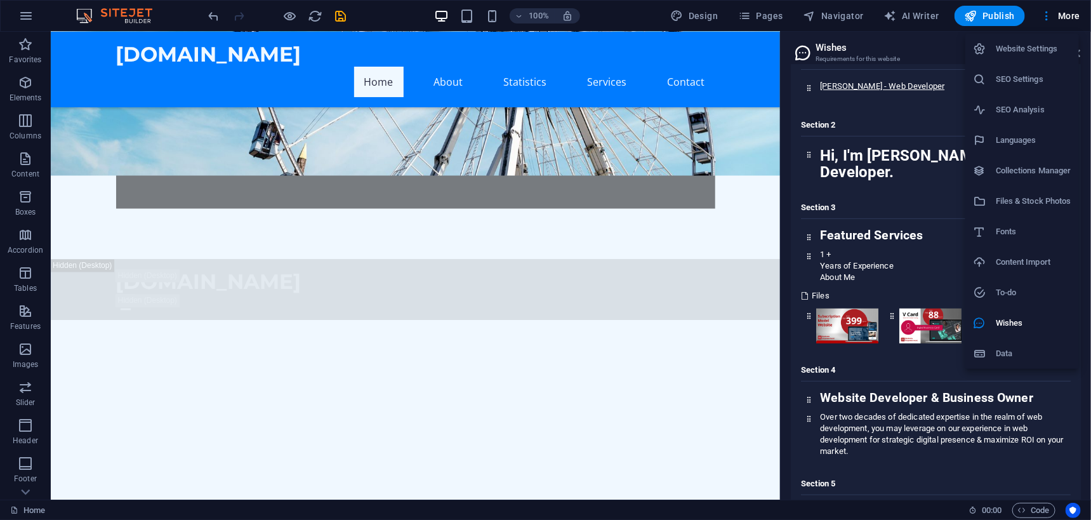
drag, startPoint x: 1019, startPoint y: 350, endPoint x: 923, endPoint y: 169, distance: 205.0
click at [1019, 351] on h6 "Data" at bounding box center [1034, 353] width 76 height 15
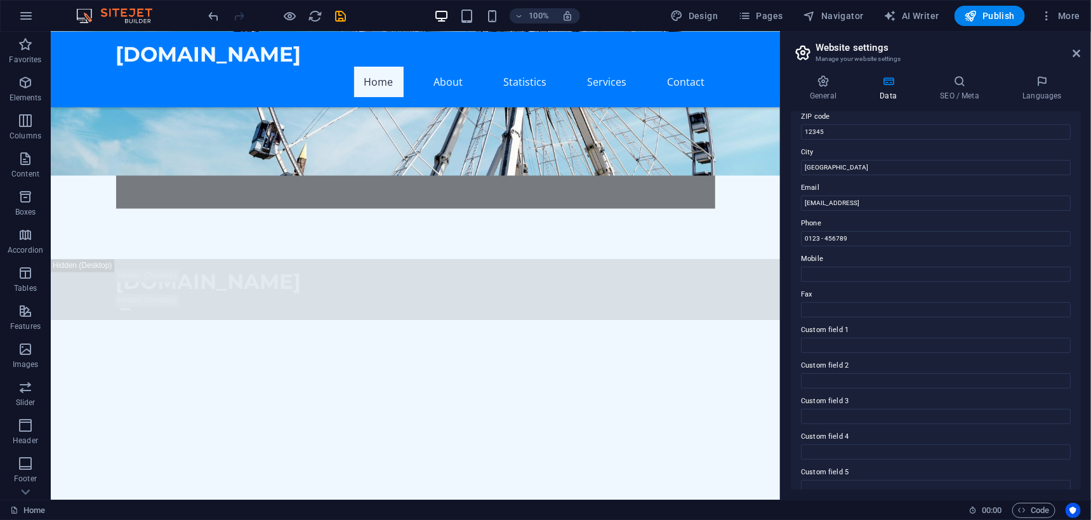
scroll to position [231, 0]
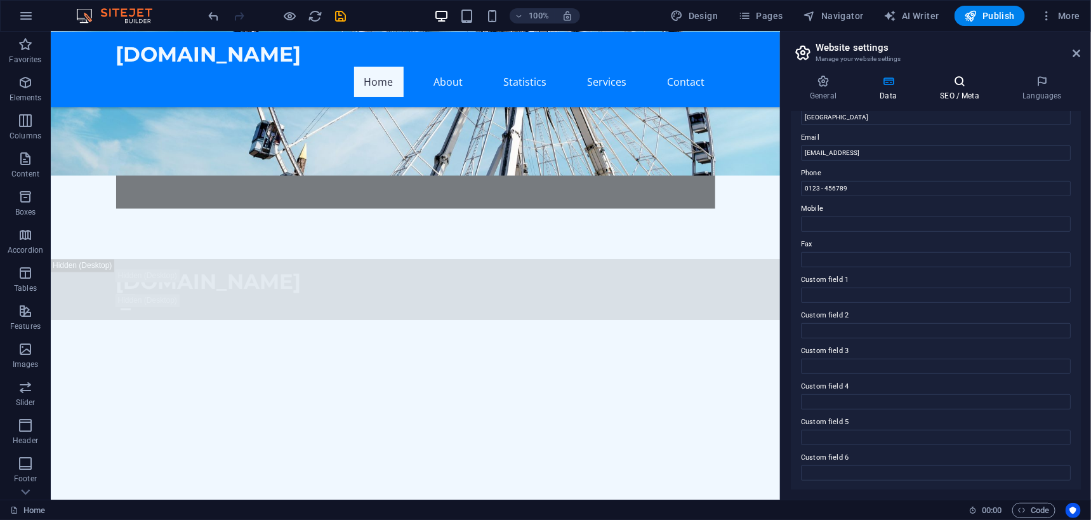
click at [955, 84] on icon at bounding box center [959, 81] width 77 height 13
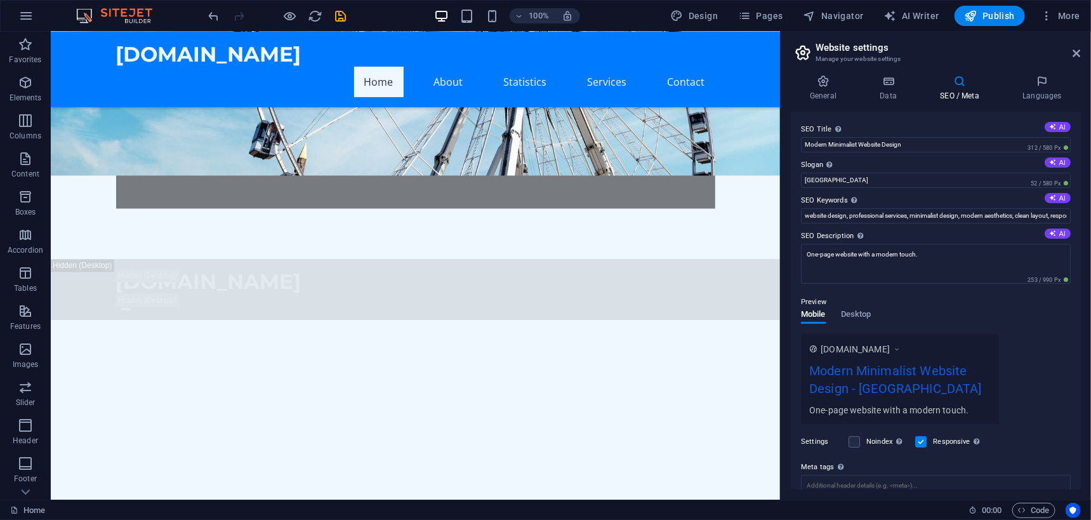
scroll to position [105, 0]
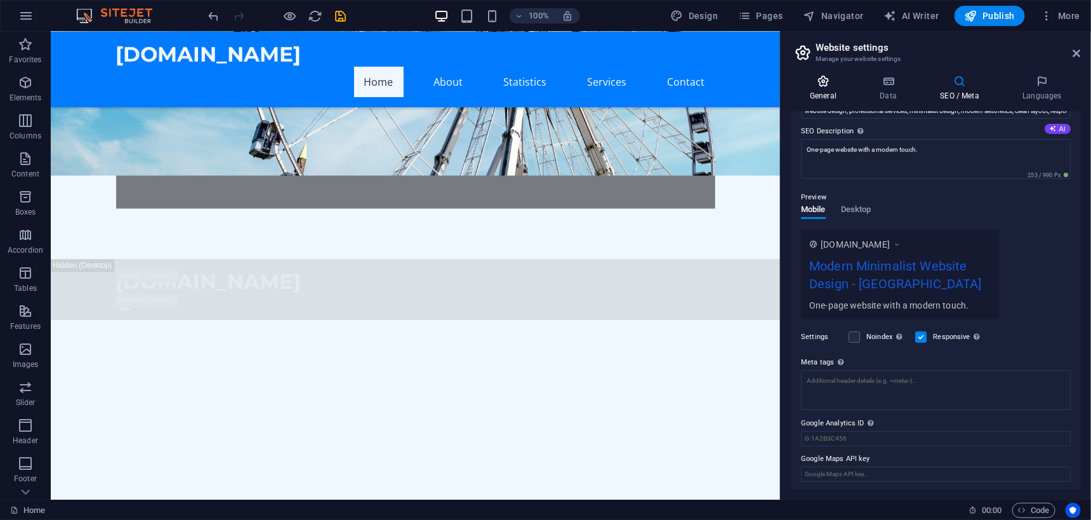
click at [822, 91] on h4 "General" at bounding box center [826, 88] width 70 height 27
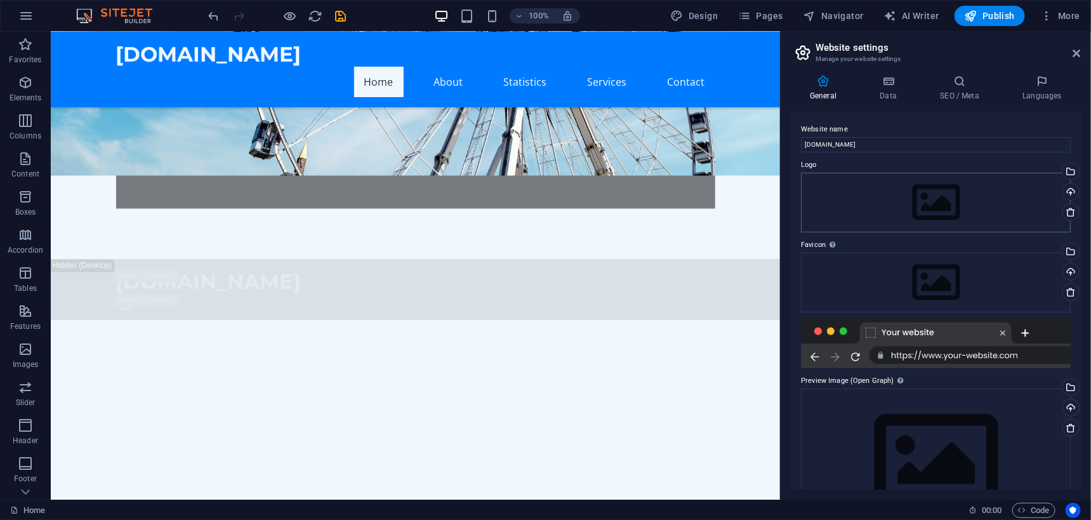
scroll to position [54, 0]
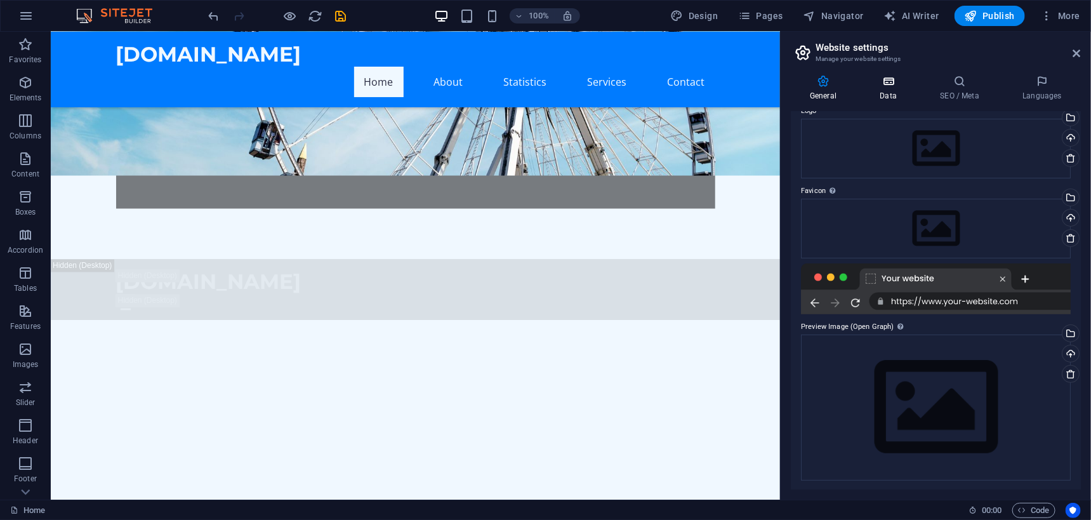
click at [885, 82] on icon at bounding box center [888, 81] width 55 height 13
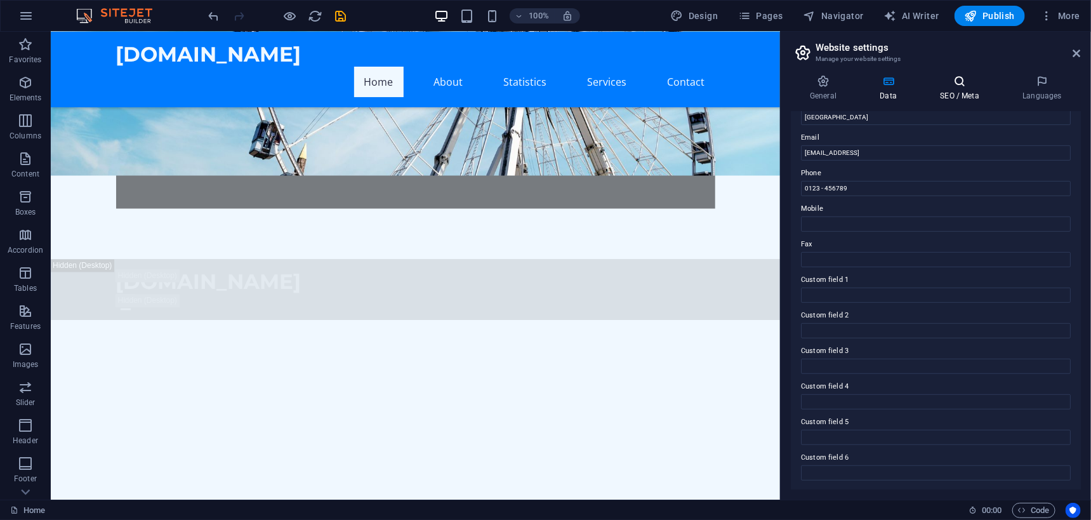
click at [974, 89] on h4 "SEO / Meta" at bounding box center [962, 88] width 83 height 27
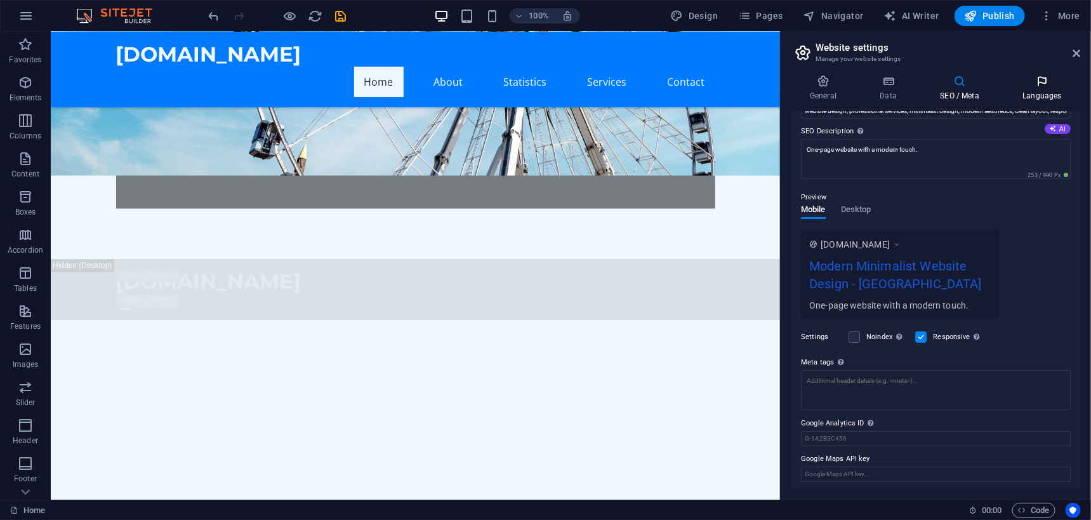
click at [1052, 91] on h4 "Languages" at bounding box center [1041, 88] width 77 height 27
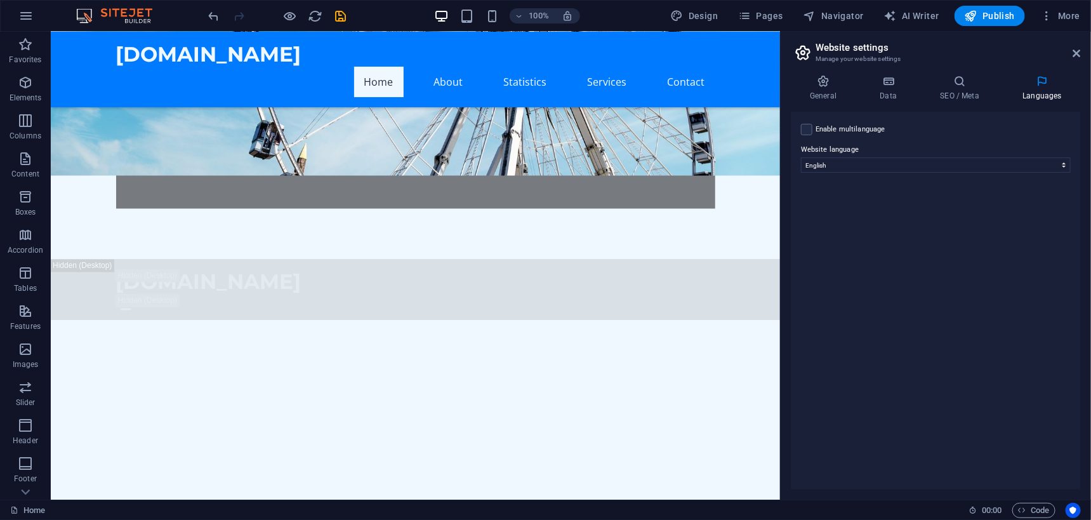
click at [838, 131] on label "Enable multilanguage To disable multilanguage delete all languages until only o…" at bounding box center [851, 129] width 70 height 15
click at [0, 0] on input "Enable multilanguage To disable multilanguage delete all languages until only o…" at bounding box center [0, 0] width 0 height 0
click at [847, 226] on select "Abkhazian Afar Afrikaans Akan Albanian Amharic Arabic Aragonese Armenian Assame…" at bounding box center [935, 226] width 211 height 15
select select "30"
click at [830, 219] on select "Abkhazian Afar Afrikaans Akan Albanian Amharic Arabic Aragonese Armenian Assame…" at bounding box center [935, 226] width 211 height 15
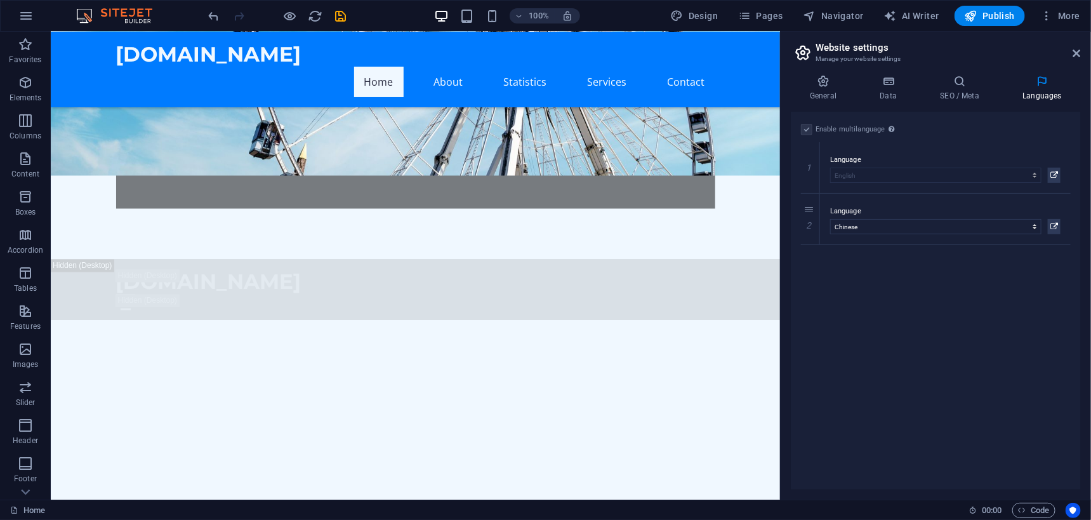
click at [951, 292] on div "Enable multilanguage To disable multilanguage delete all languages until only o…" at bounding box center [936, 301] width 290 height 378
click at [998, 23] on button "Publish" at bounding box center [990, 16] width 70 height 20
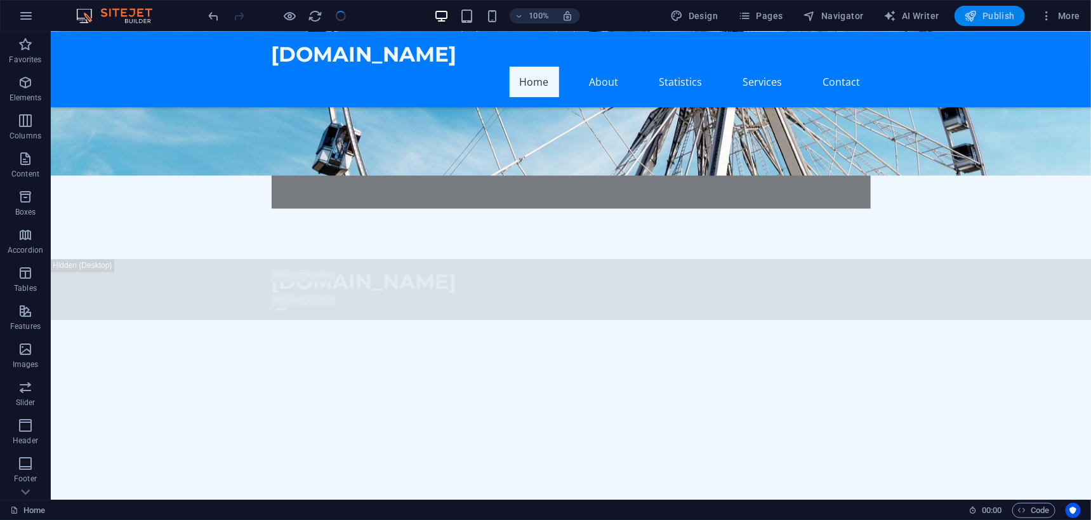
checkbox input "false"
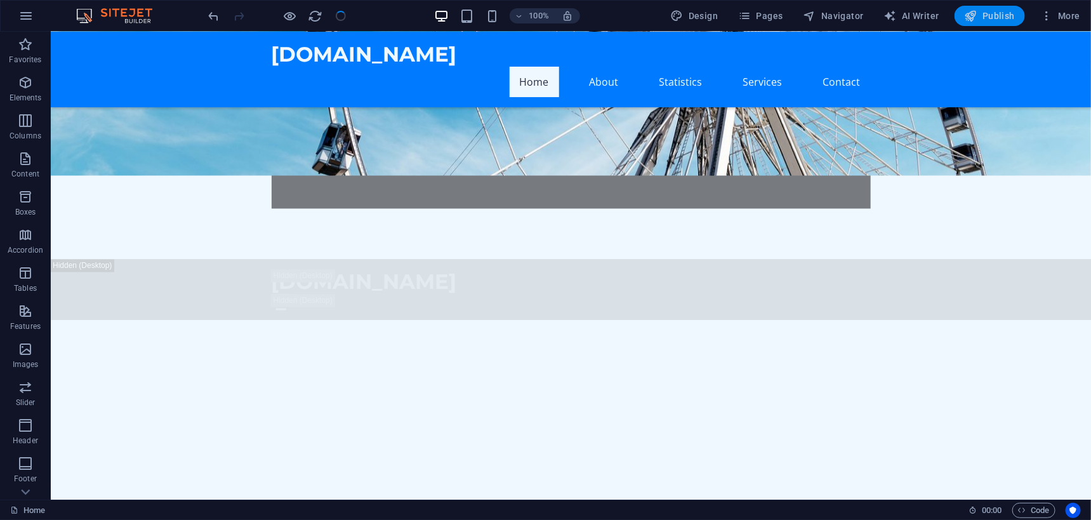
checkbox input "false"
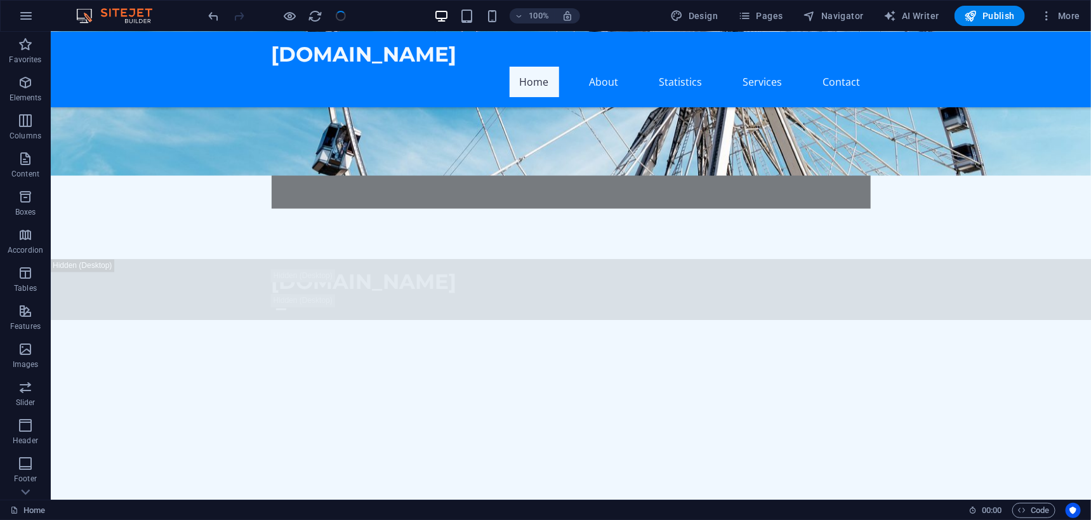
checkbox input "false"
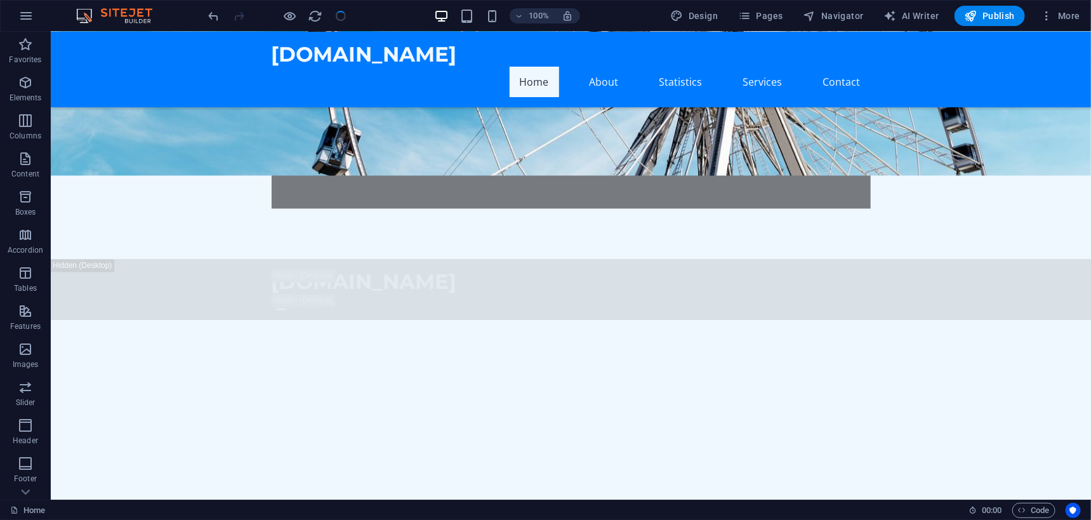
checkbox input "false"
